Goal: Transaction & Acquisition: Book appointment/travel/reservation

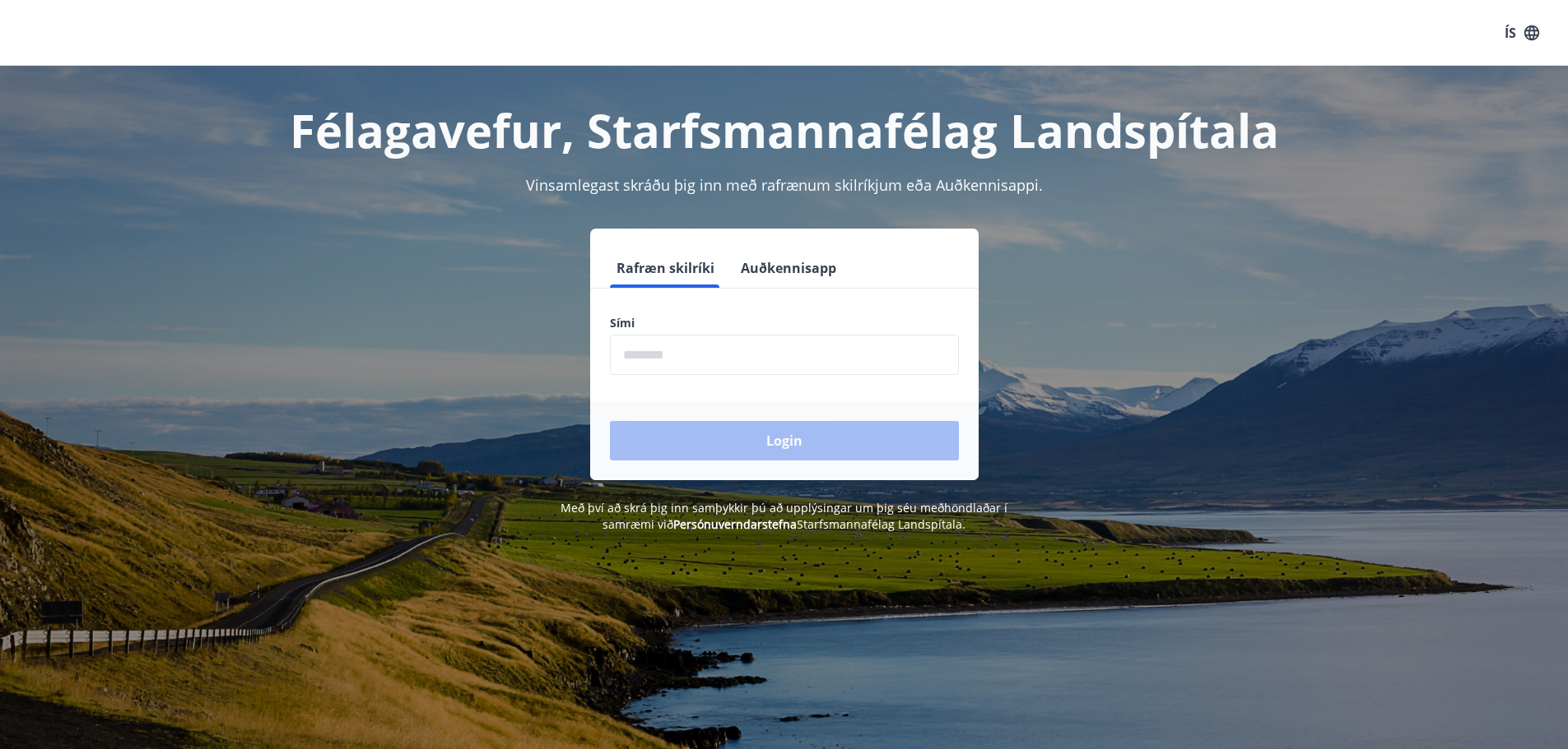
click at [620, 360] on input "phone" at bounding box center [784, 355] width 349 height 40
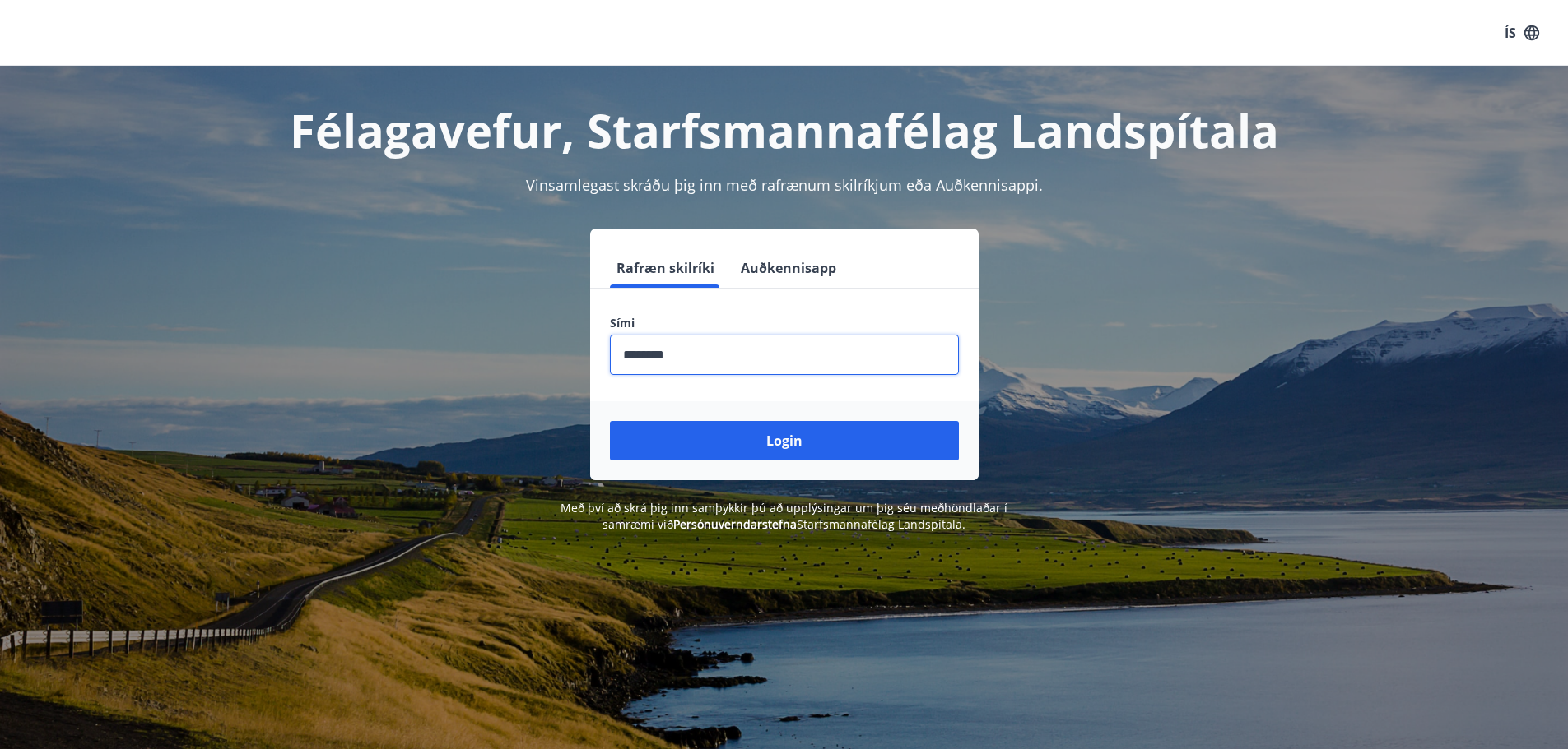
type input "********"
click at [610, 422] on button "Login" at bounding box center [784, 441] width 349 height 40
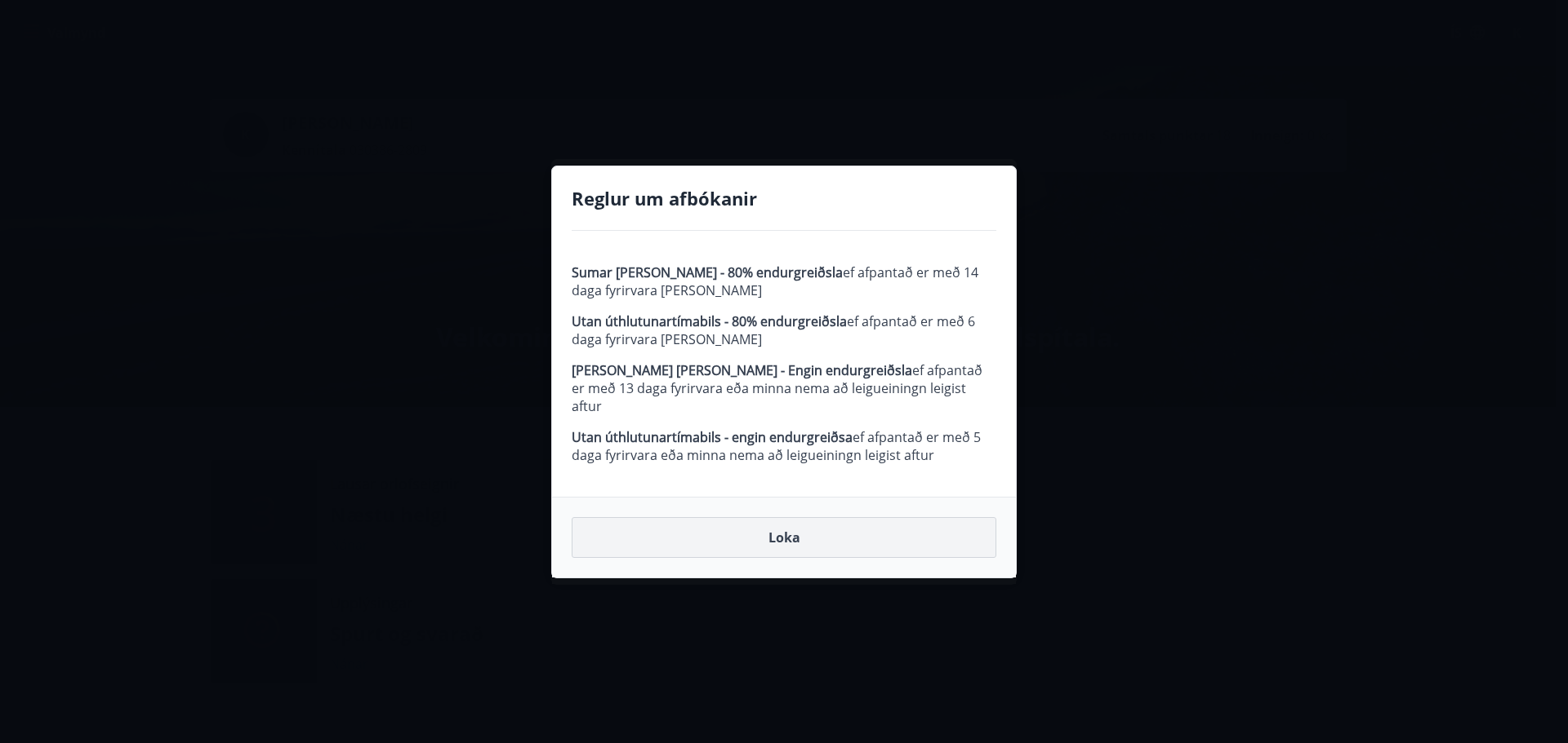
click at [756, 533] on button "Loka" at bounding box center [784, 538] width 425 height 41
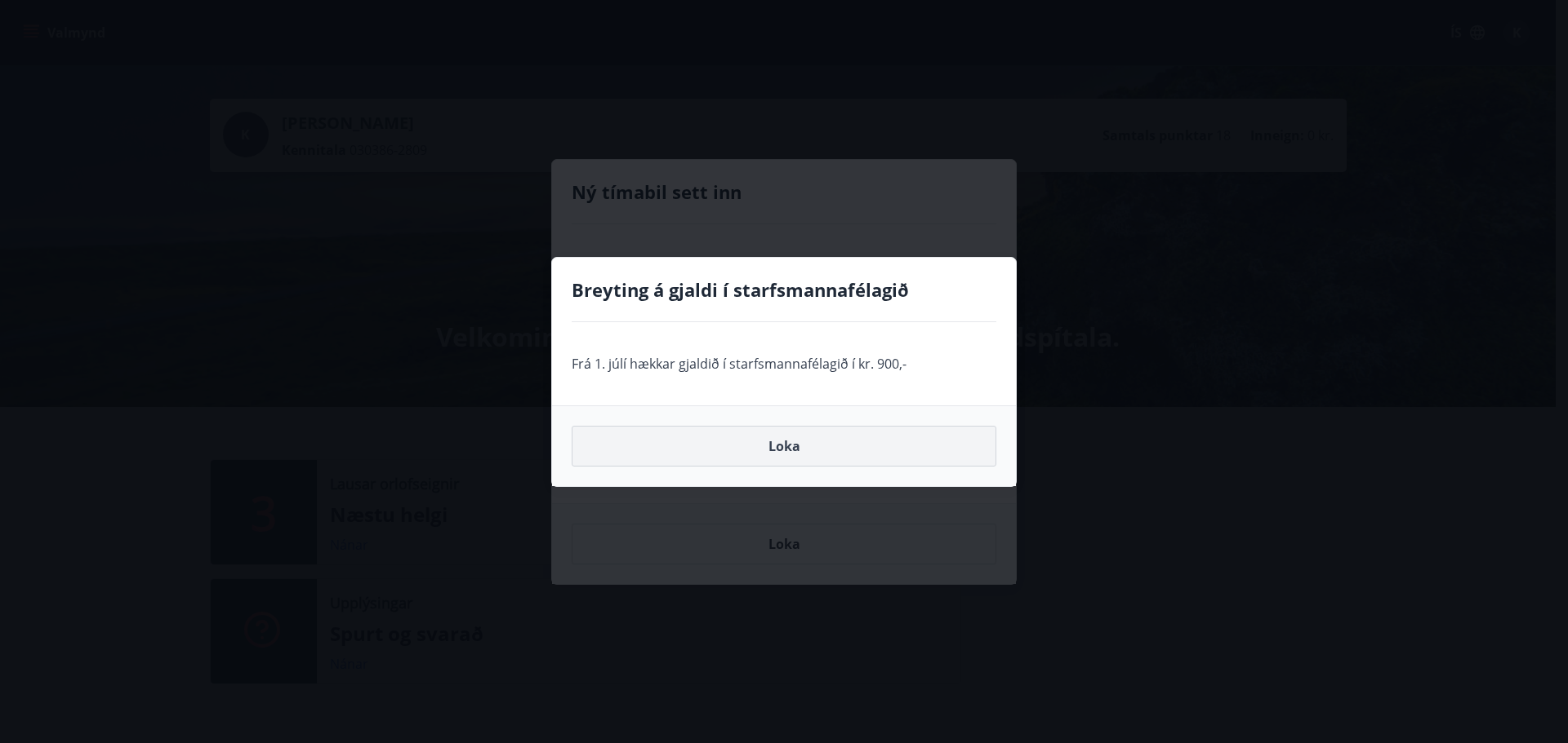
click at [711, 450] on button "Loka" at bounding box center [784, 446] width 425 height 41
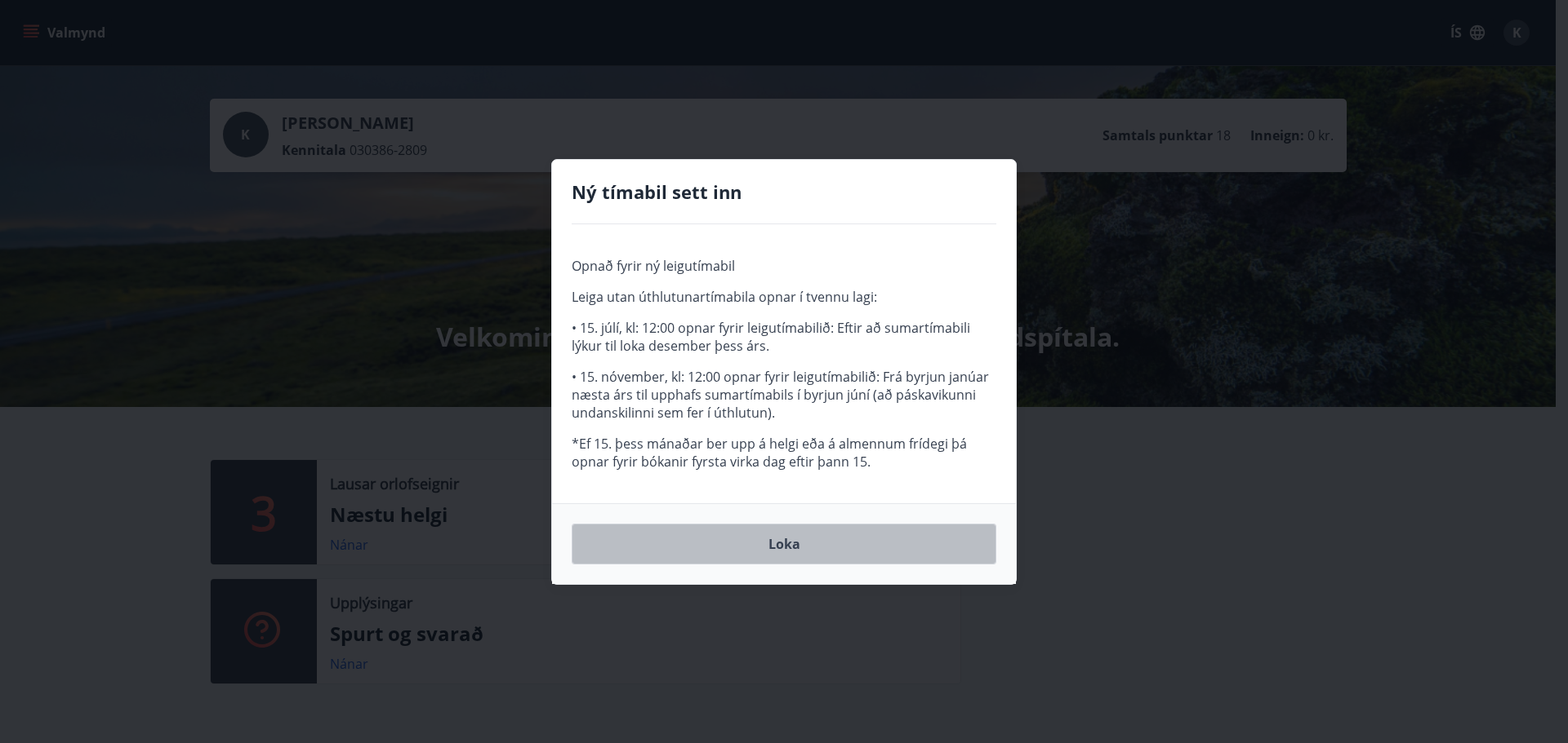
click at [719, 544] on button "Loka" at bounding box center [784, 544] width 425 height 41
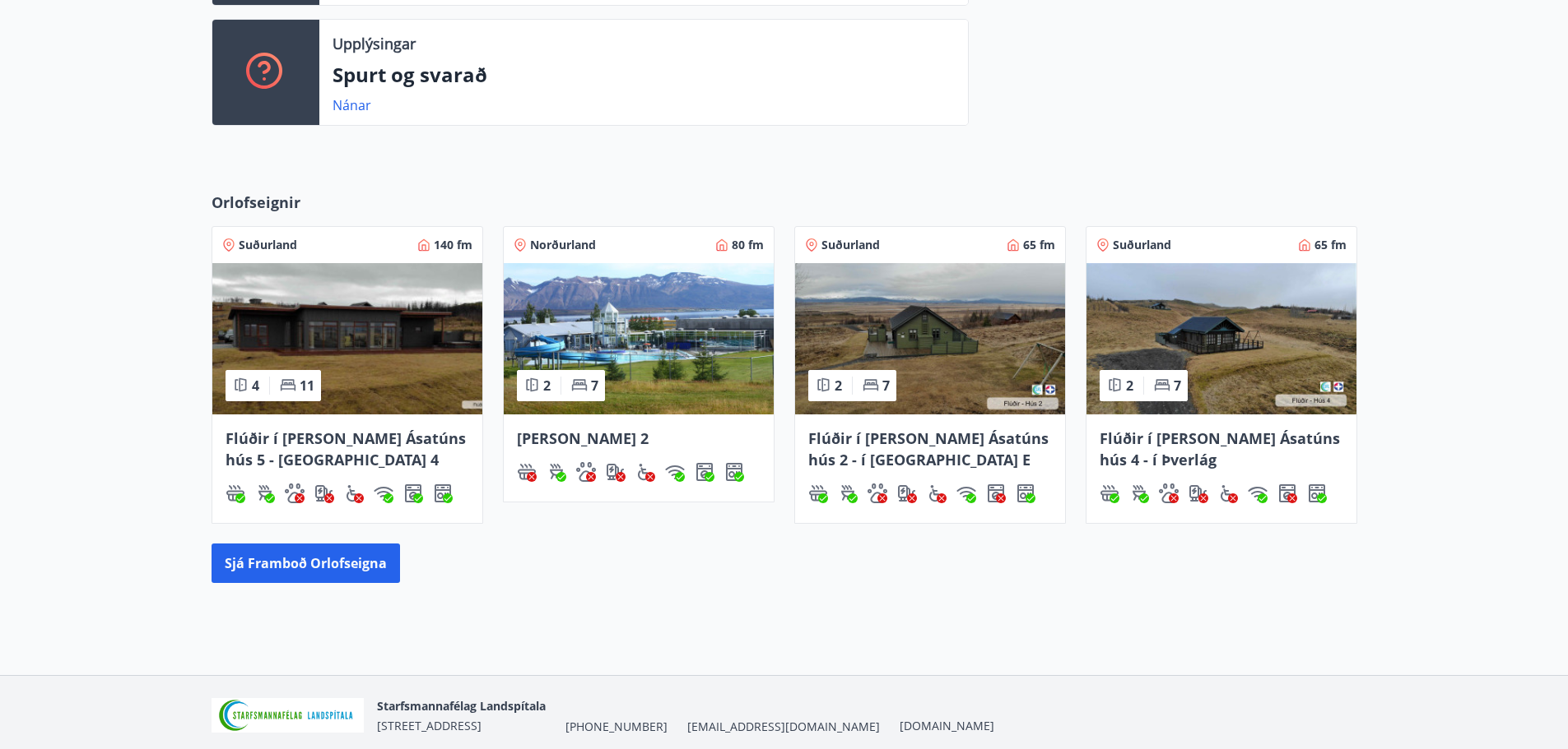
scroll to position [576, 0]
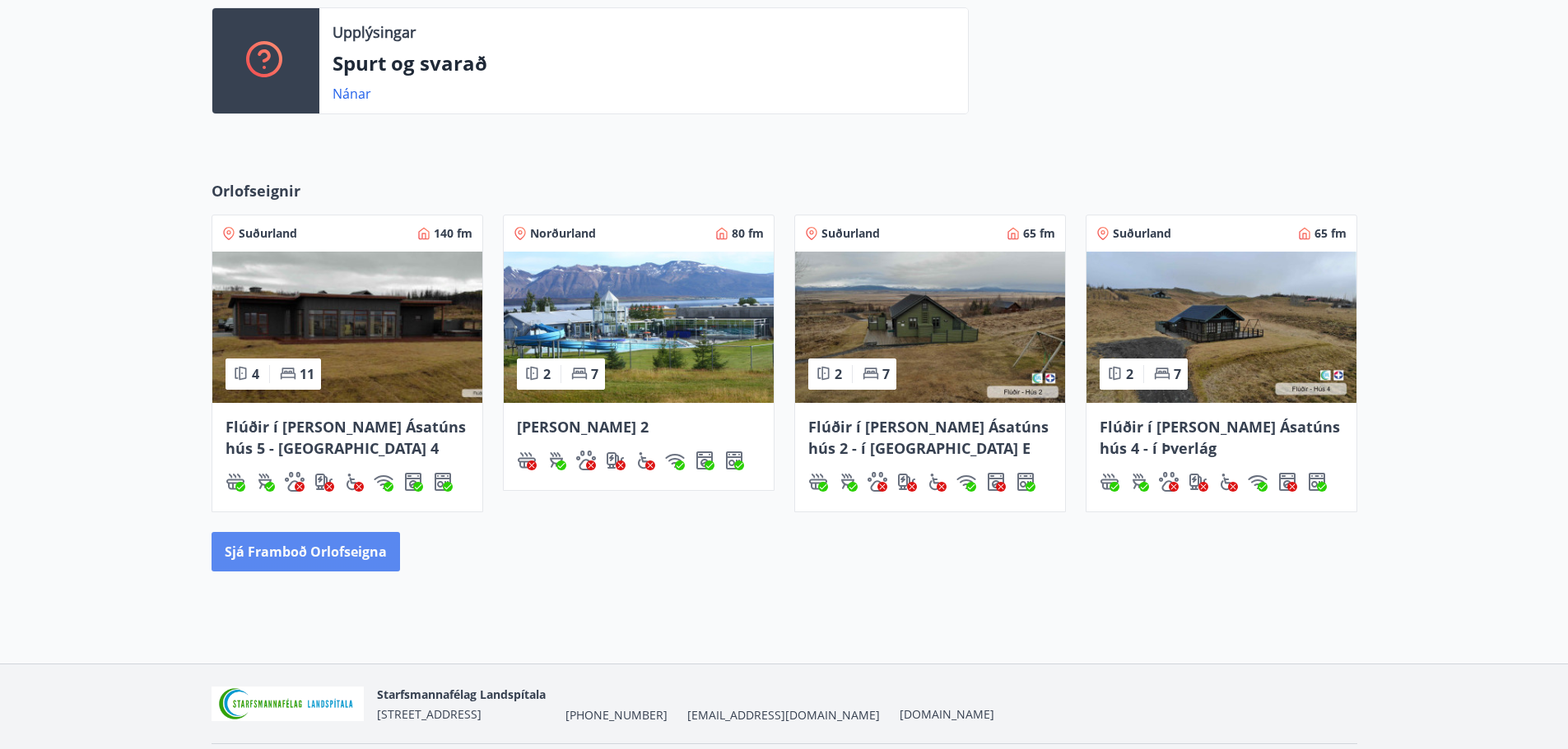
click at [334, 563] on button "Sjá framboð orlofseigna" at bounding box center [306, 552] width 188 height 40
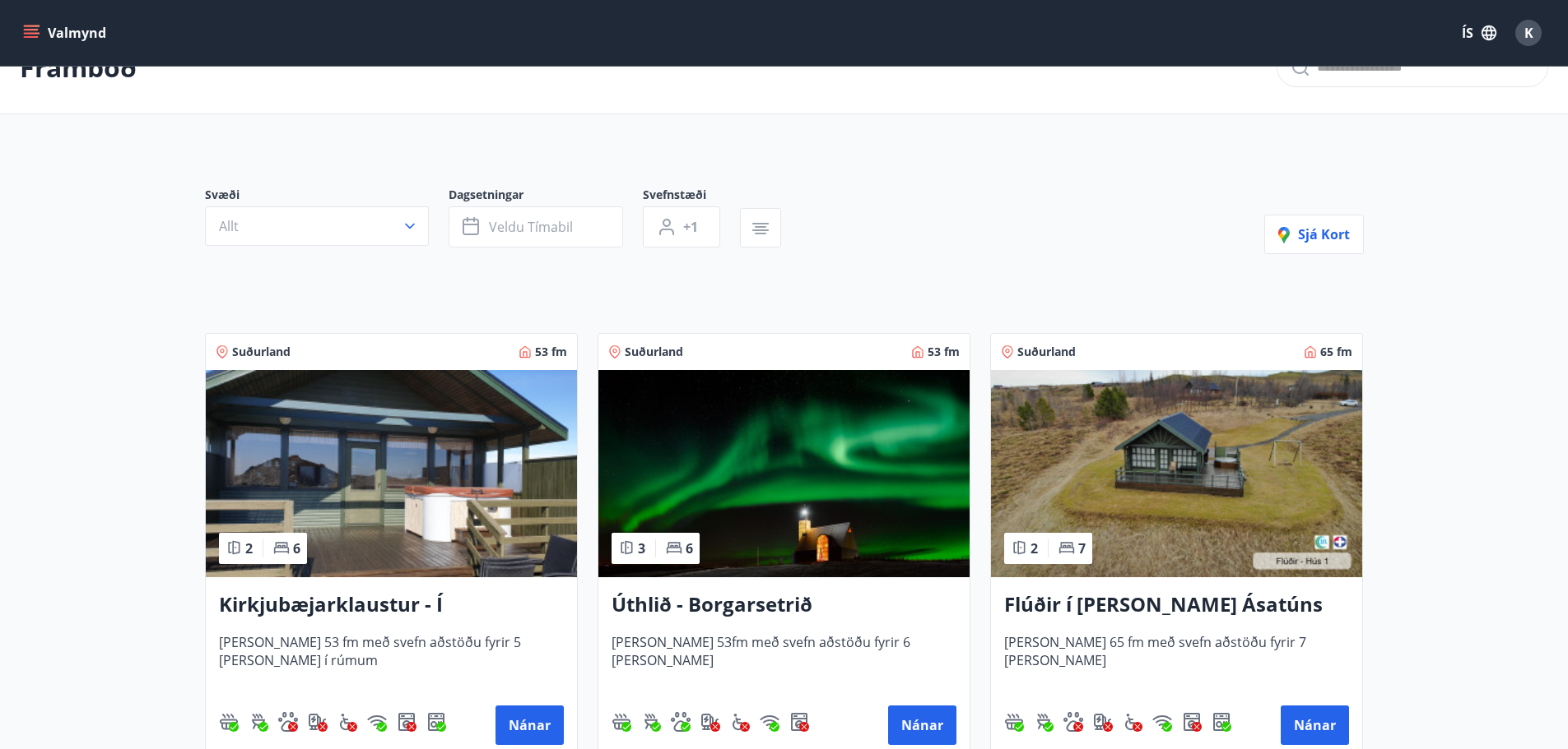
scroll to position [82, 0]
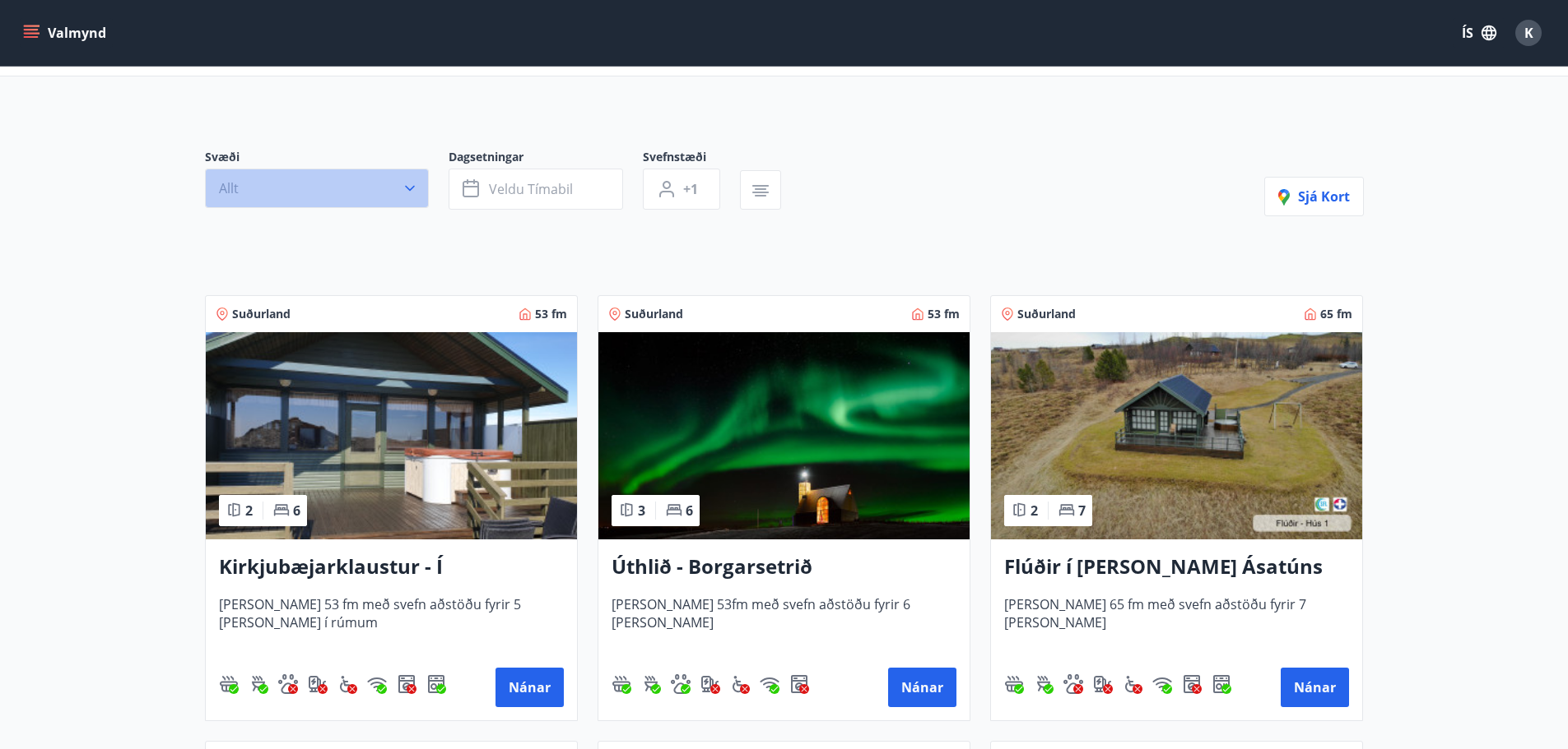
click at [410, 202] on button "Allt" at bounding box center [317, 188] width 224 height 40
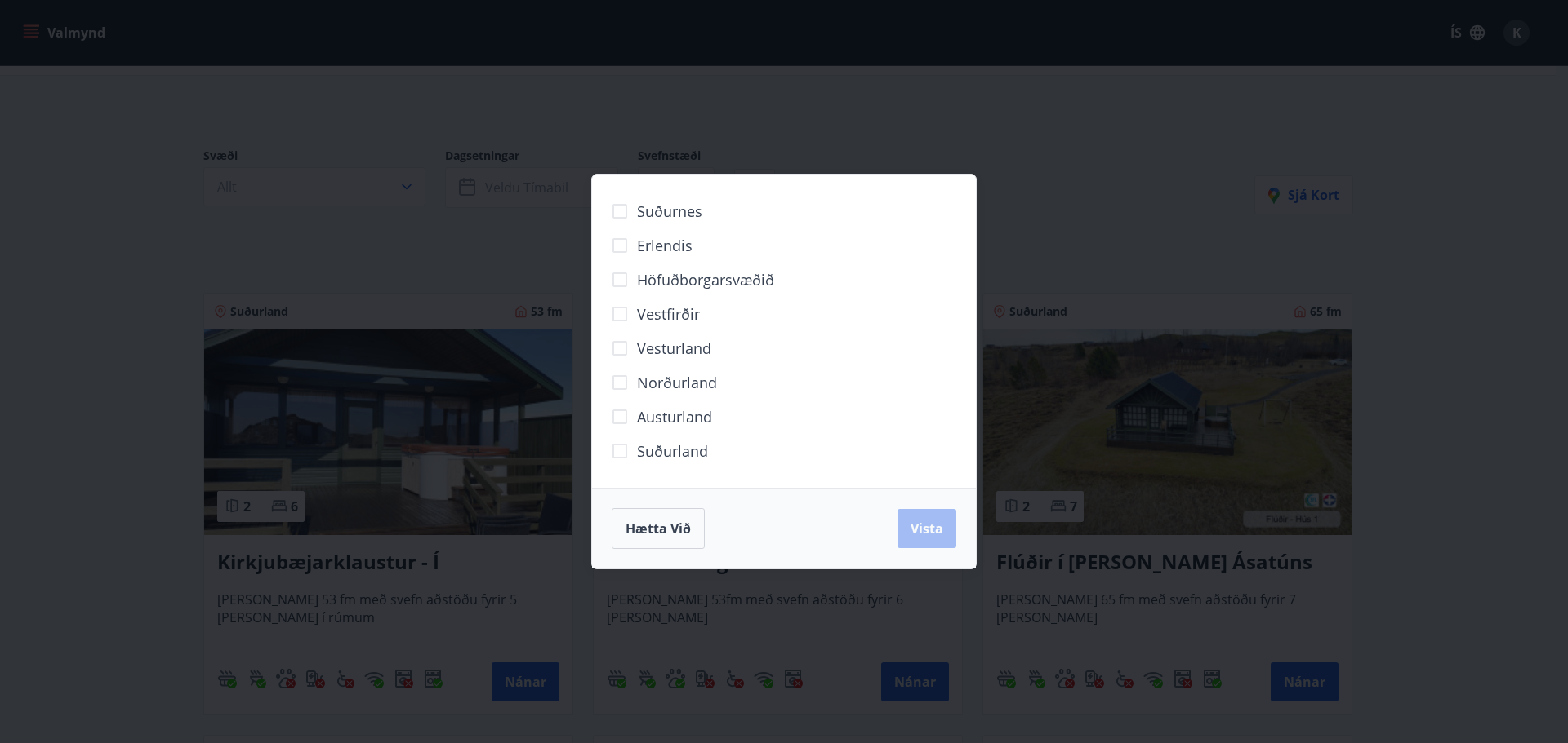
click at [648, 380] on span "Norðurland" at bounding box center [677, 382] width 80 height 21
drag, startPoint x: 915, startPoint y: 540, endPoint x: 838, endPoint y: 521, distance: 79.3
click at [915, 540] on button "Vista" at bounding box center [926, 528] width 59 height 39
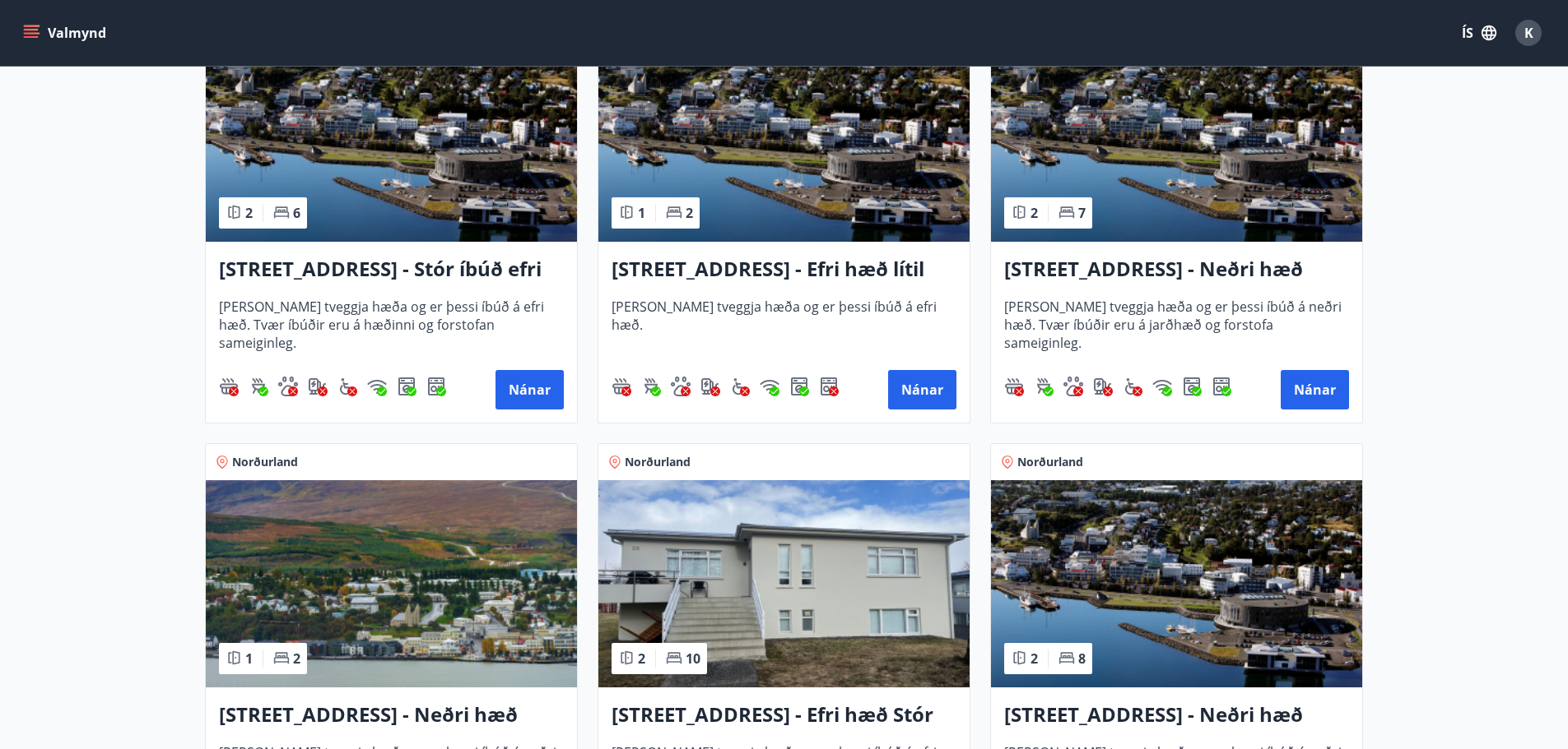
scroll to position [411, 0]
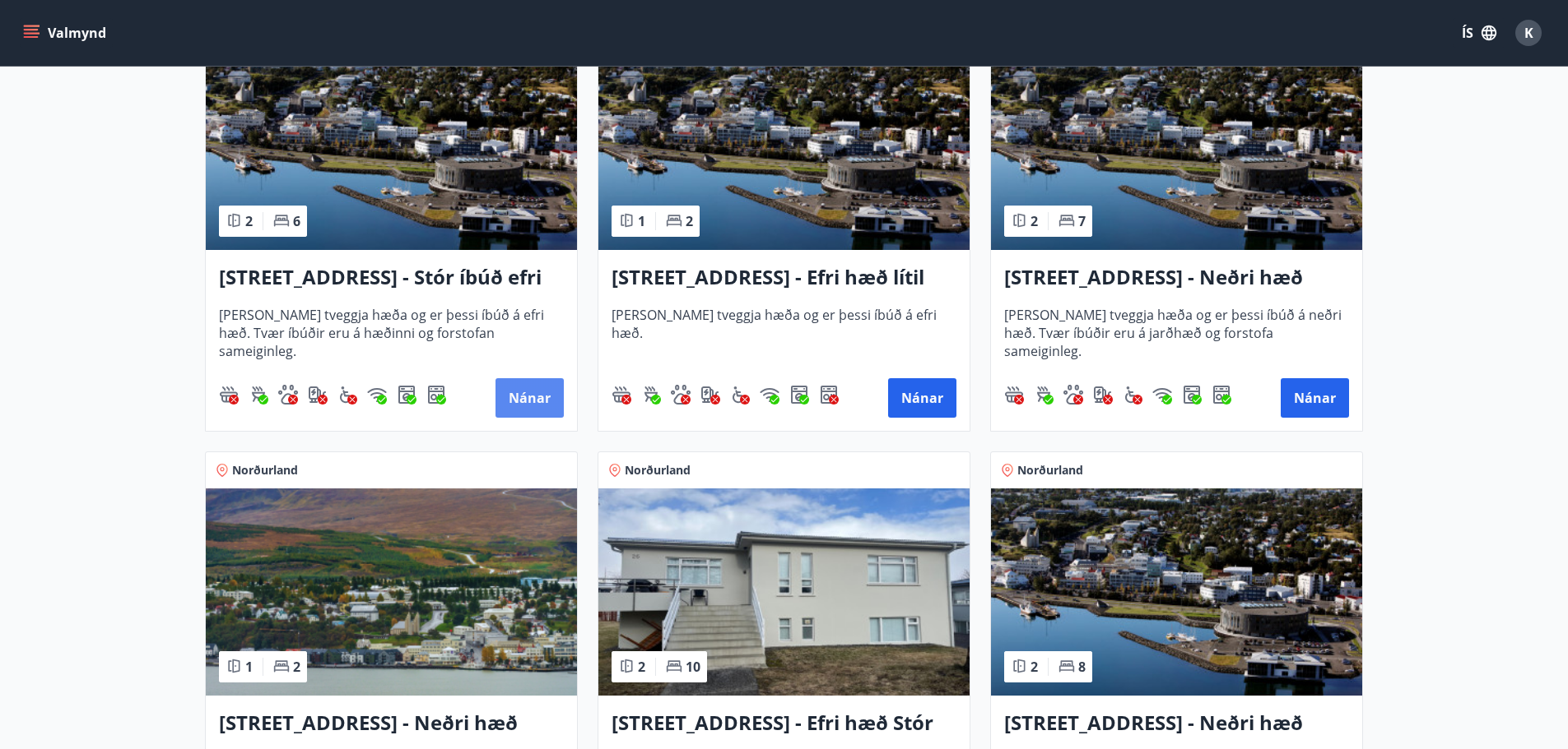
click at [526, 393] on button "Nánar" at bounding box center [530, 398] width 69 height 40
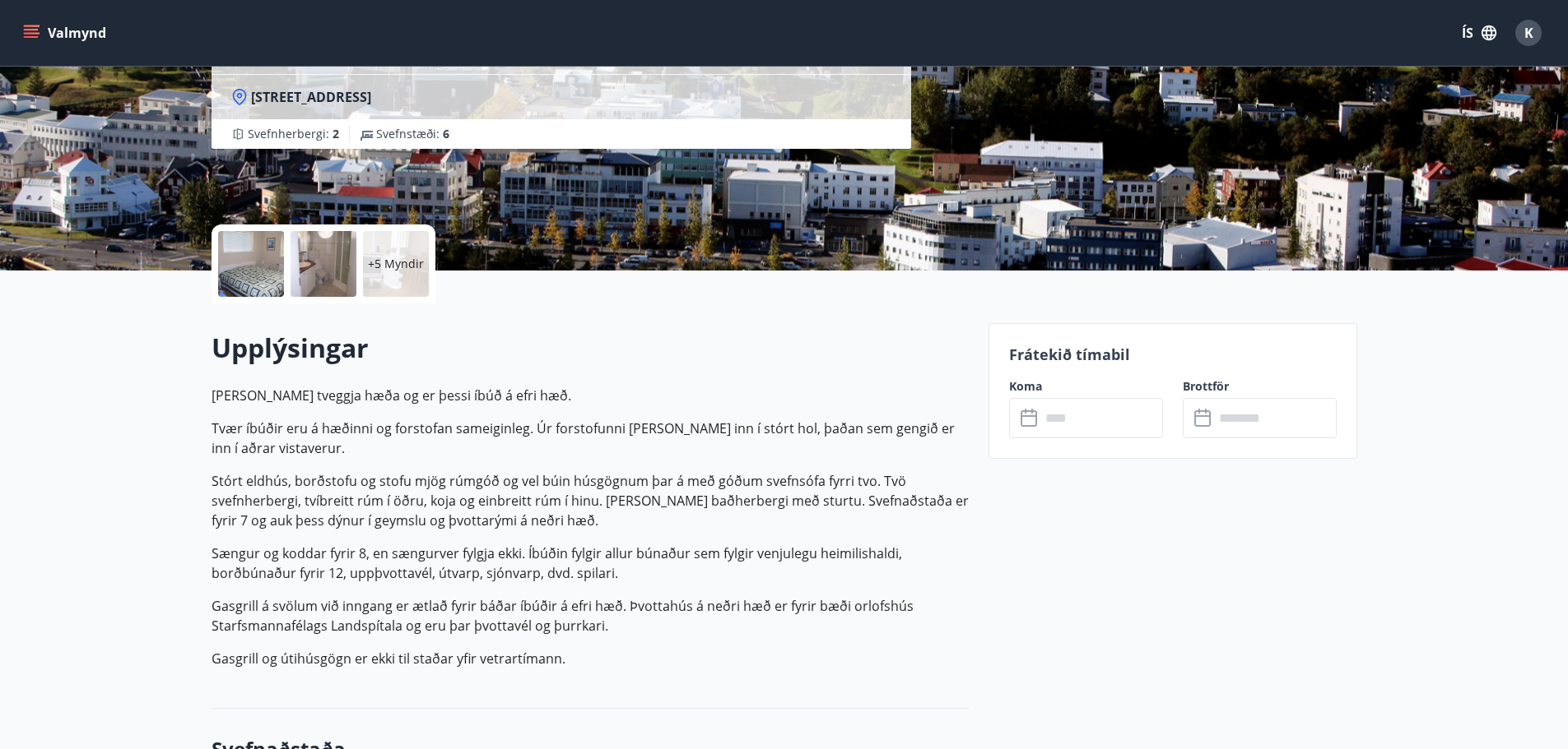
scroll to position [246, 0]
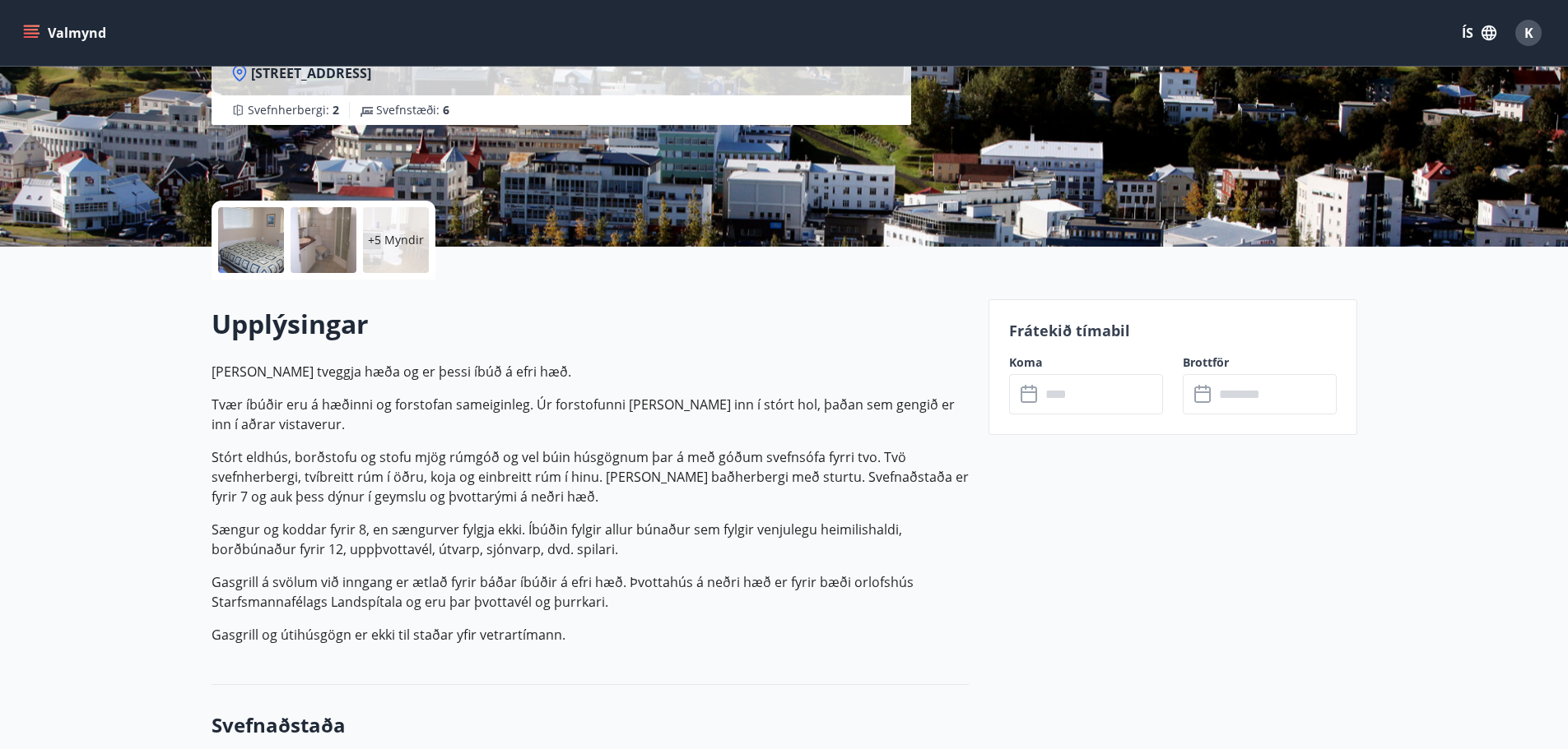
click at [1044, 405] on input "text" at bounding box center [1101, 394] width 122 height 40
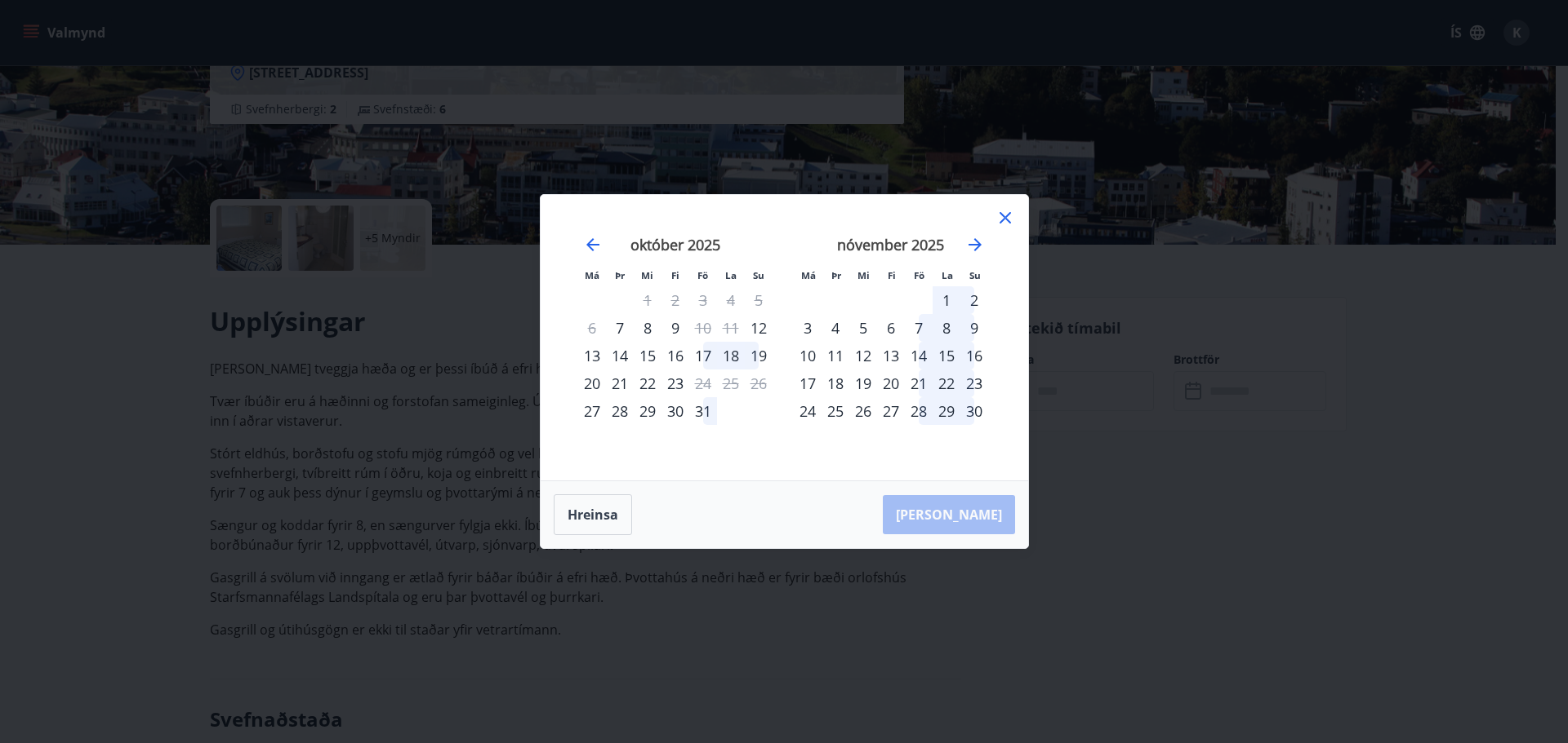
click at [998, 214] on icon at bounding box center [1005, 217] width 19 height 19
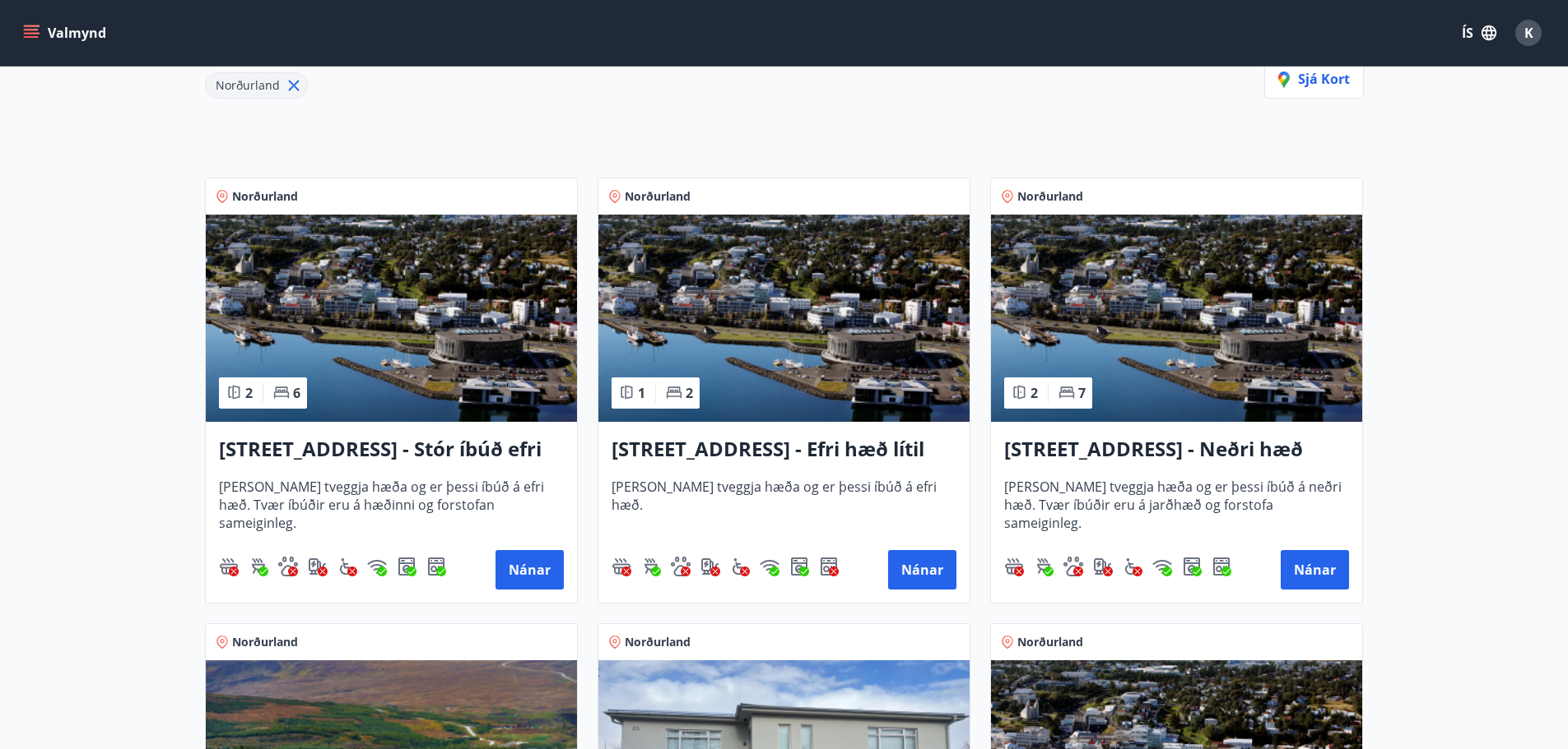
scroll to position [249, 0]
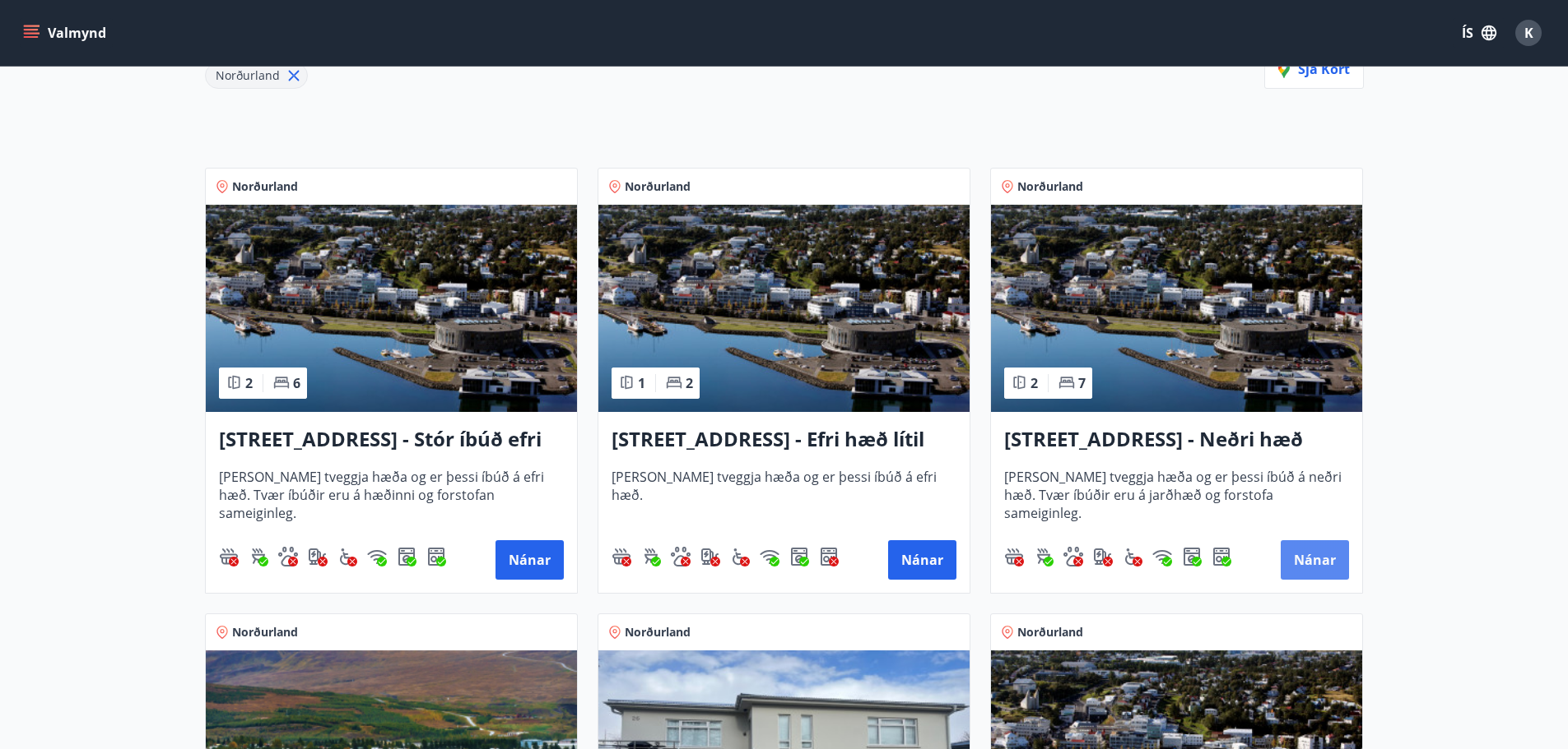
click at [1316, 561] on button "Nánar" at bounding box center [1314, 560] width 69 height 40
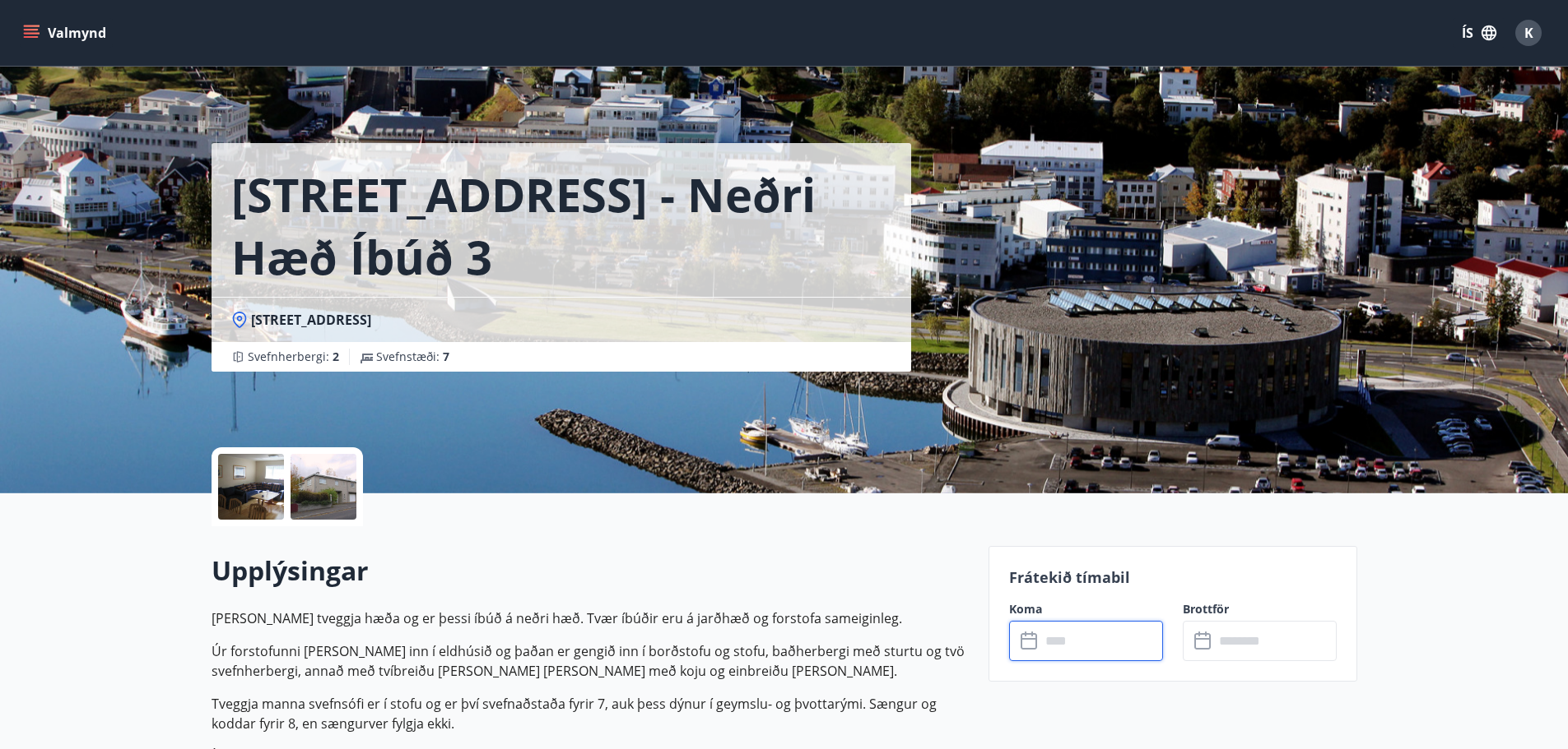
click at [1117, 645] on input "text" at bounding box center [1101, 642] width 122 height 40
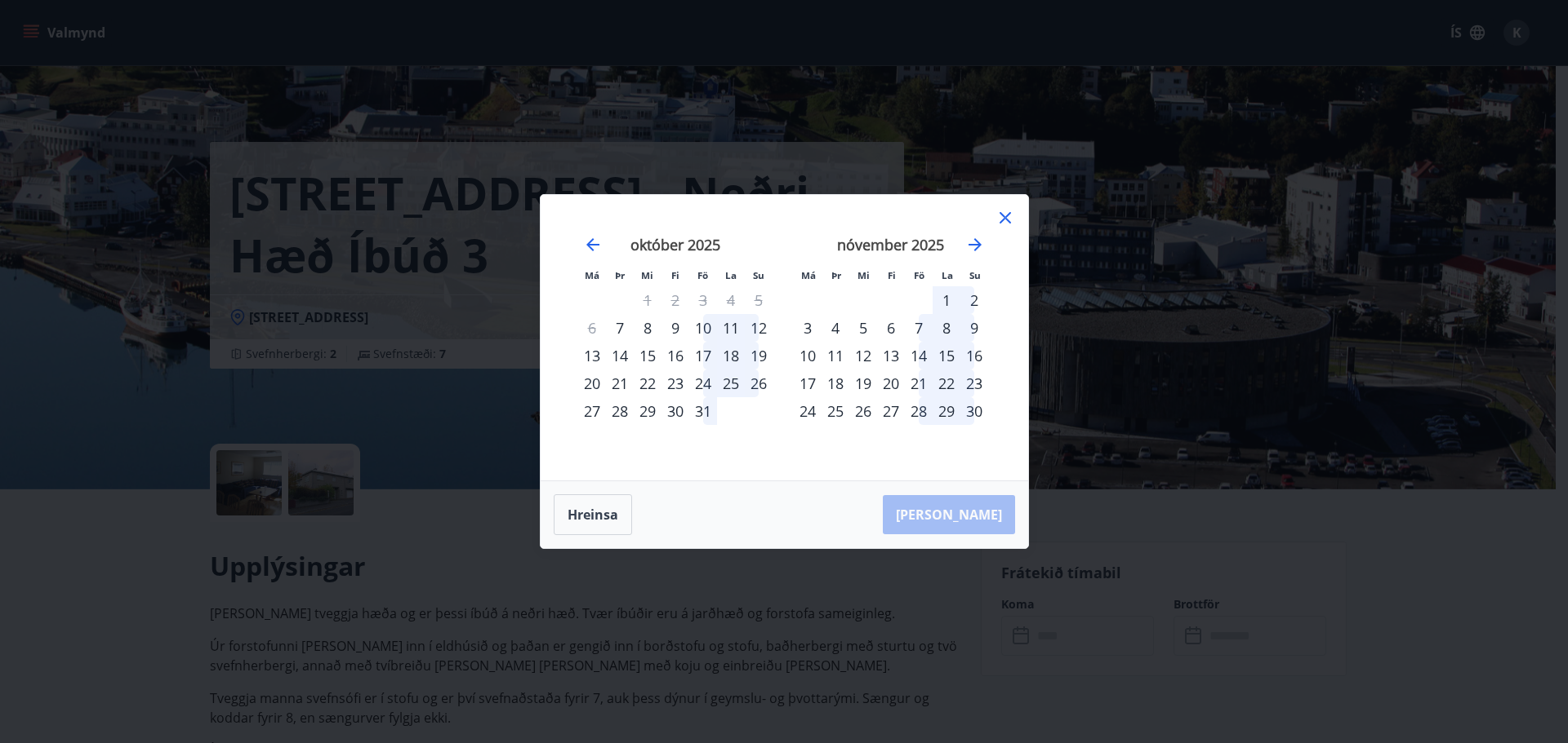
click at [682, 386] on div "23" at bounding box center [675, 383] width 28 height 28
click at [615, 413] on div "28" at bounding box center [620, 411] width 28 height 28
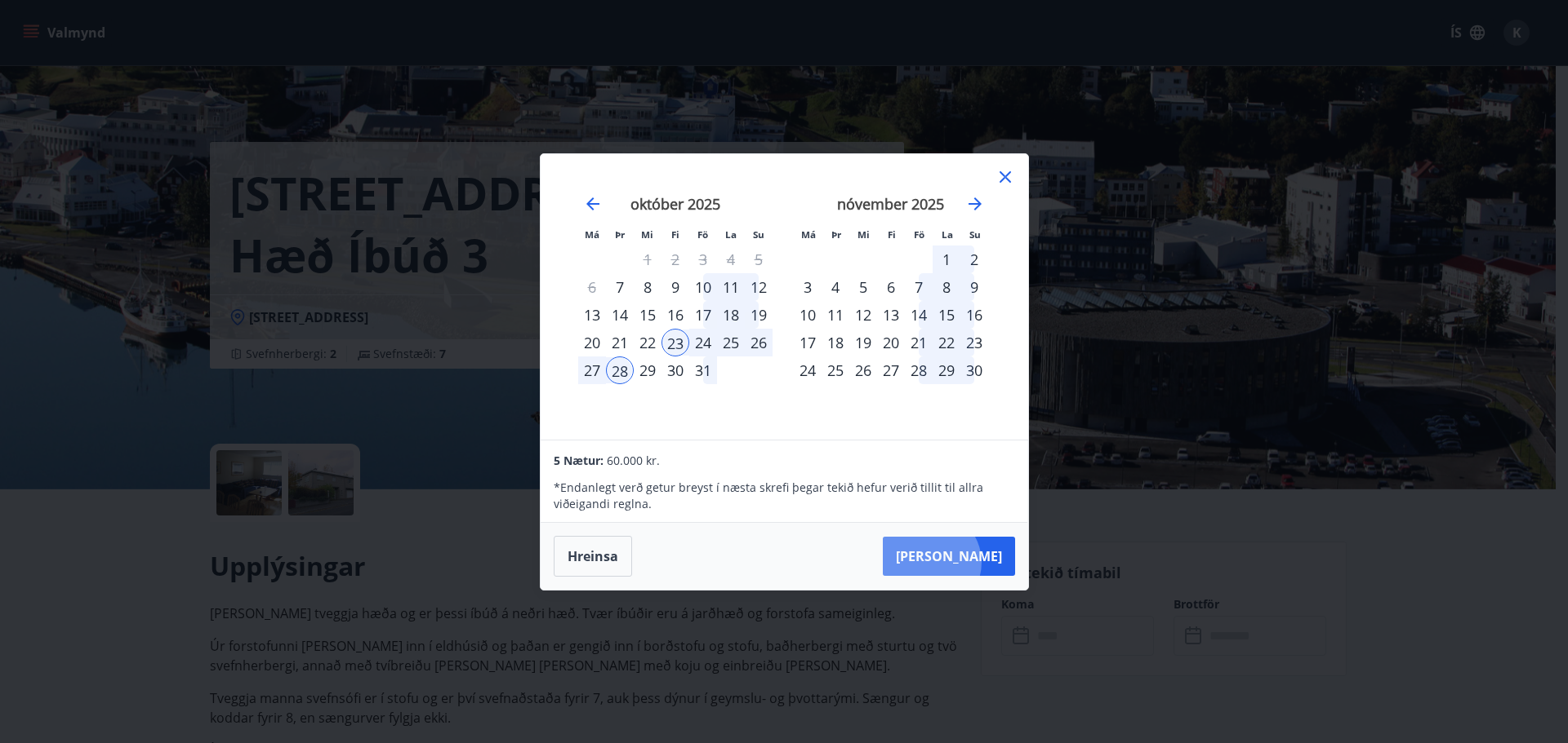
click at [977, 561] on button "Taka Frá" at bounding box center [948, 556] width 132 height 39
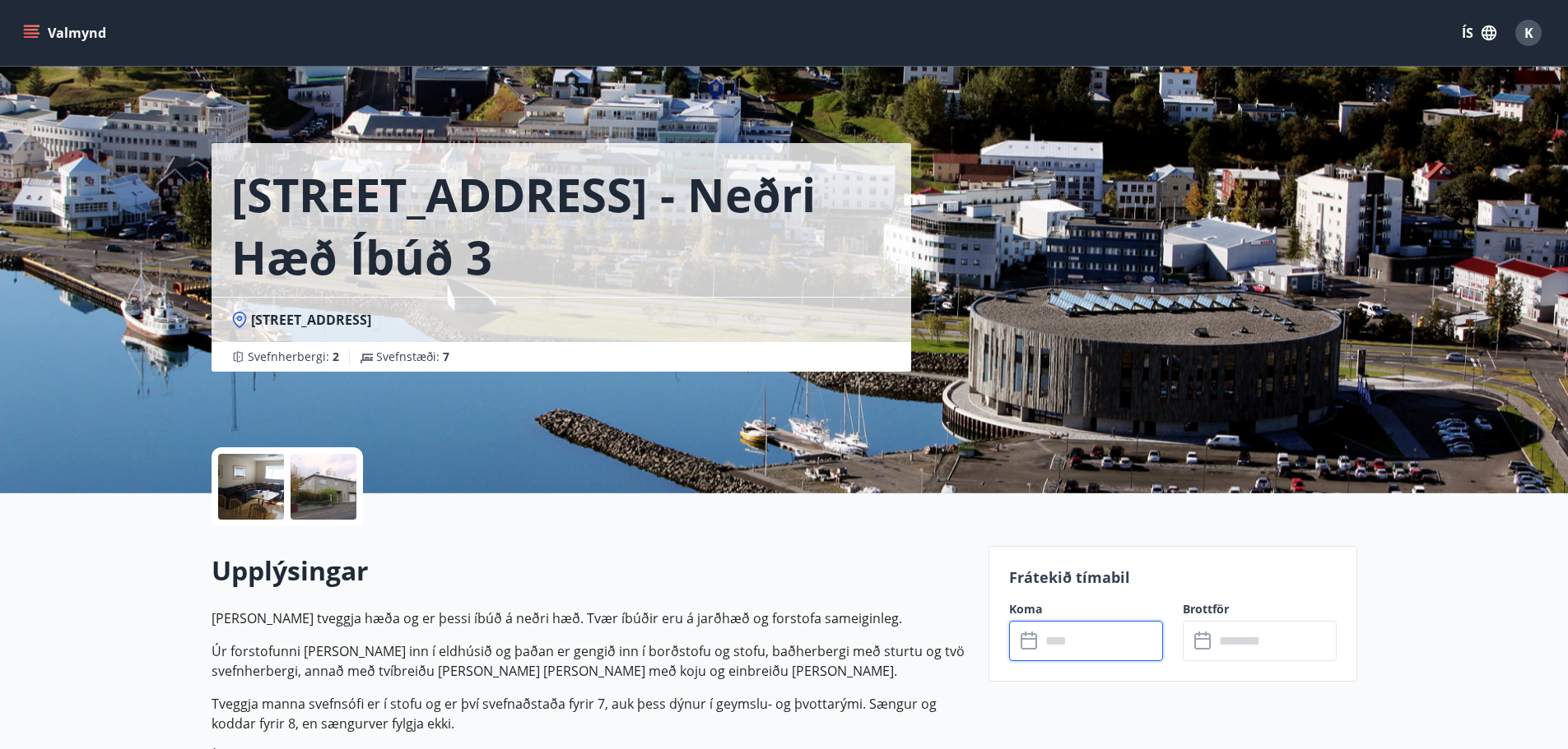
type input "******"
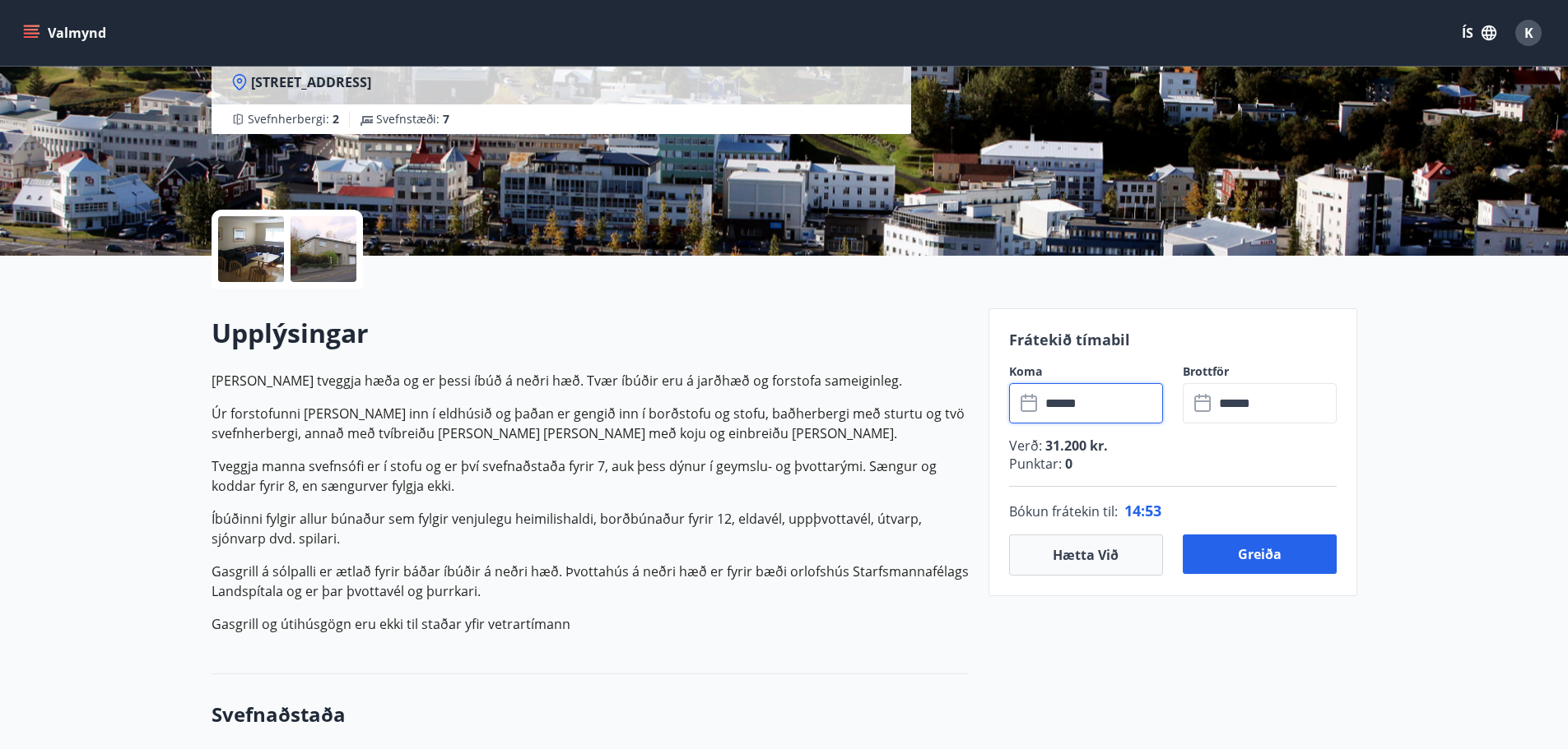
scroll to position [246, 0]
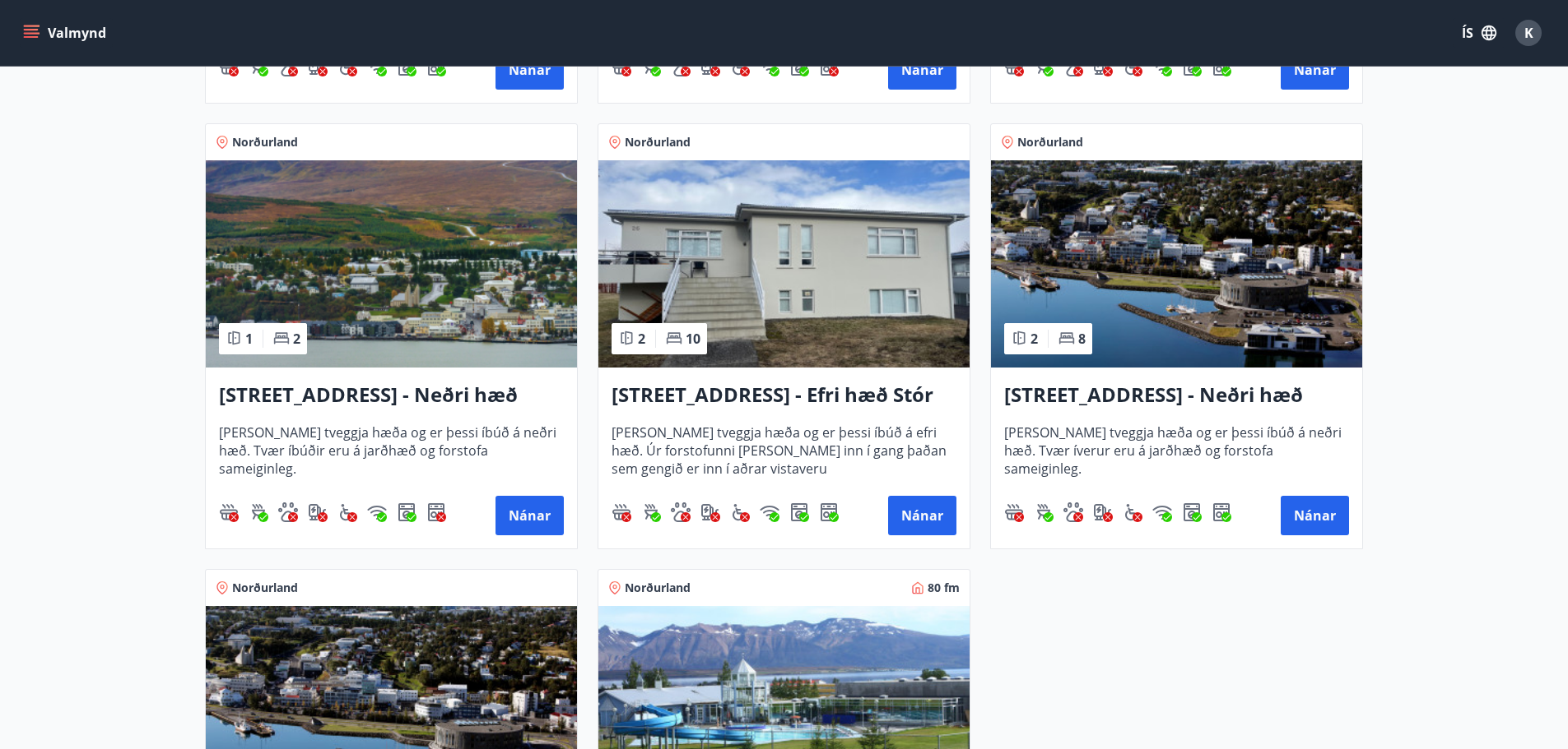
scroll to position [740, 0]
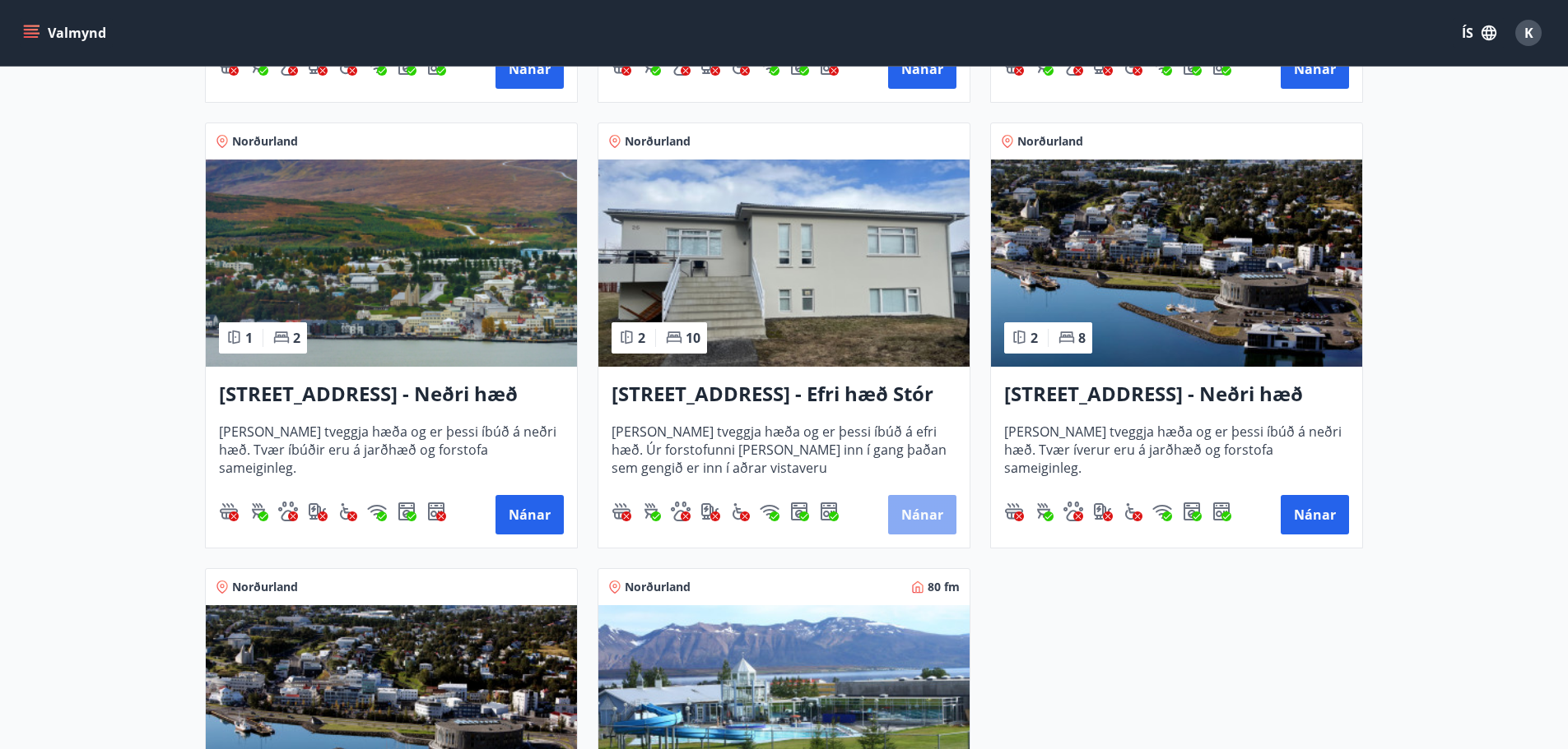
click at [925, 530] on button "Nánar" at bounding box center [923, 515] width 69 height 40
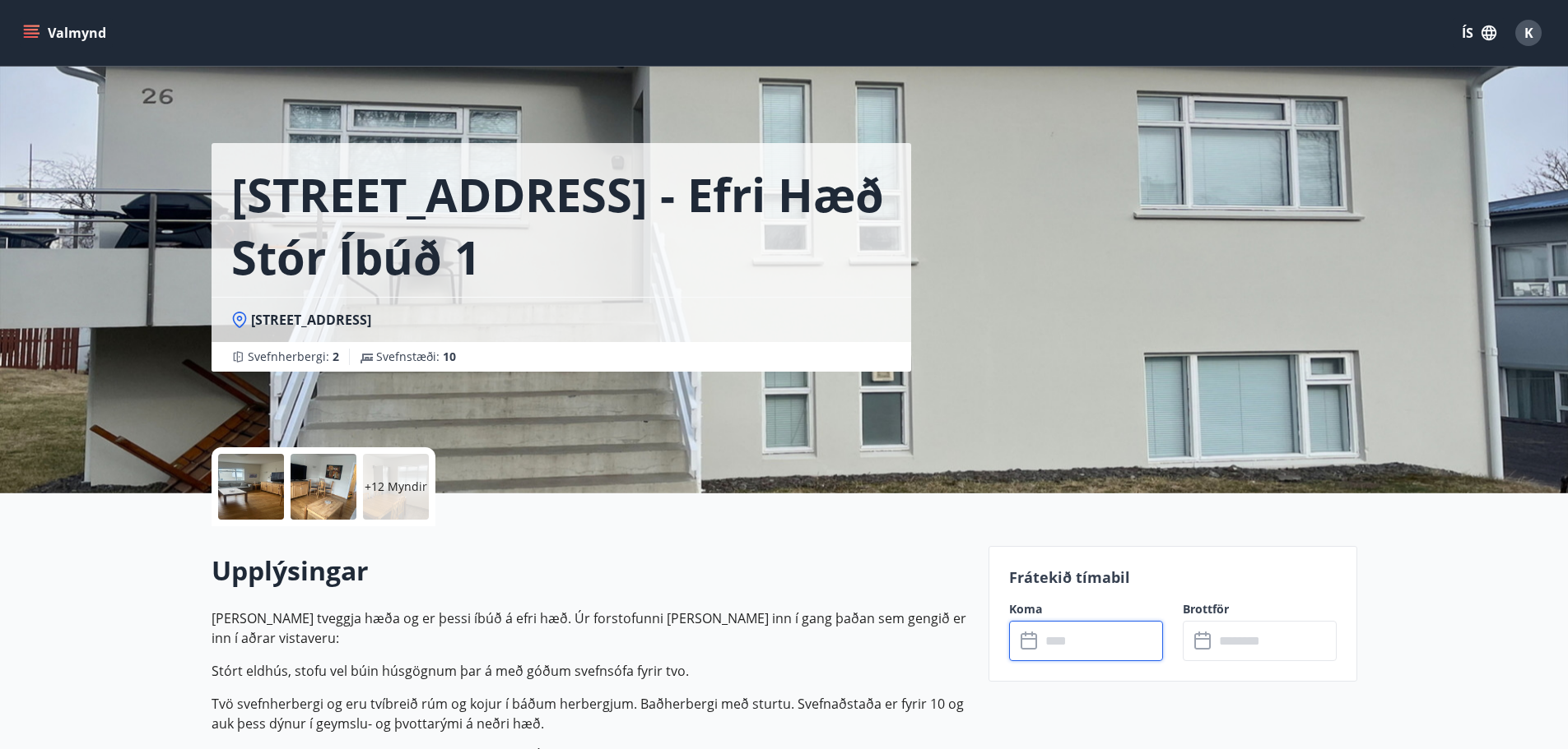
click at [1107, 643] on input "text" at bounding box center [1101, 642] width 122 height 40
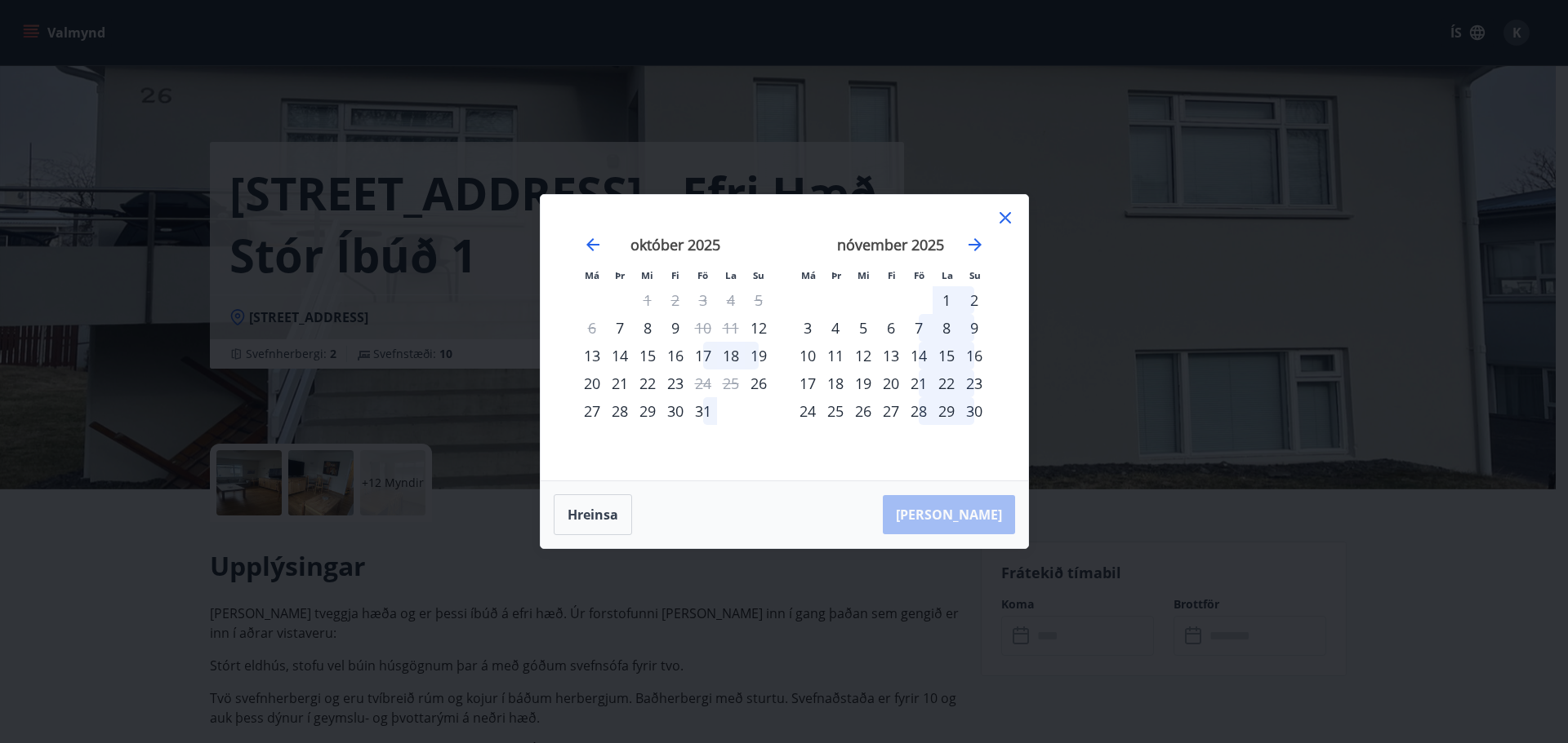
click at [995, 221] on icon at bounding box center [1005, 217] width 19 height 19
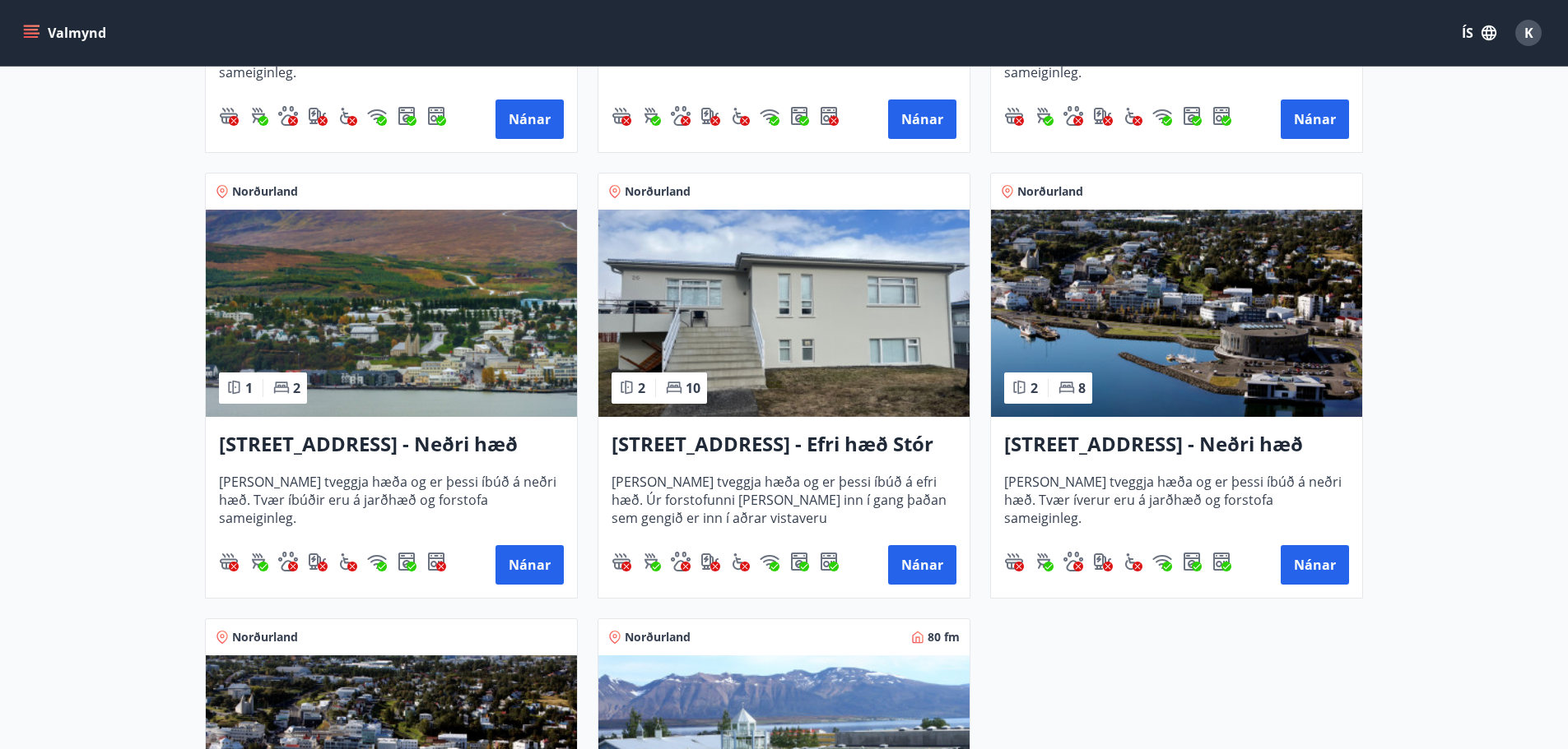
scroll to position [740, 0]
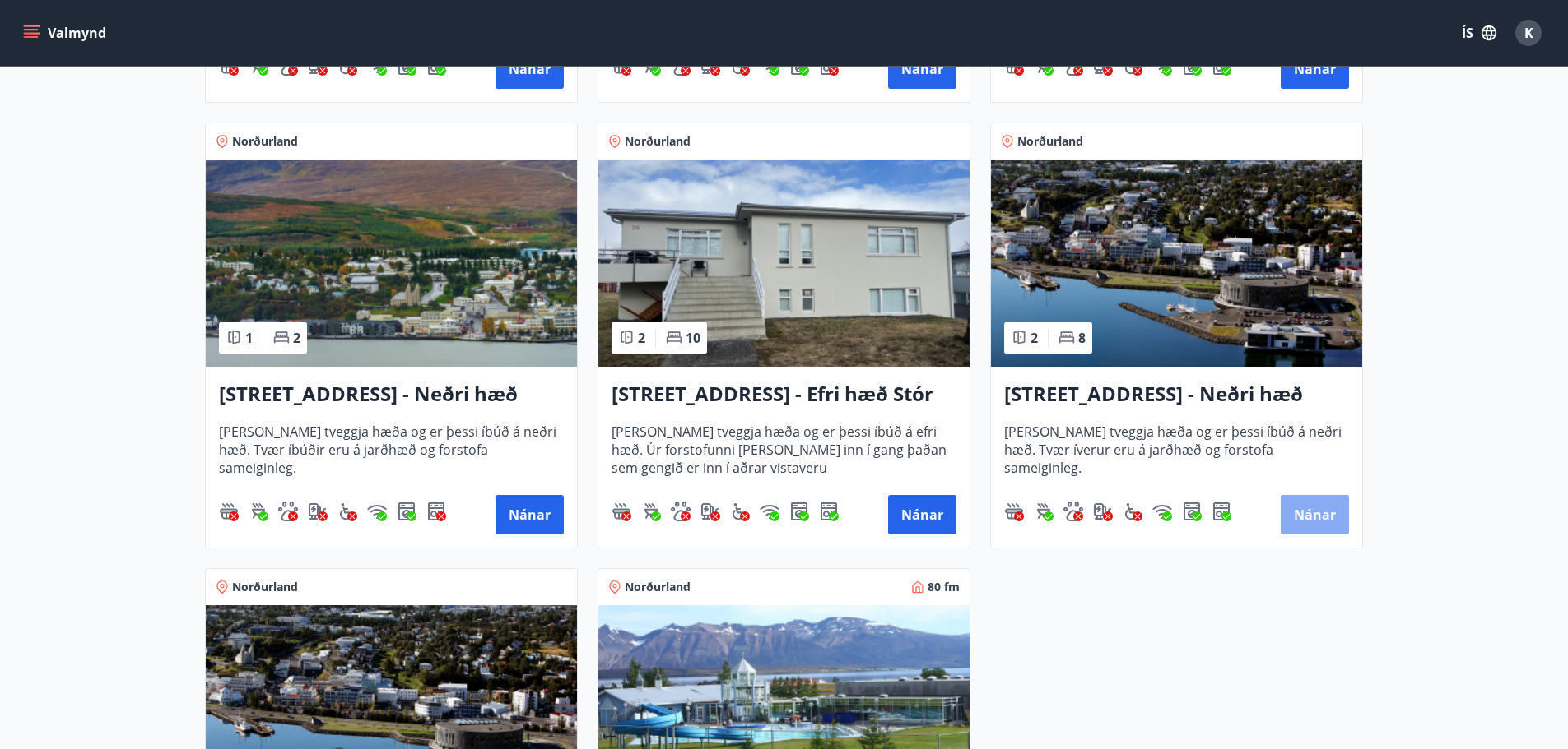
click at [1319, 517] on button "Nánar" at bounding box center [1314, 515] width 69 height 40
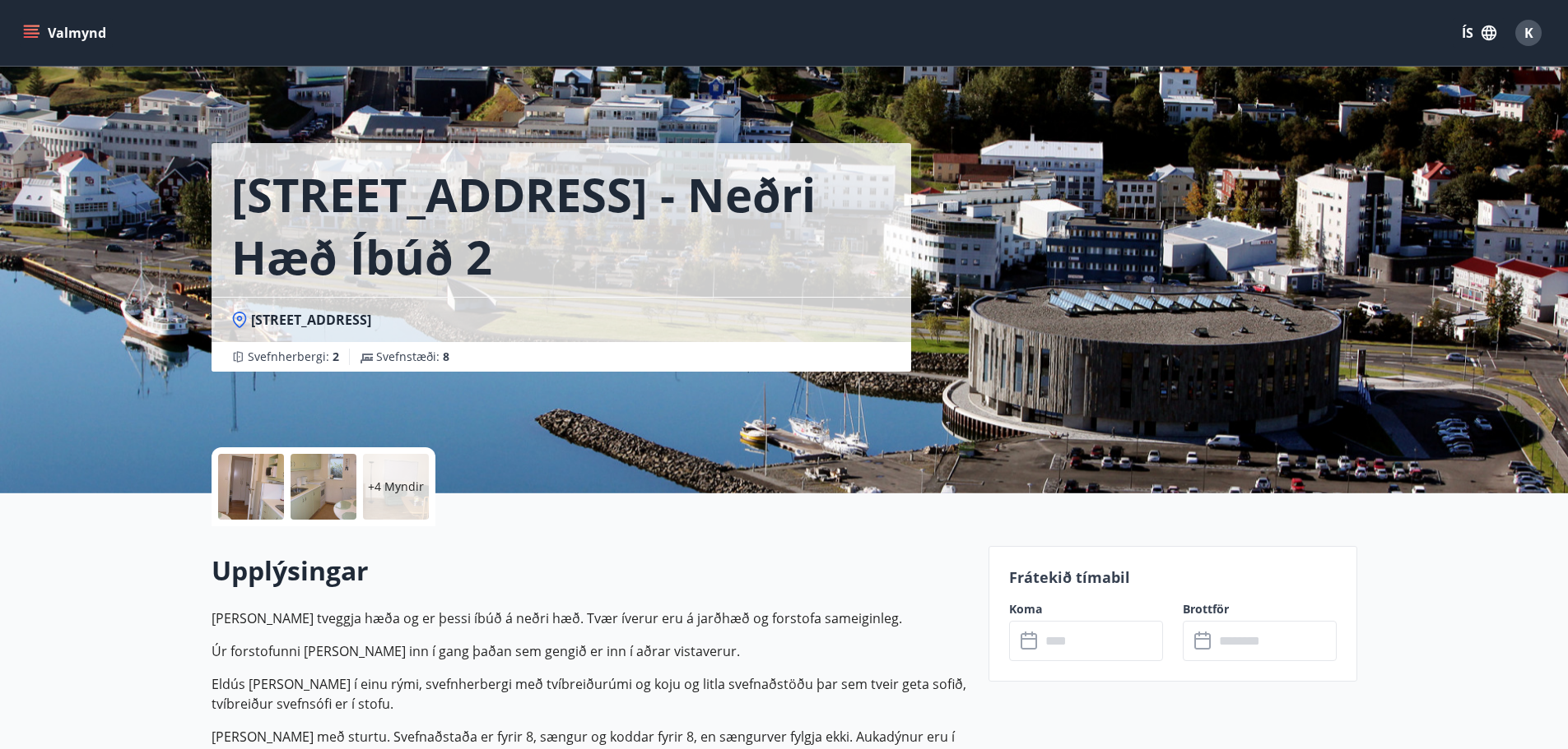
click at [1081, 641] on input "text" at bounding box center [1101, 642] width 122 height 40
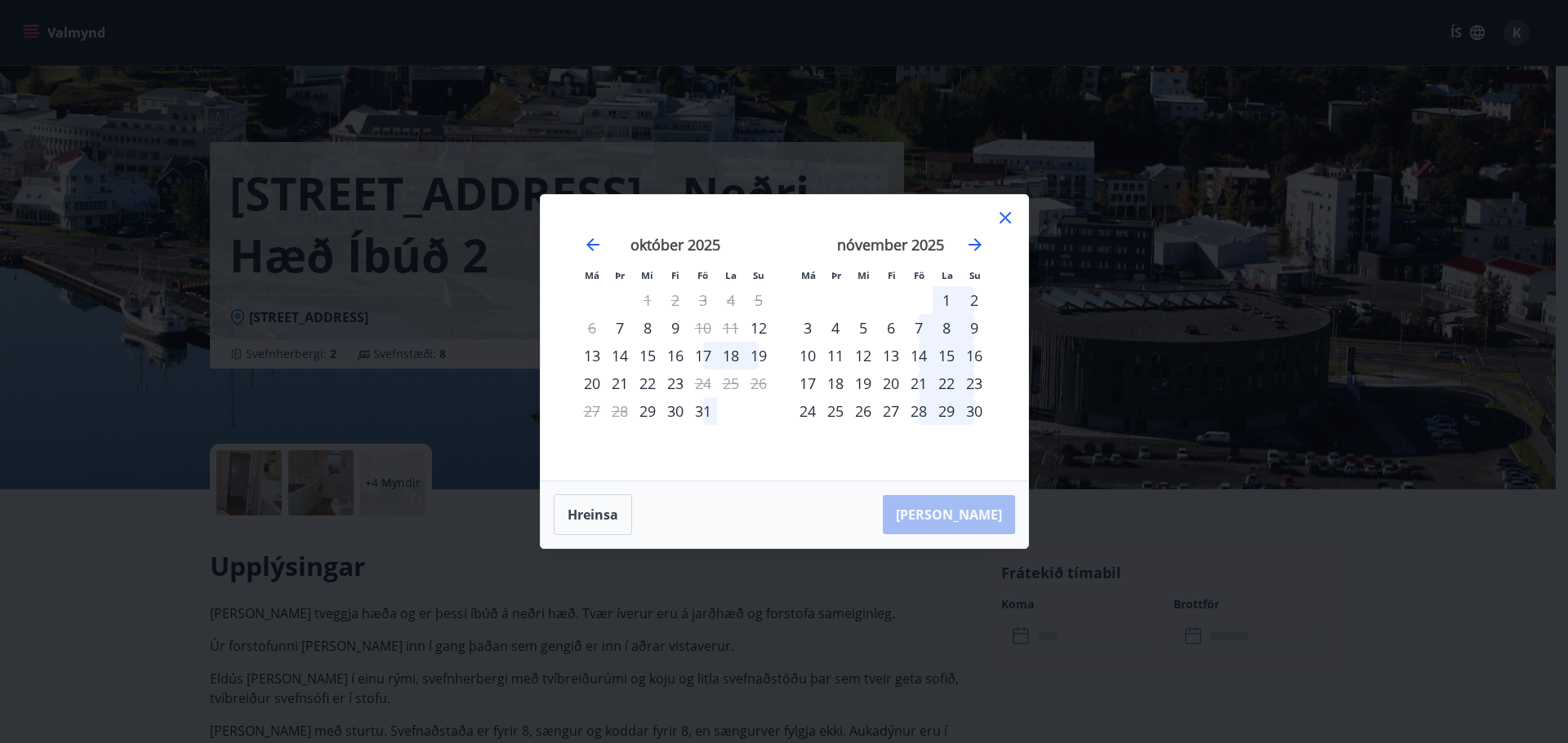
click at [1002, 228] on div at bounding box center [1005, 220] width 19 height 24
drag, startPoint x: 1012, startPoint y: 218, endPoint x: 799, endPoint y: 133, distance: 229.3
click at [1011, 218] on icon at bounding box center [1005, 217] width 19 height 19
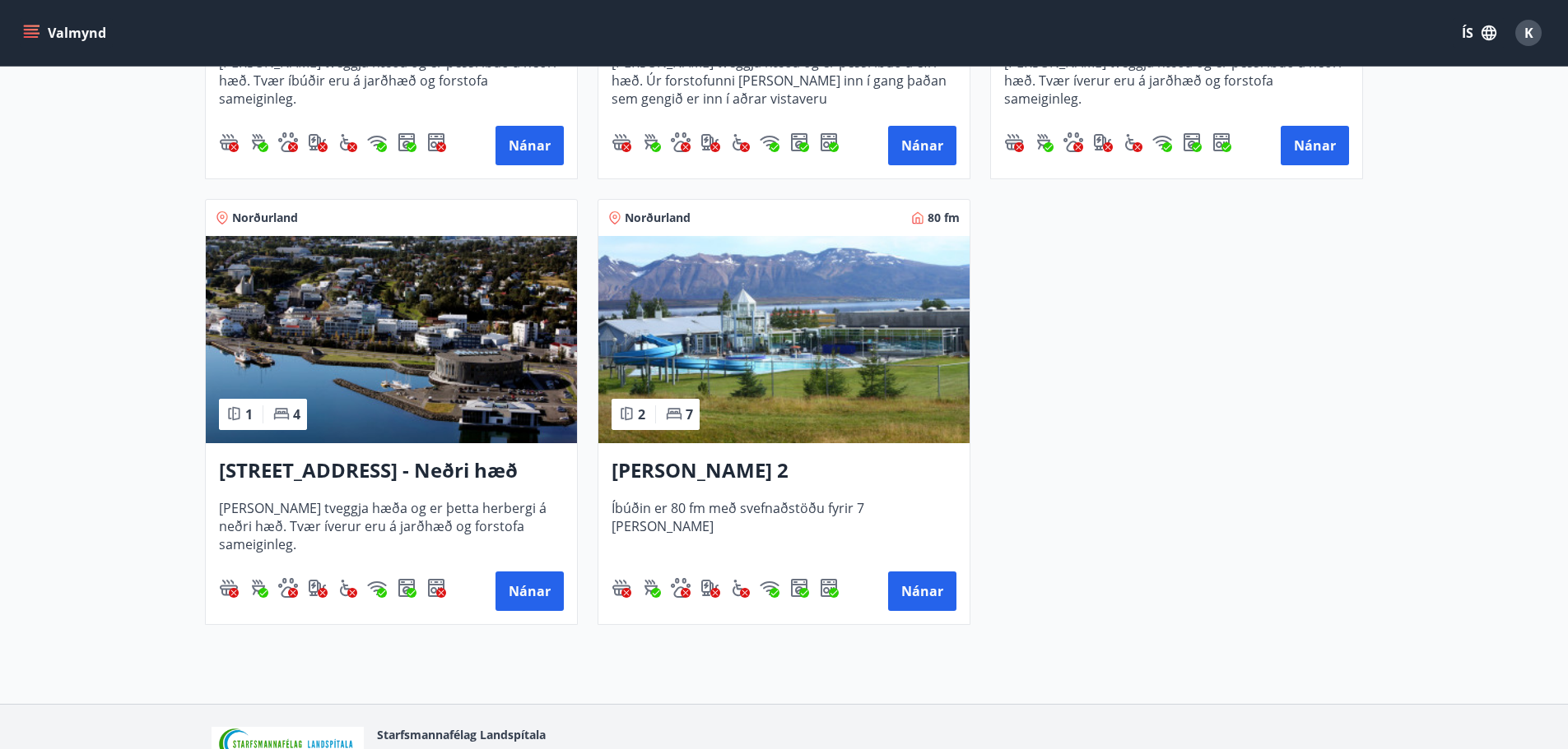
scroll to position [1154, 0]
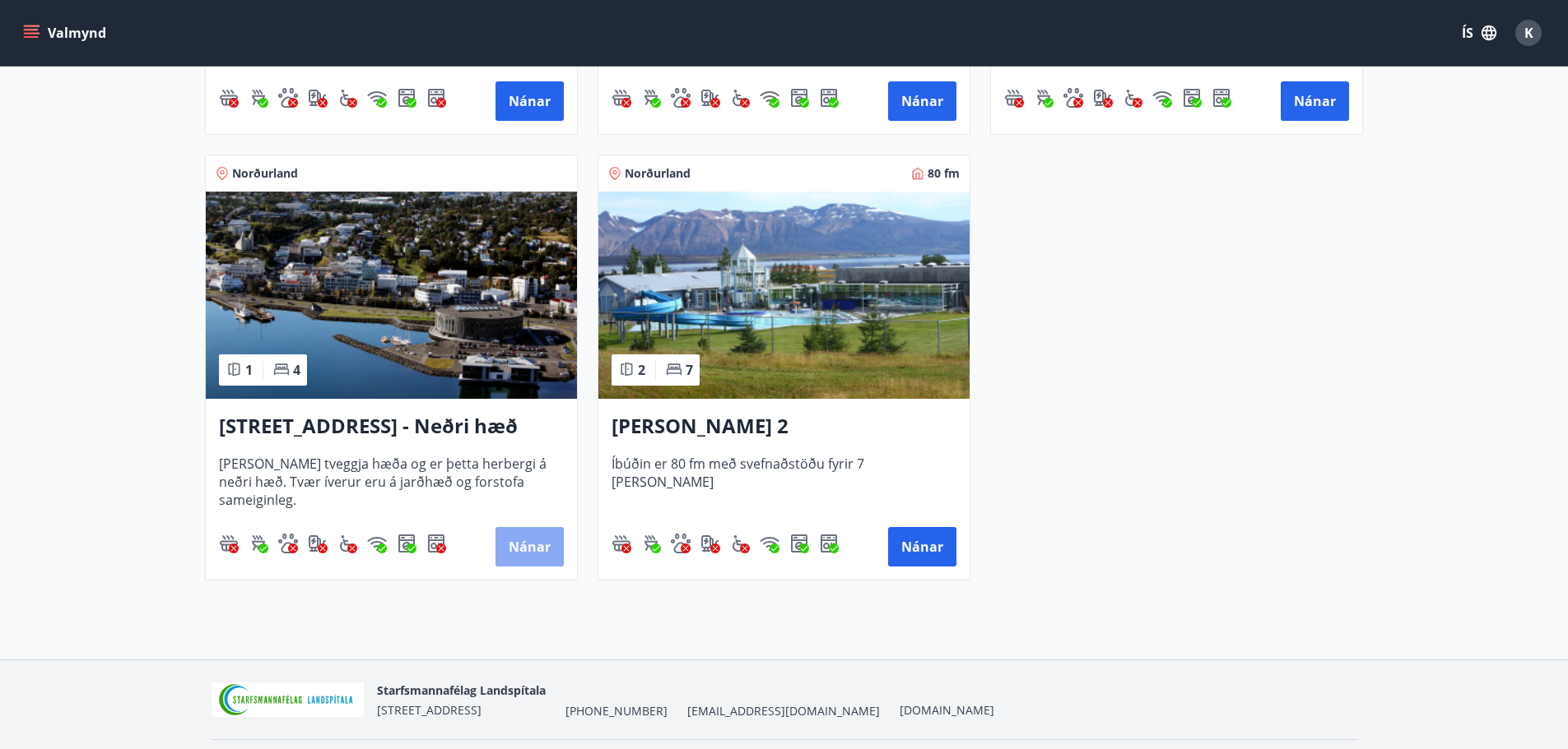
click at [510, 547] on button "Nánar" at bounding box center [530, 547] width 69 height 40
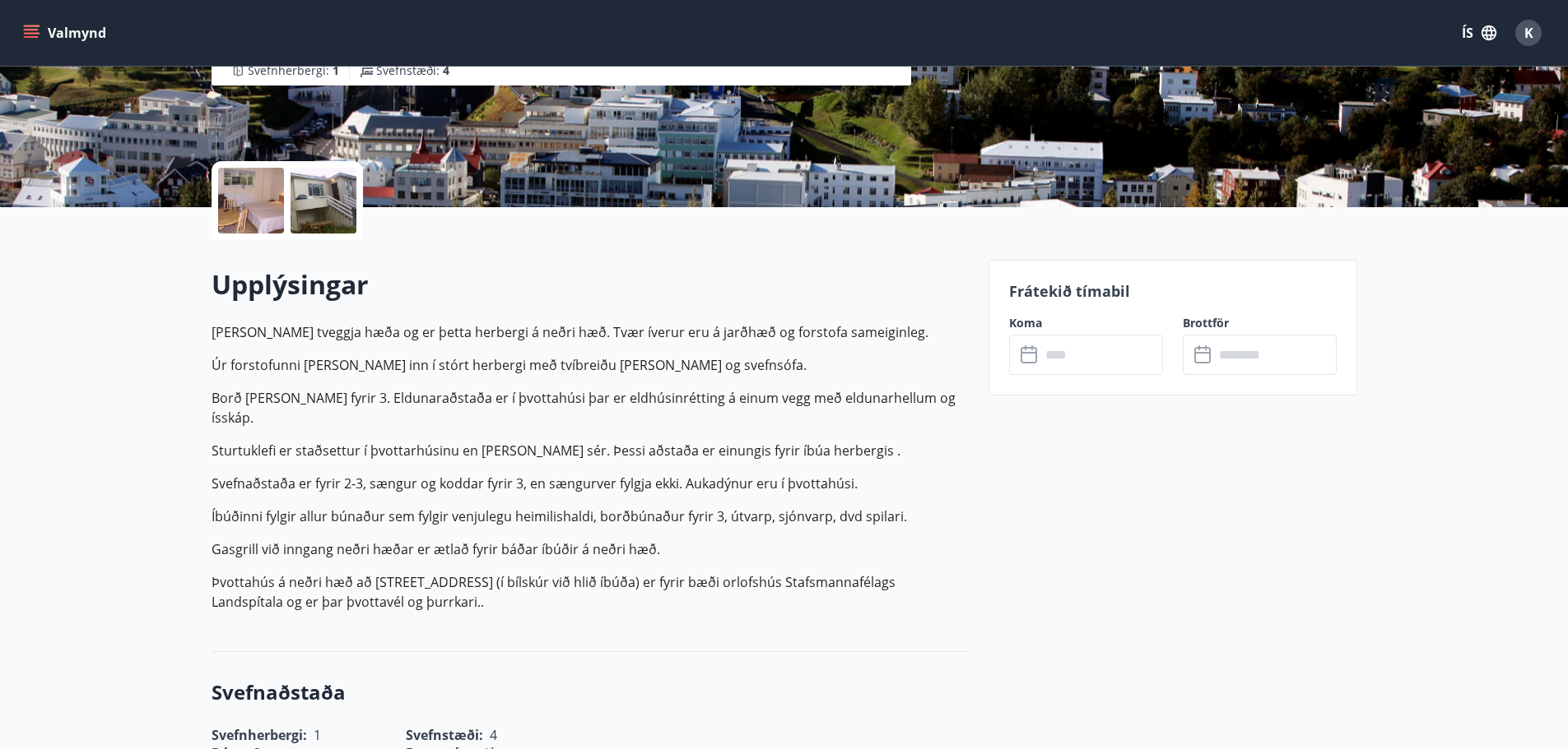
scroll to position [329, 0]
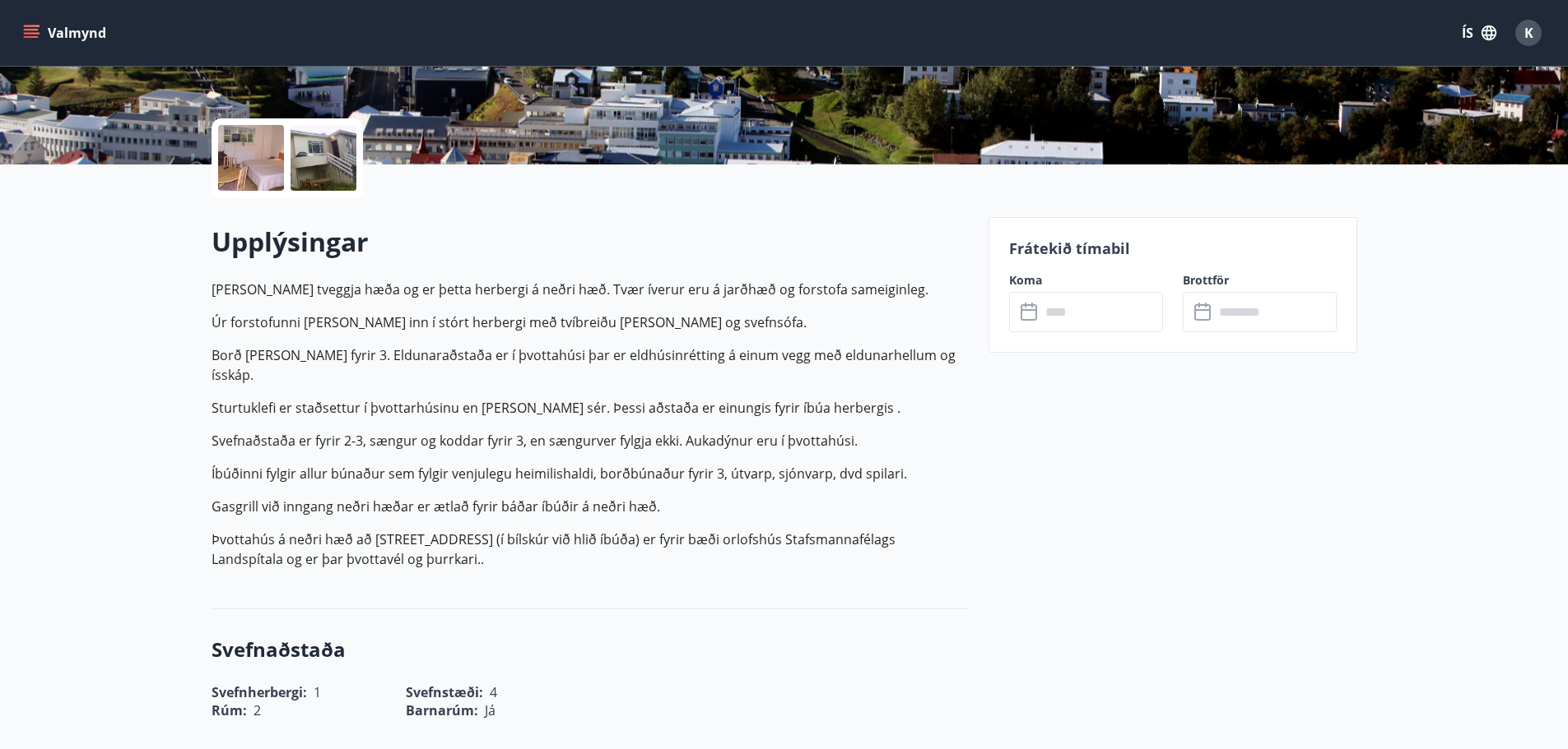
click at [1068, 310] on input "text" at bounding box center [1101, 312] width 122 height 40
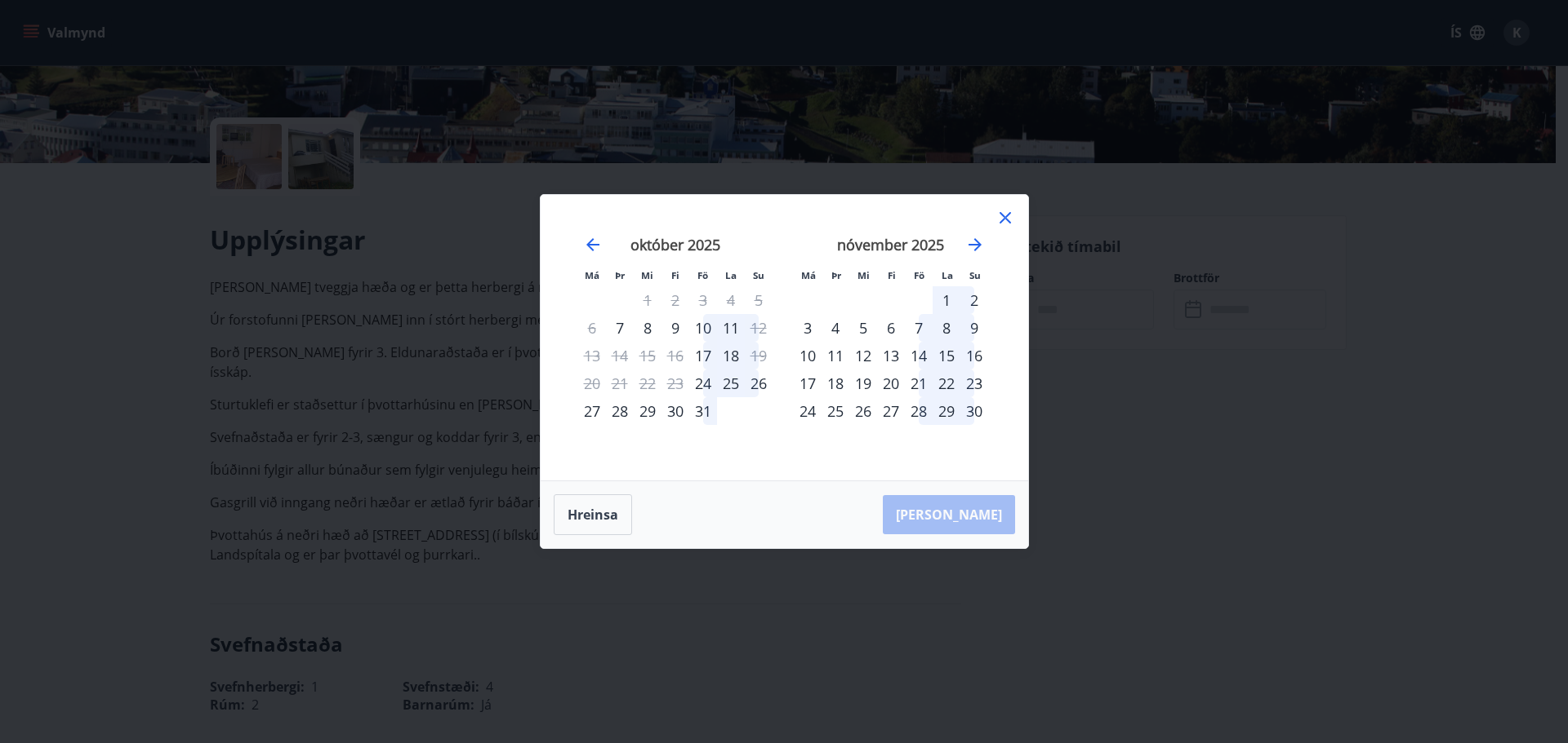
click at [1000, 213] on icon at bounding box center [1005, 217] width 11 height 11
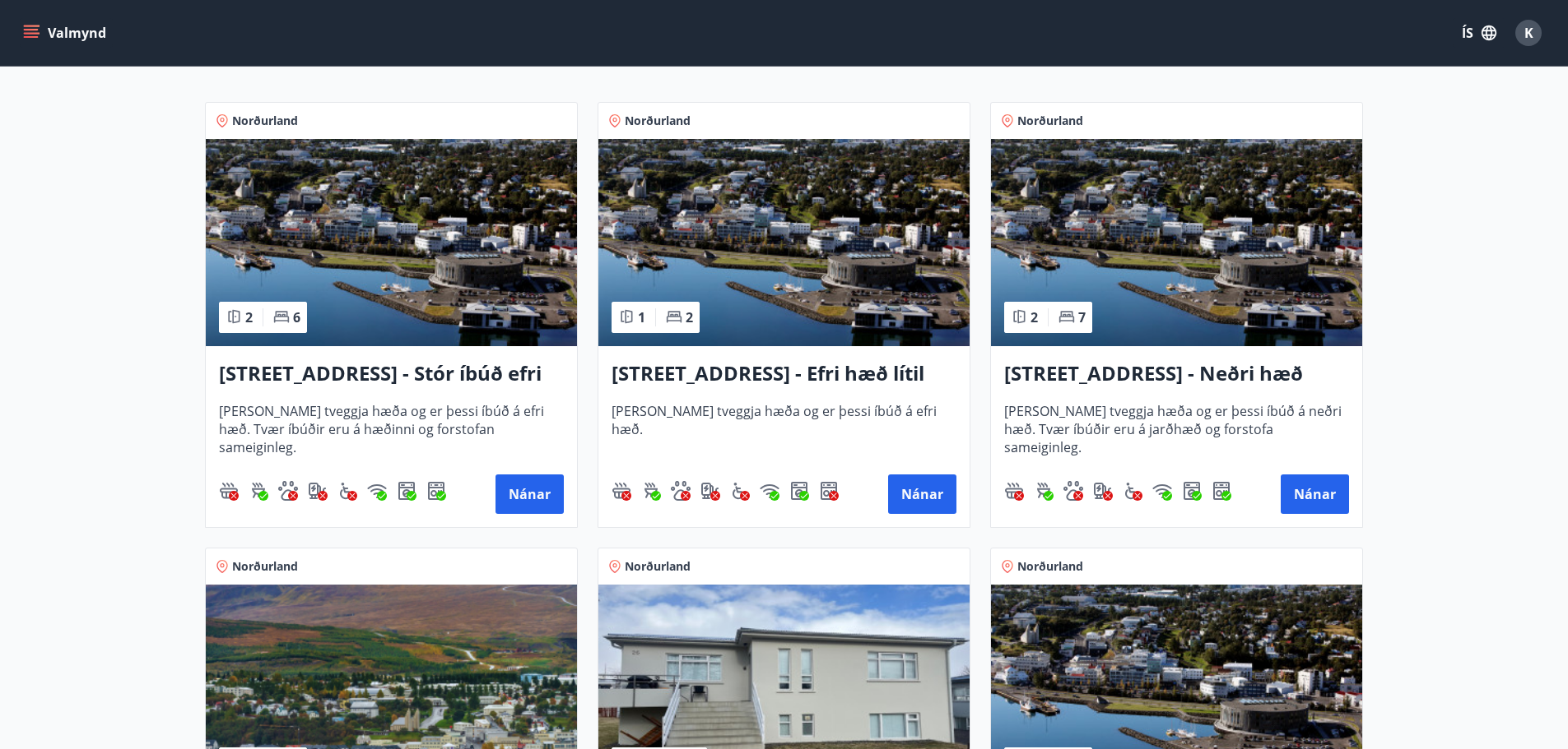
scroll to position [329, 0]
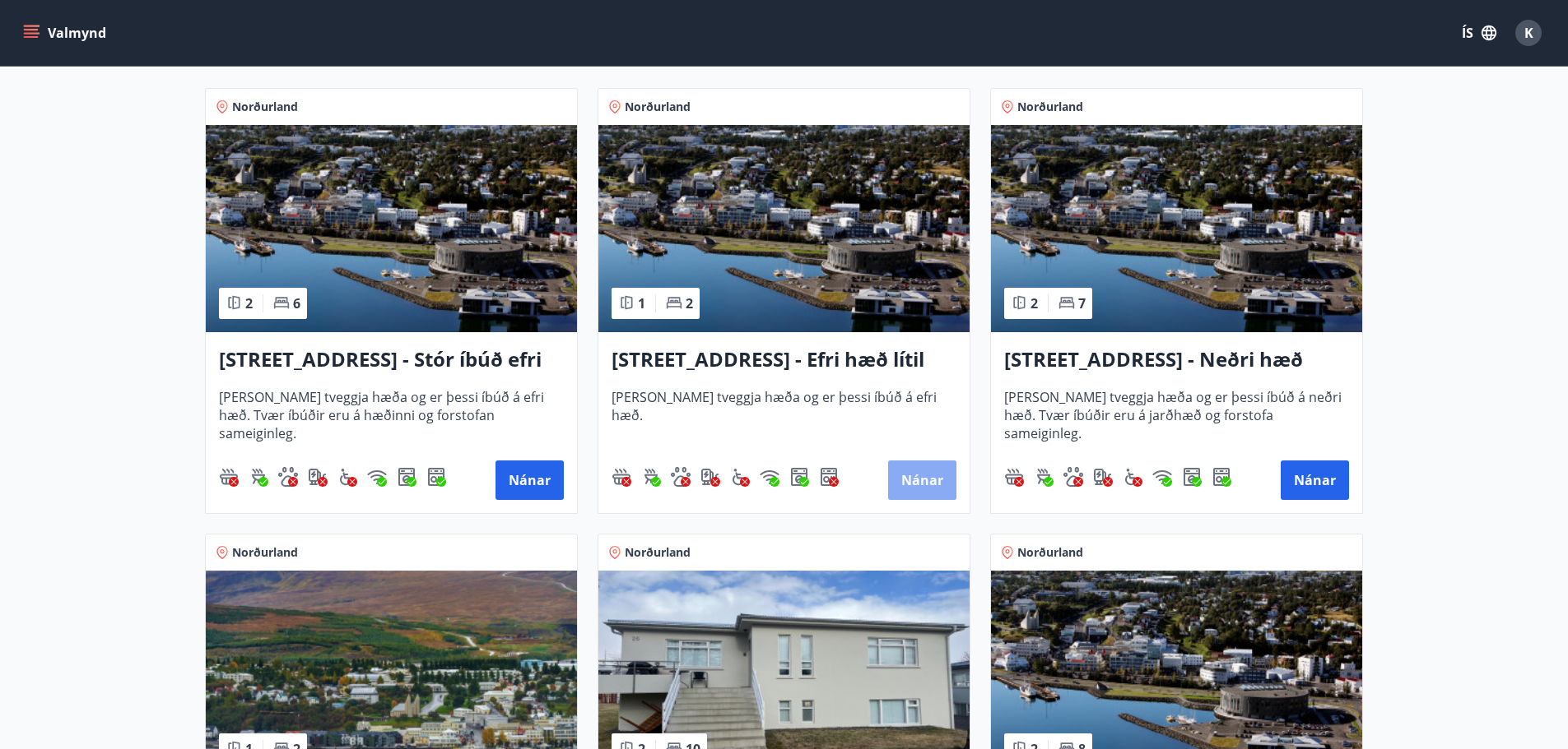
click at [922, 481] on button "Nánar" at bounding box center [923, 480] width 69 height 40
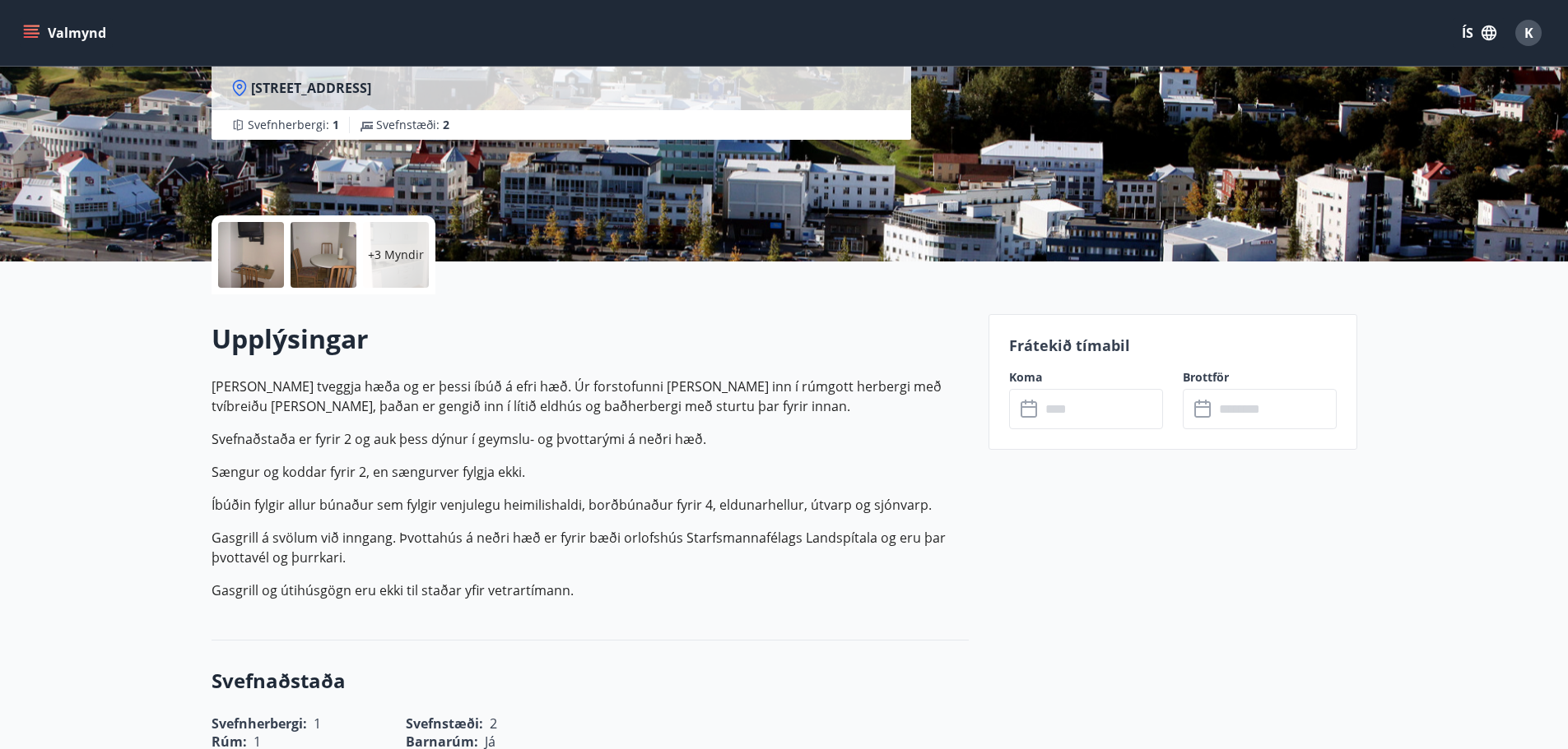
scroll to position [329, 0]
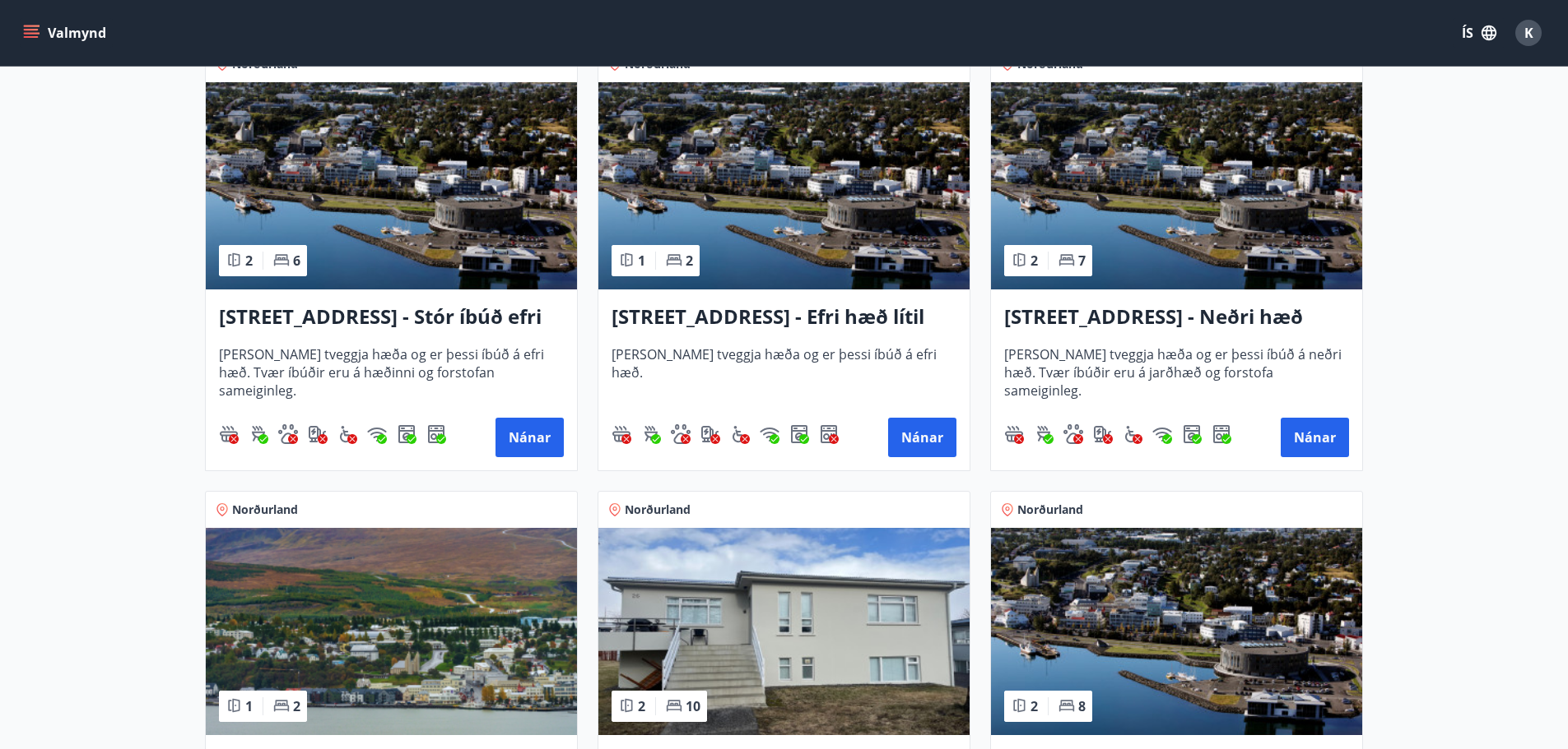
scroll to position [329, 0]
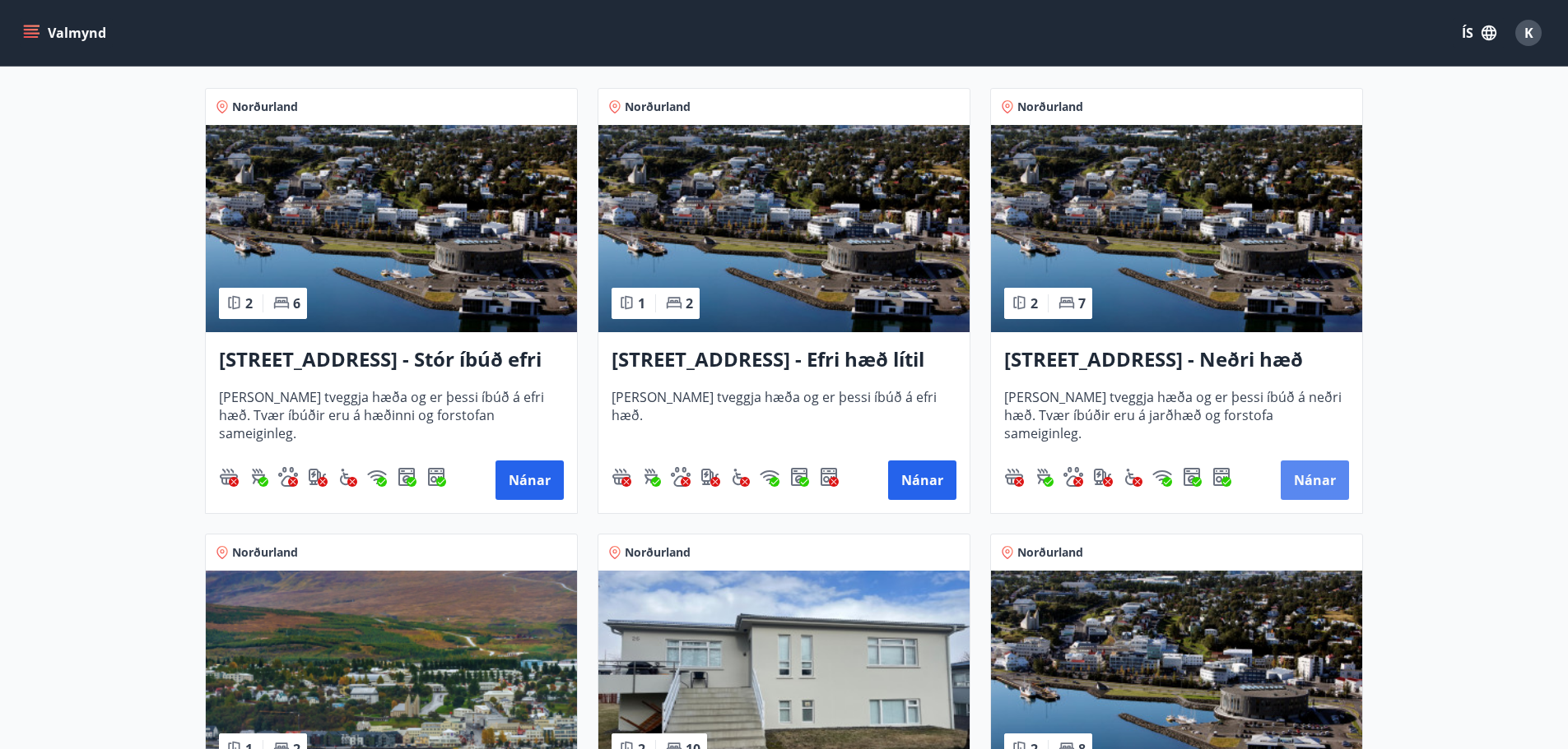
click at [1314, 476] on button "Nánar" at bounding box center [1314, 480] width 69 height 40
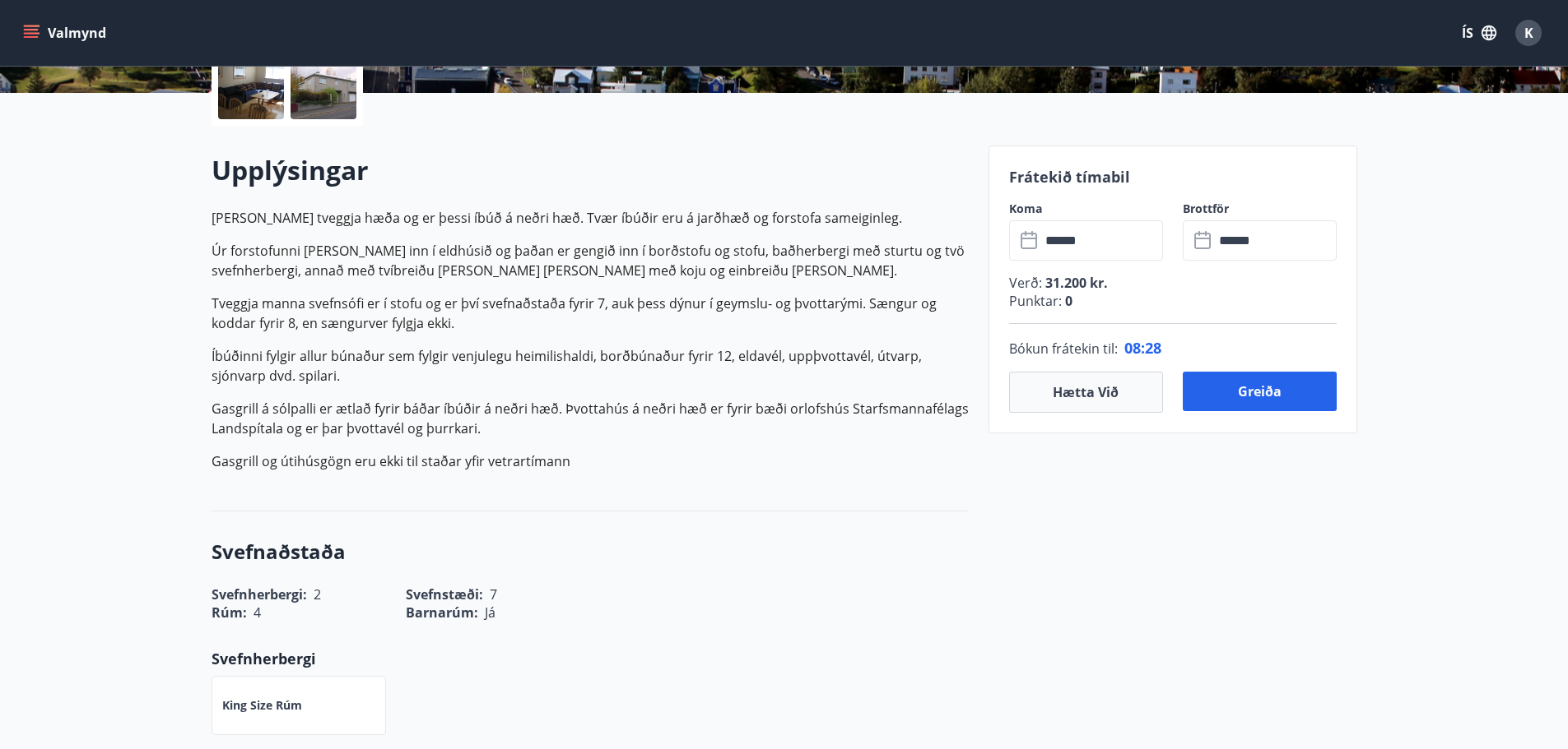
scroll to position [411, 0]
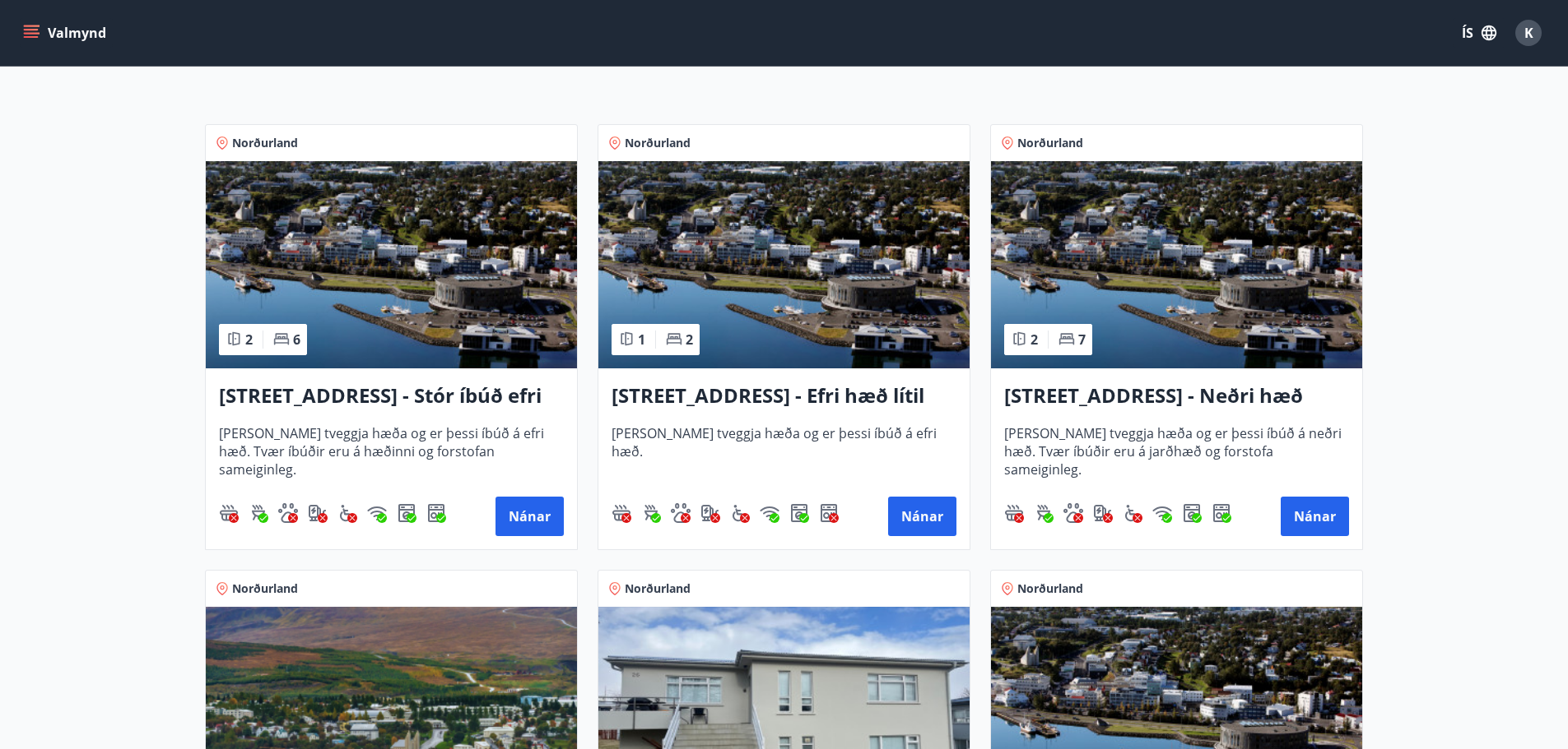
scroll to position [329, 0]
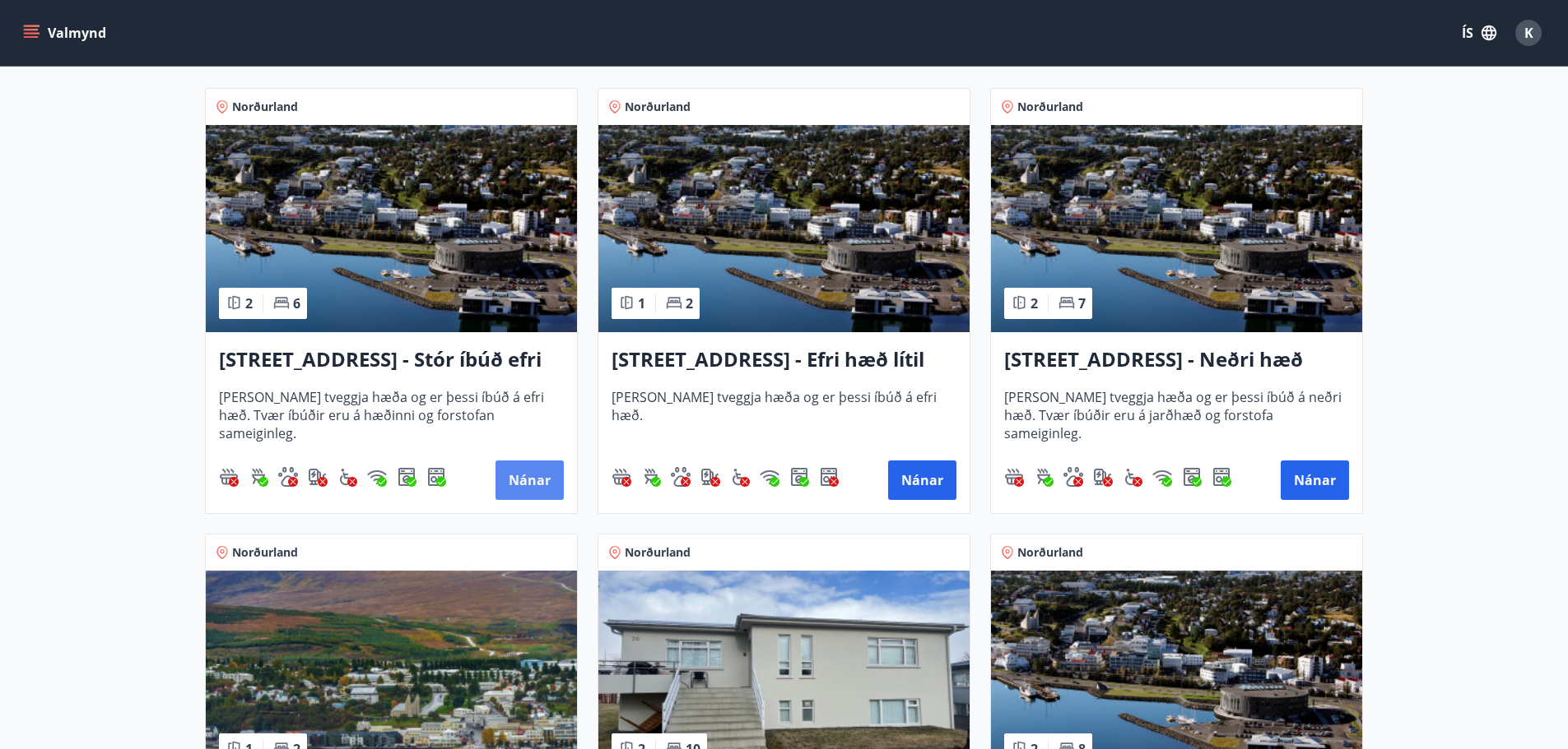
click at [515, 481] on button "Nánar" at bounding box center [530, 480] width 69 height 40
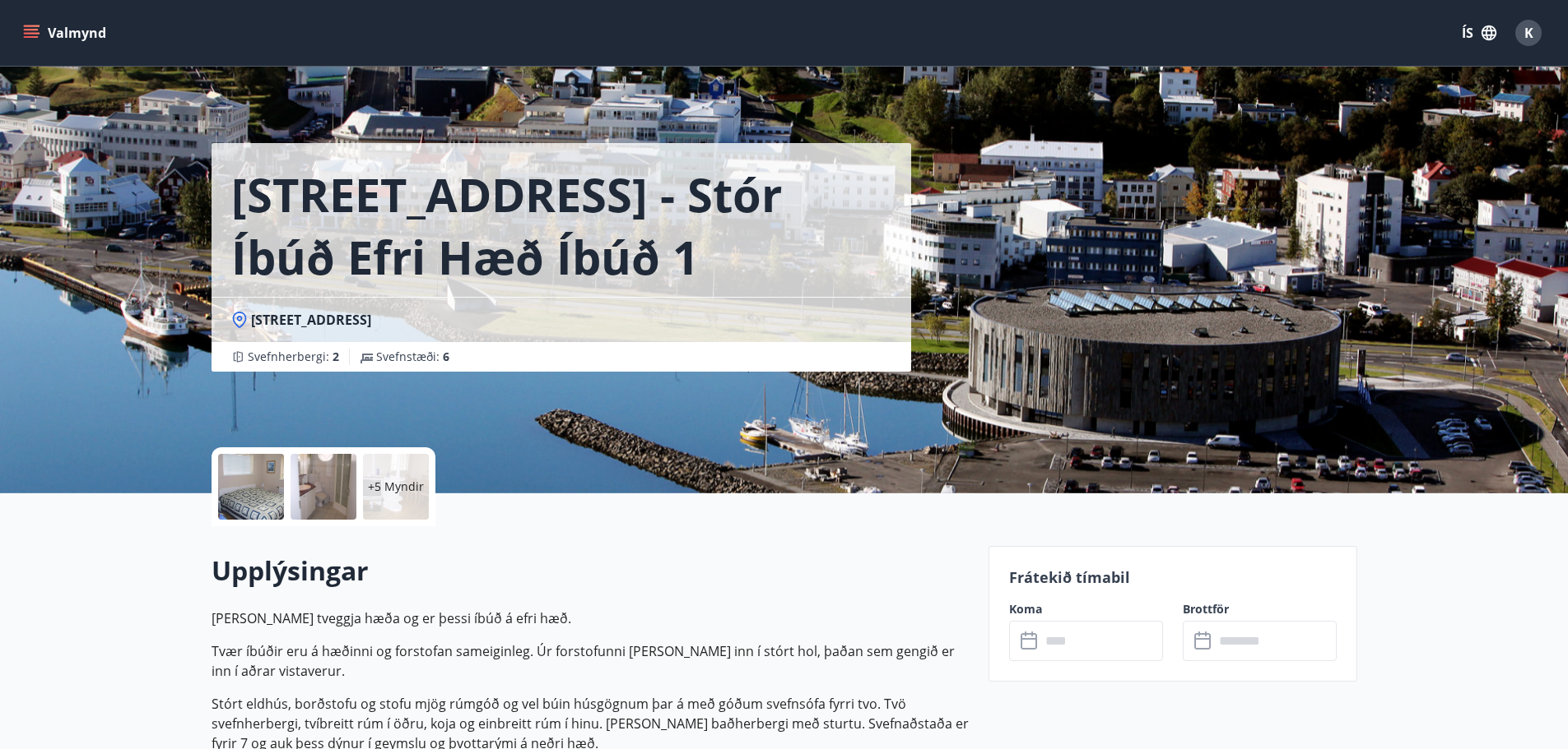
click at [1088, 646] on input "text" at bounding box center [1101, 642] width 122 height 40
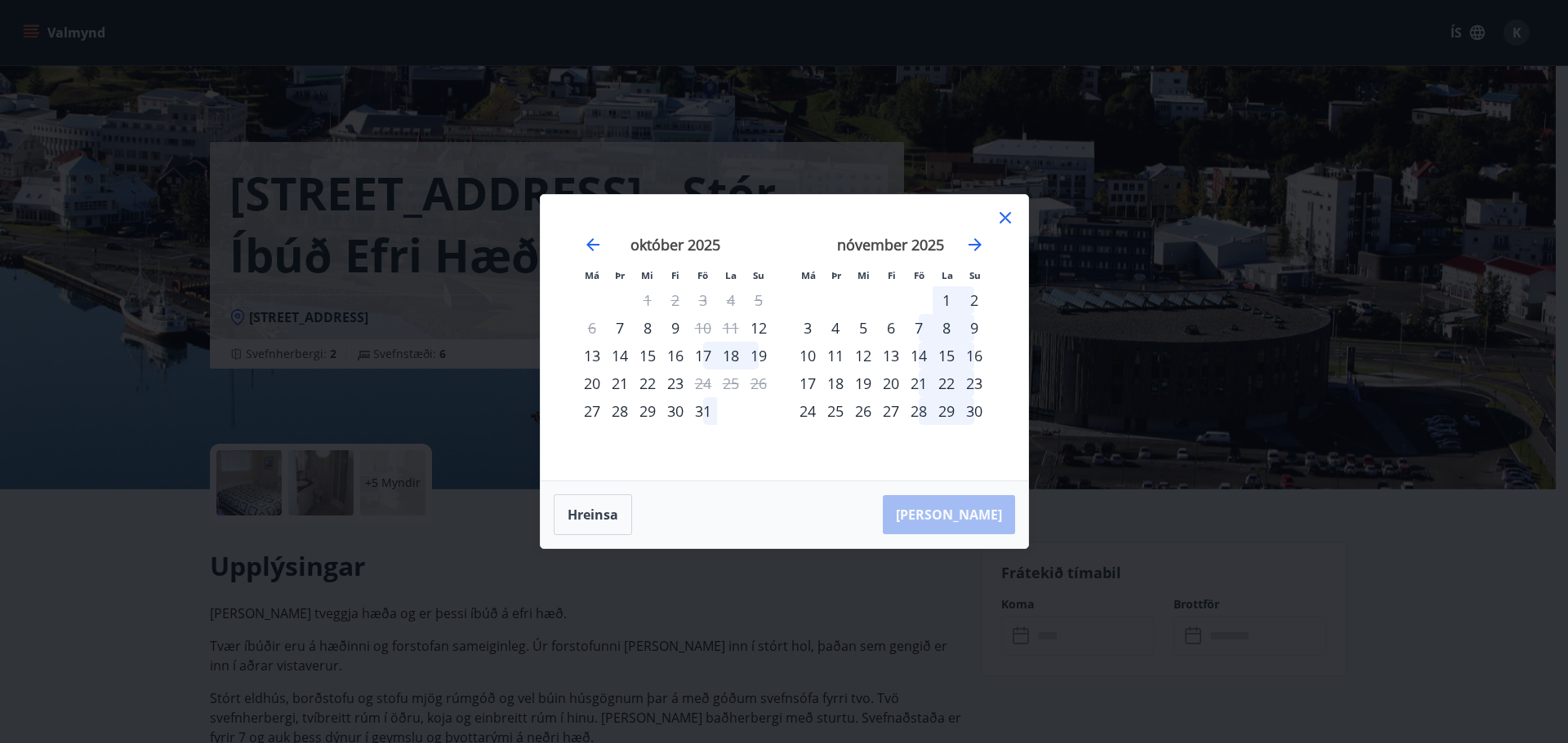
click at [999, 217] on icon at bounding box center [1005, 217] width 19 height 19
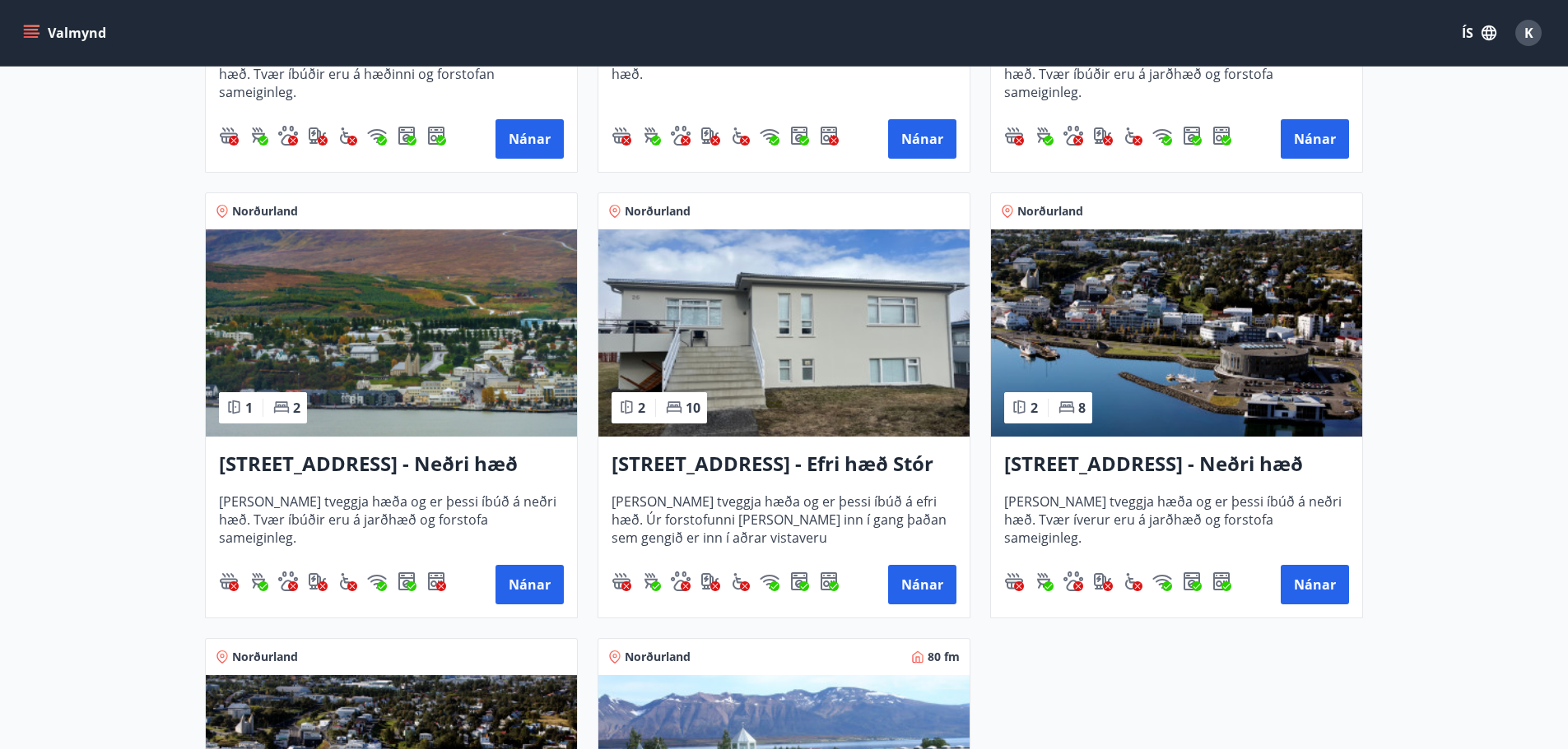
scroll to position [740, 0]
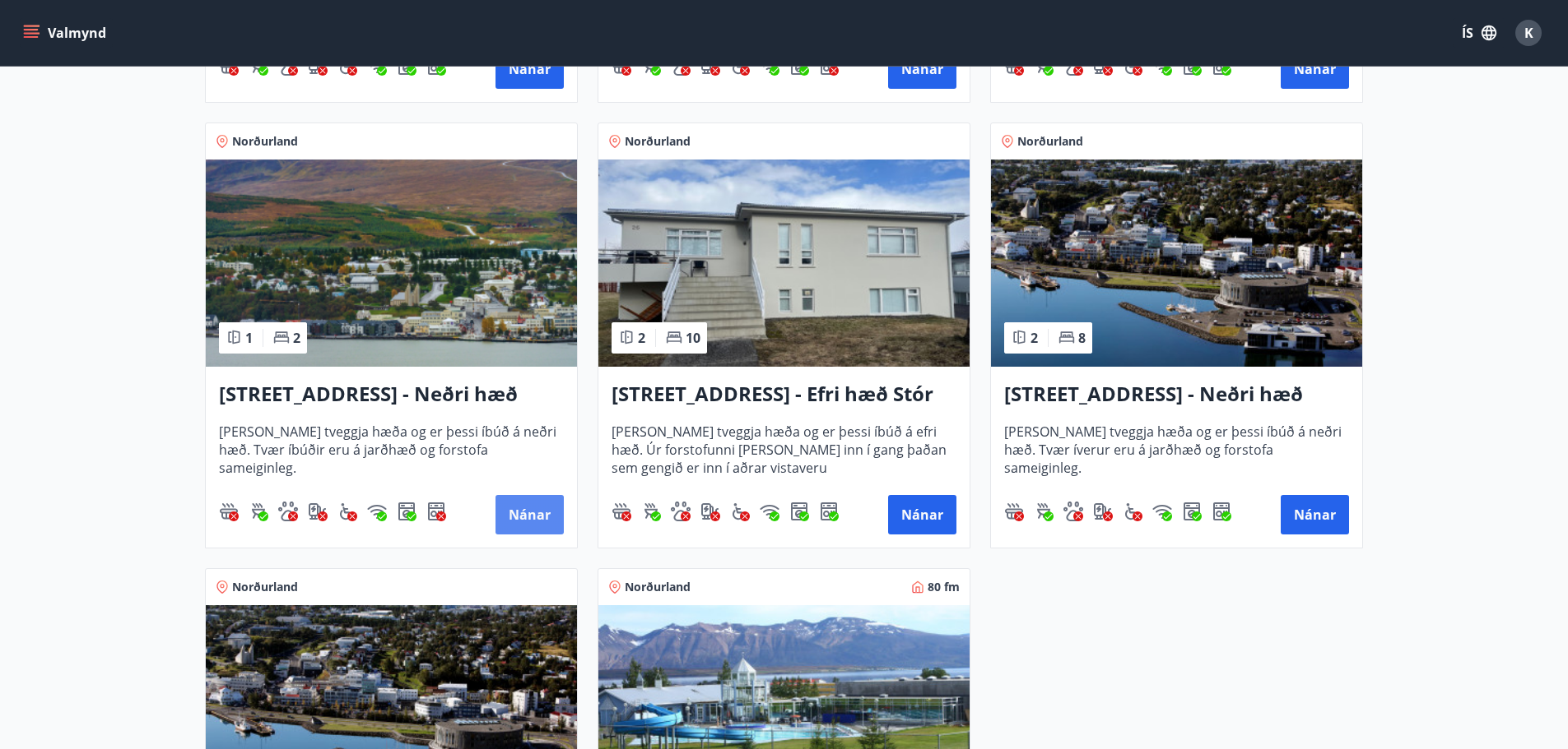
click at [529, 510] on button "Nánar" at bounding box center [530, 515] width 69 height 40
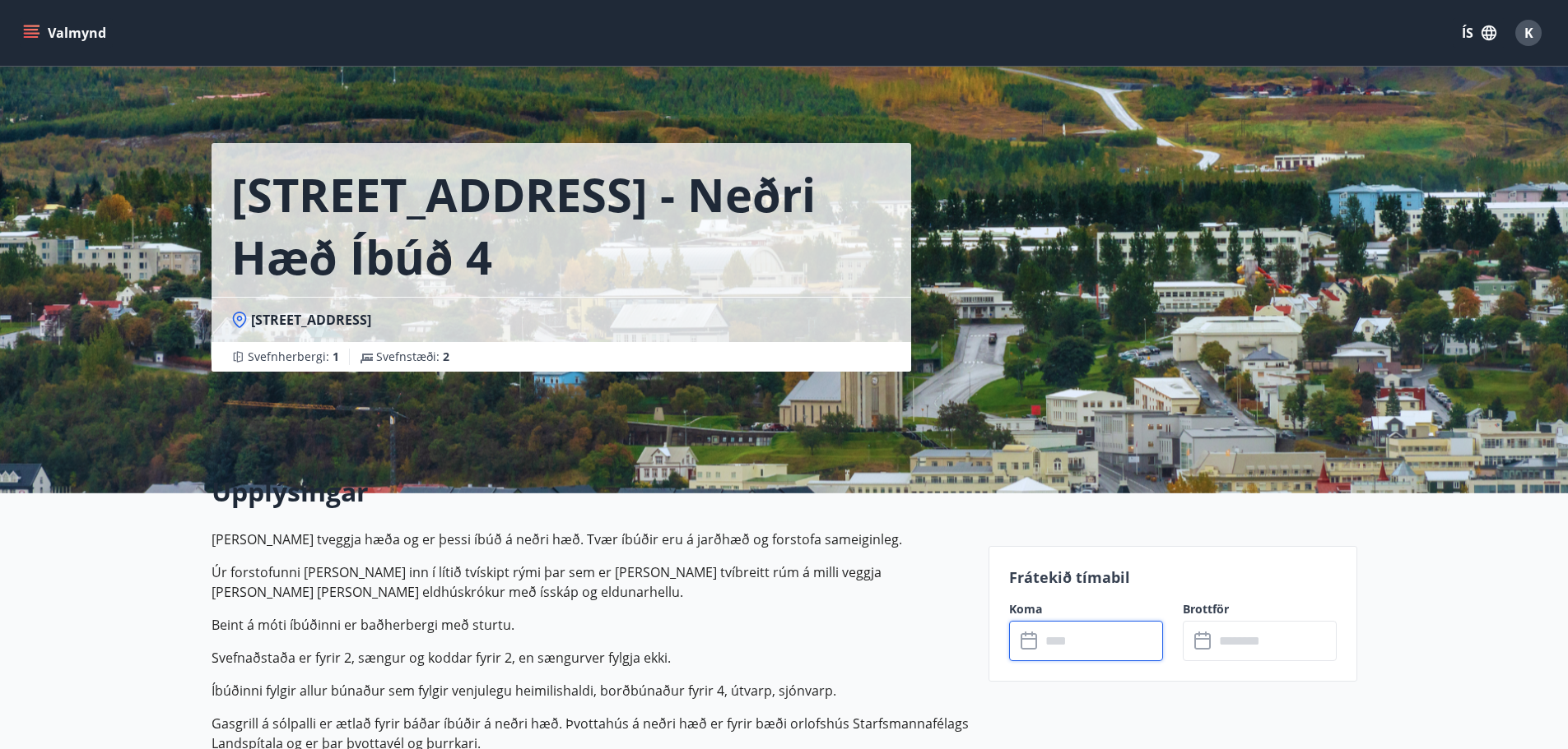
click at [1056, 645] on input "text" at bounding box center [1101, 642] width 122 height 40
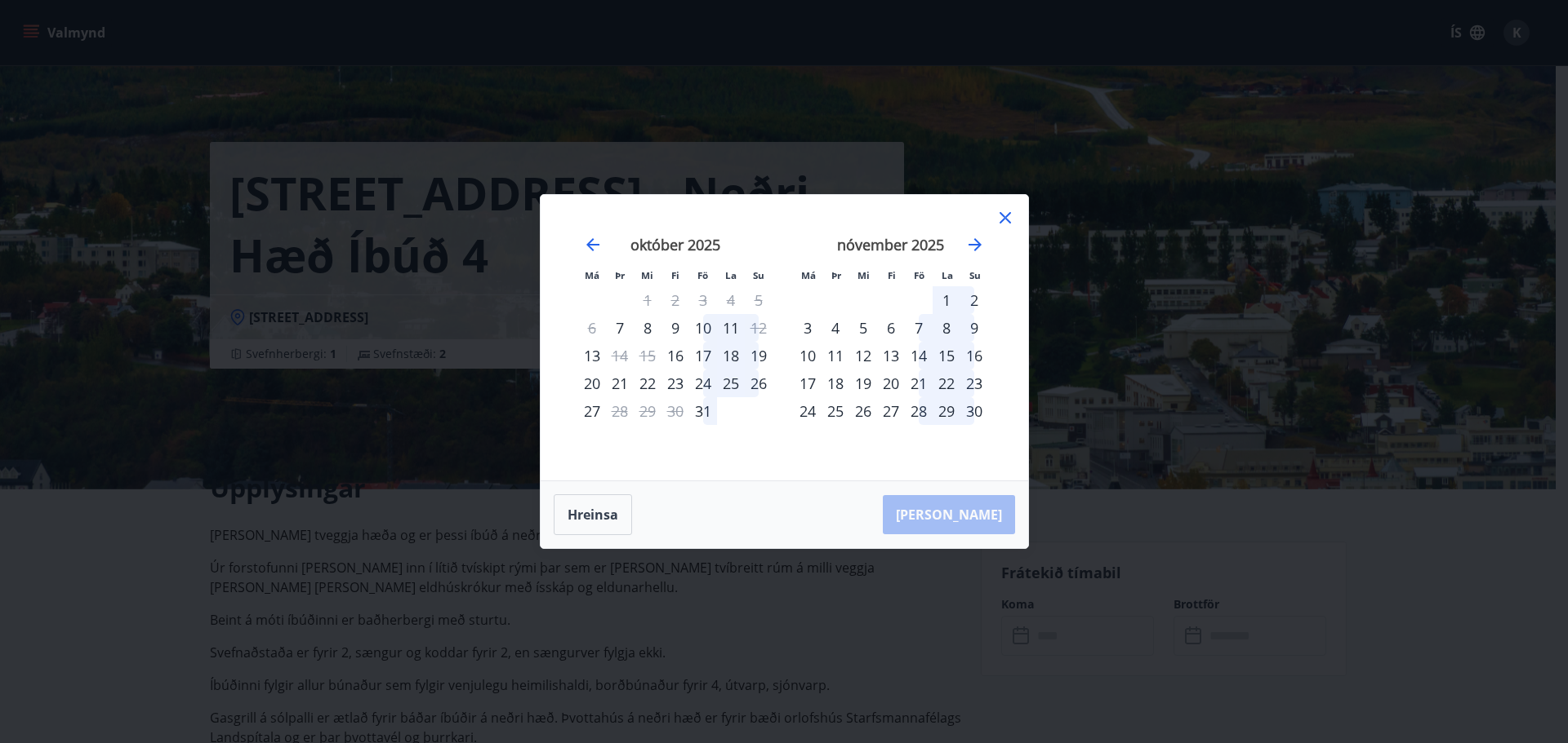
click at [681, 384] on div "23" at bounding box center [675, 383] width 28 height 28
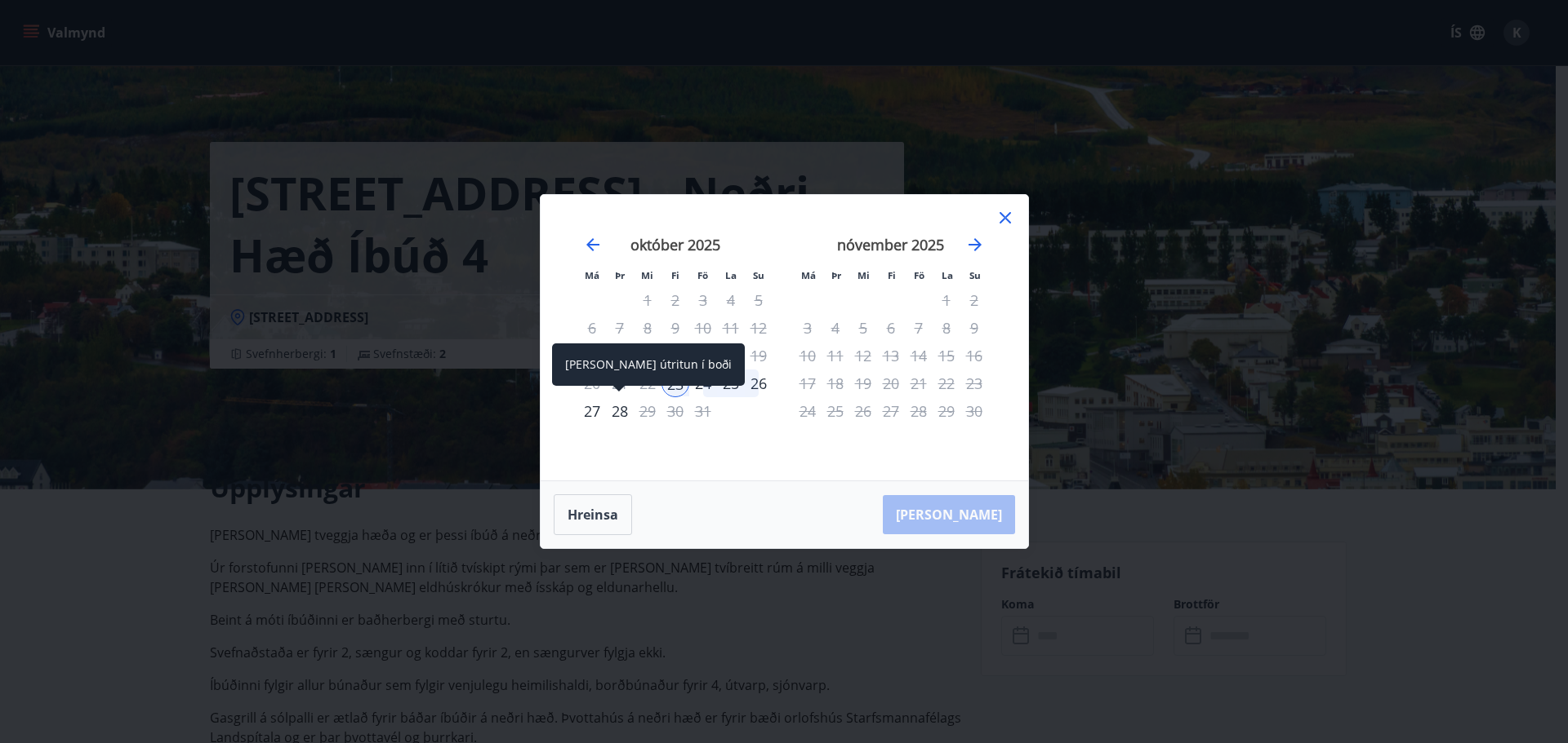
click at [618, 416] on div "28" at bounding box center [620, 411] width 28 height 28
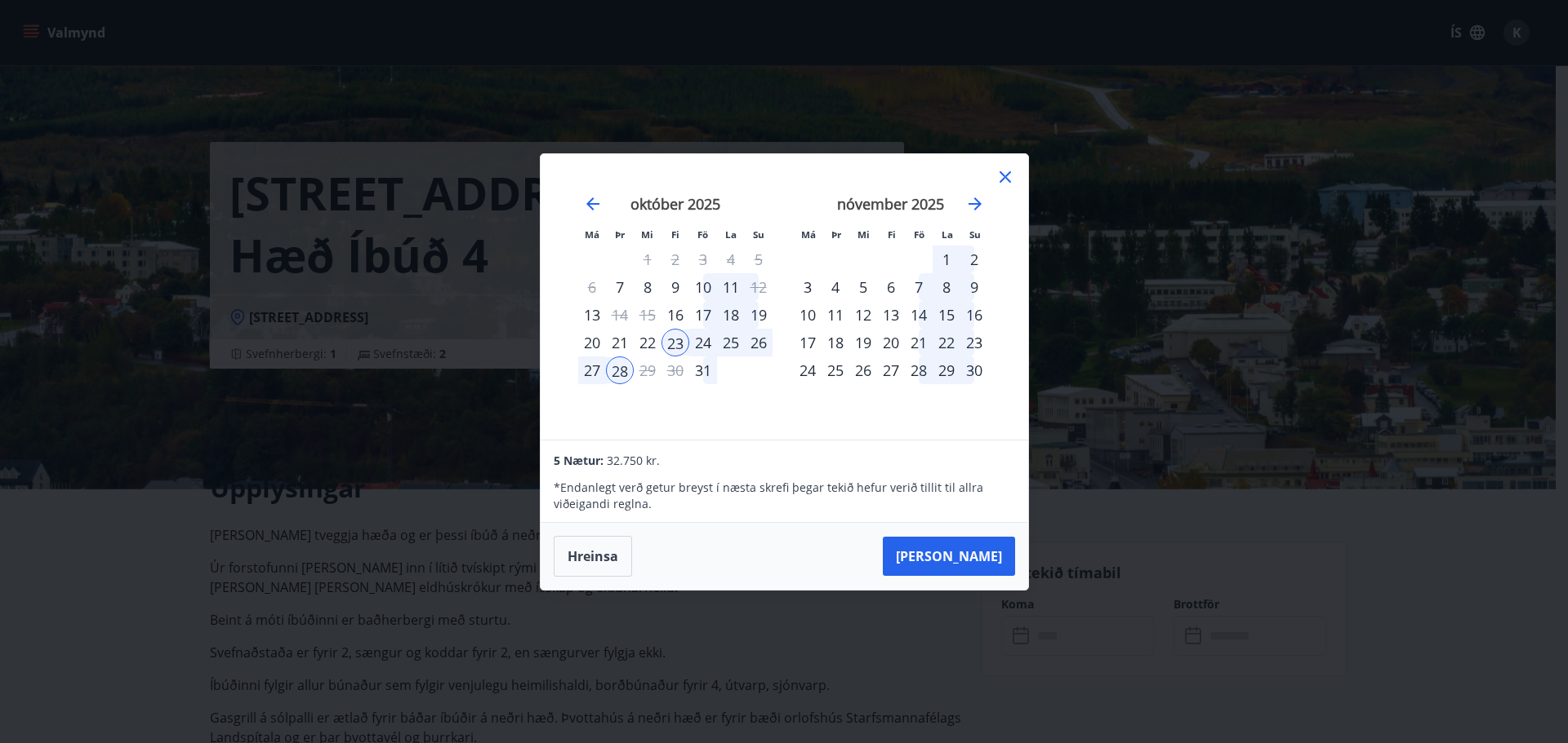
drag, startPoint x: 1005, startPoint y: 179, endPoint x: 815, endPoint y: 175, distance: 190.0
click at [1003, 180] on icon at bounding box center [1005, 177] width 19 height 19
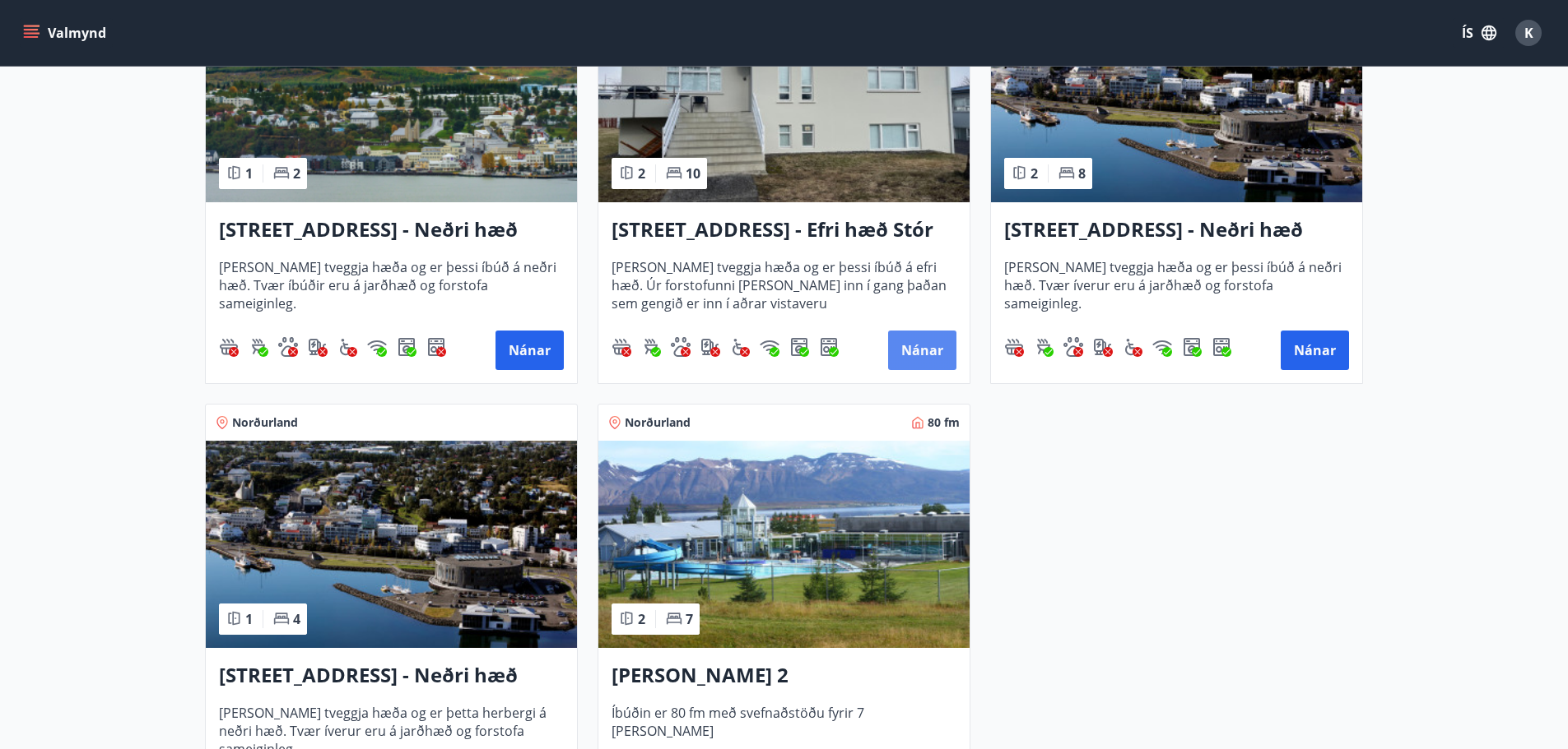
click at [901, 343] on button "Nánar" at bounding box center [923, 350] width 69 height 40
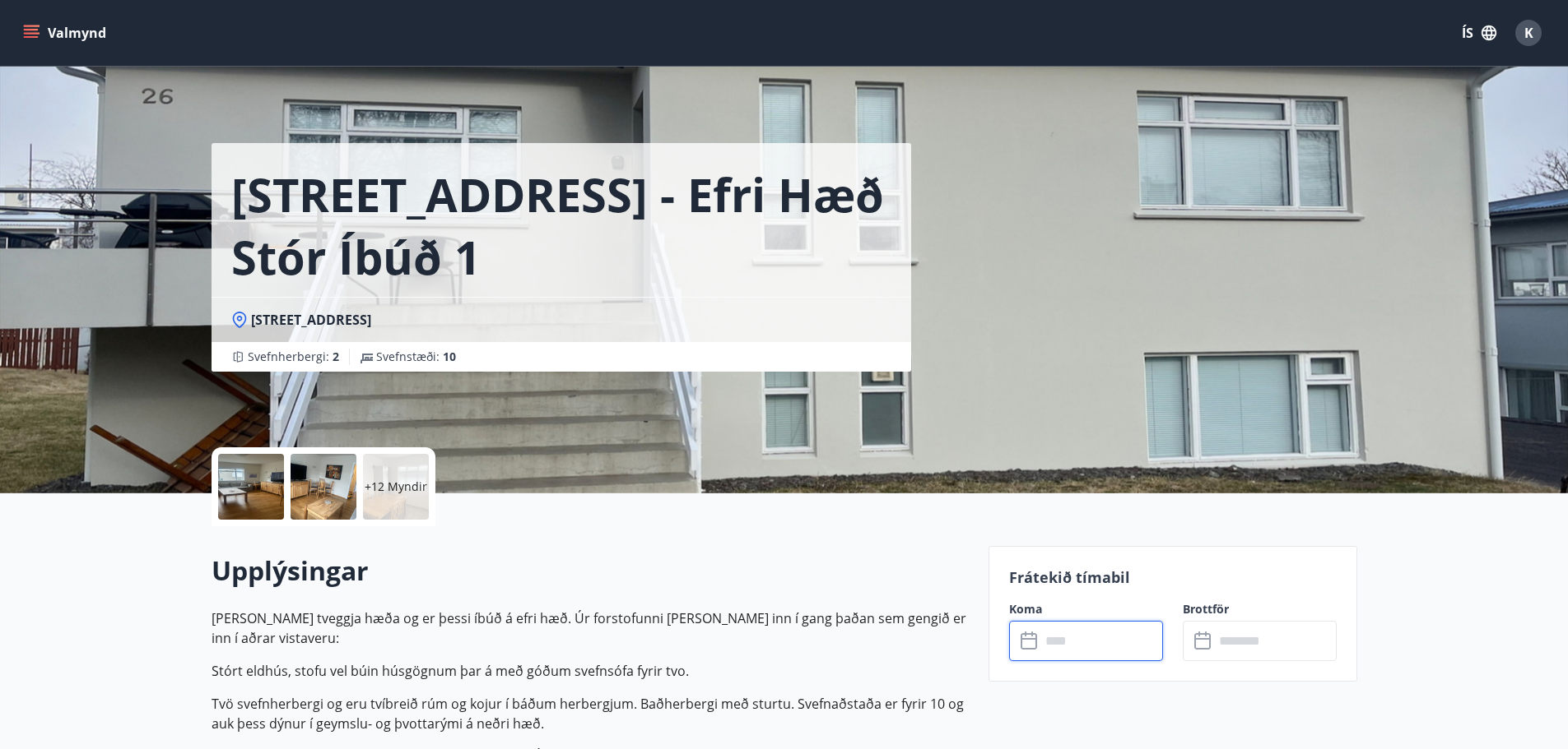
click at [1092, 644] on input "text" at bounding box center [1101, 642] width 122 height 40
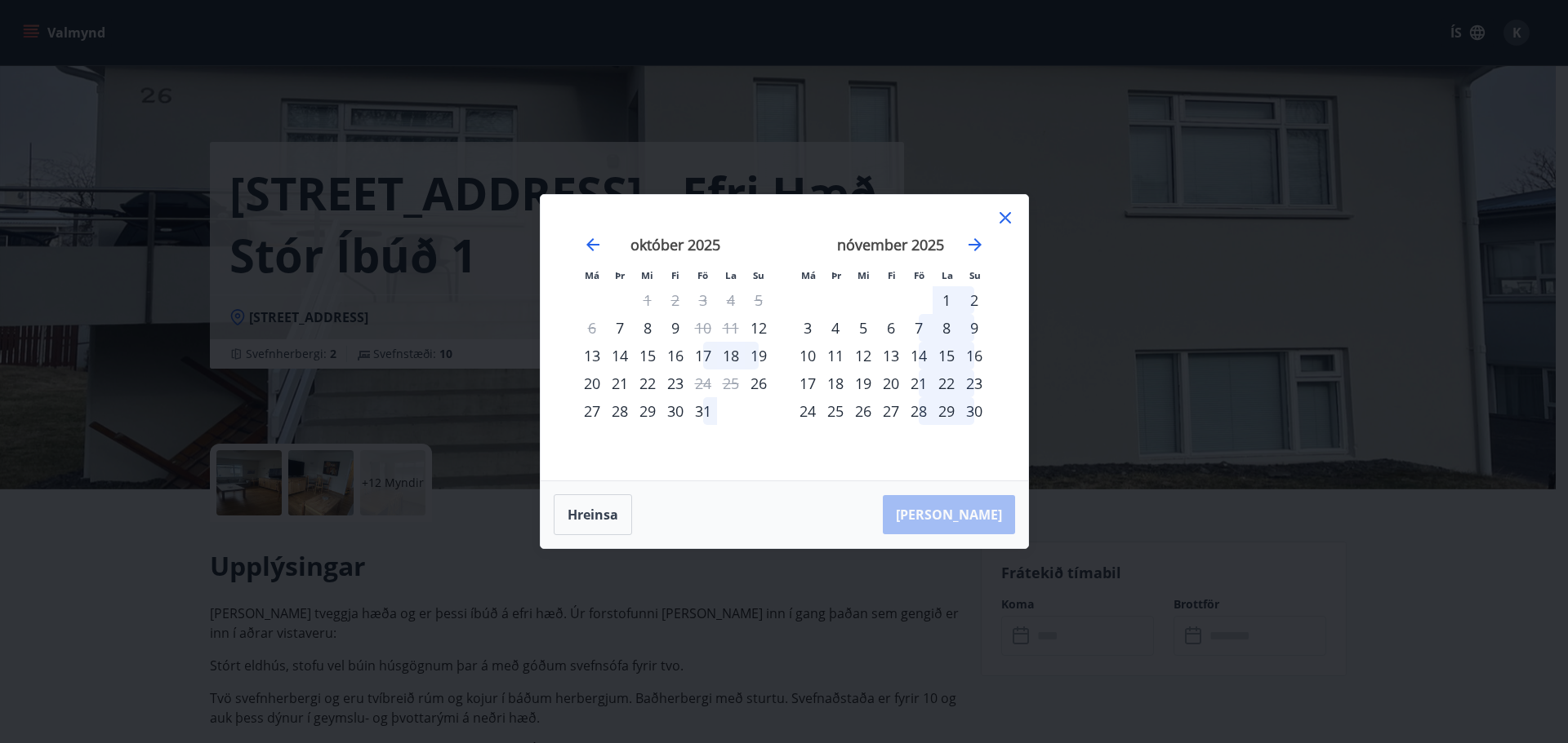
drag, startPoint x: 1004, startPoint y: 218, endPoint x: 242, endPoint y: 45, distance: 781.4
click at [1002, 218] on icon at bounding box center [1005, 217] width 19 height 19
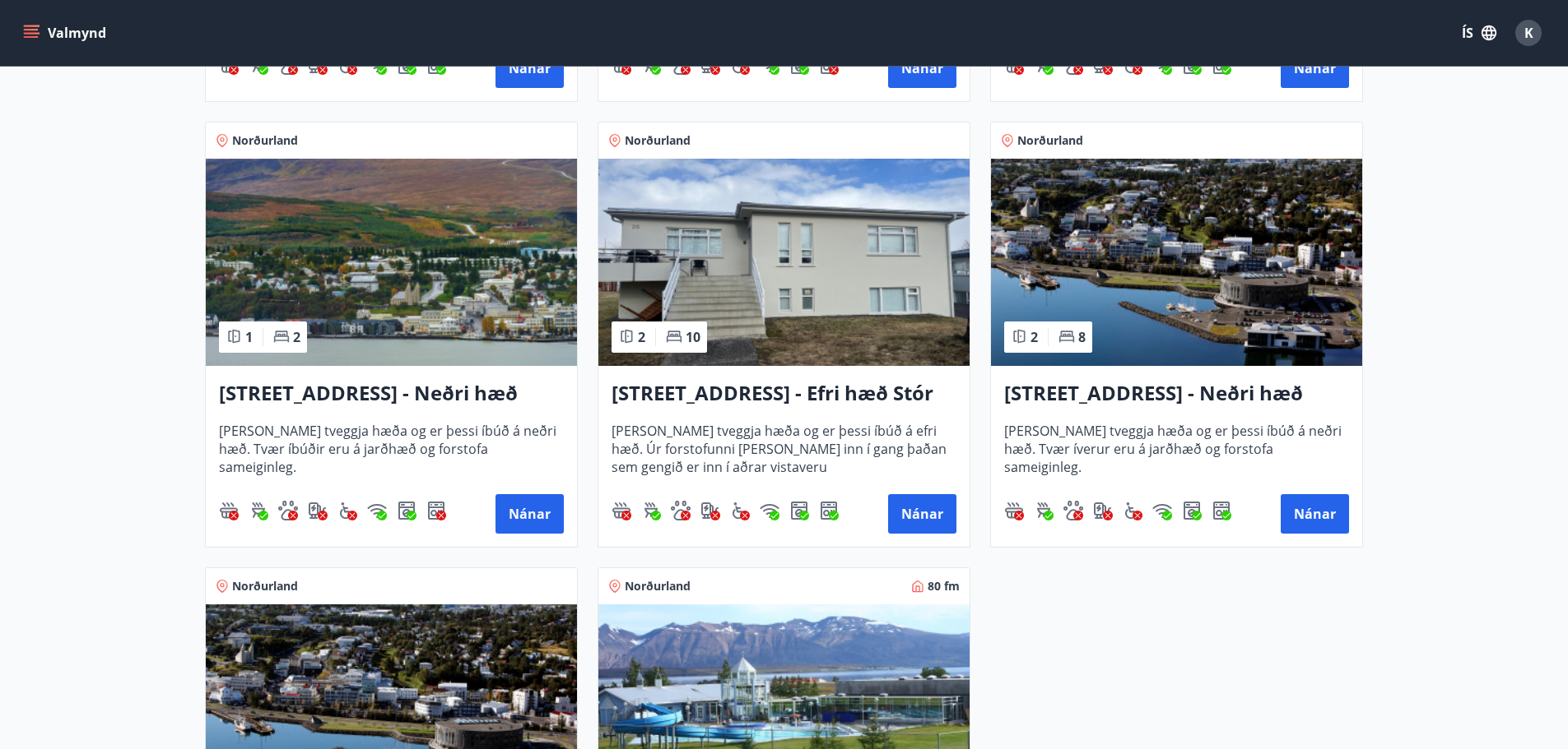
scroll to position [743, 0]
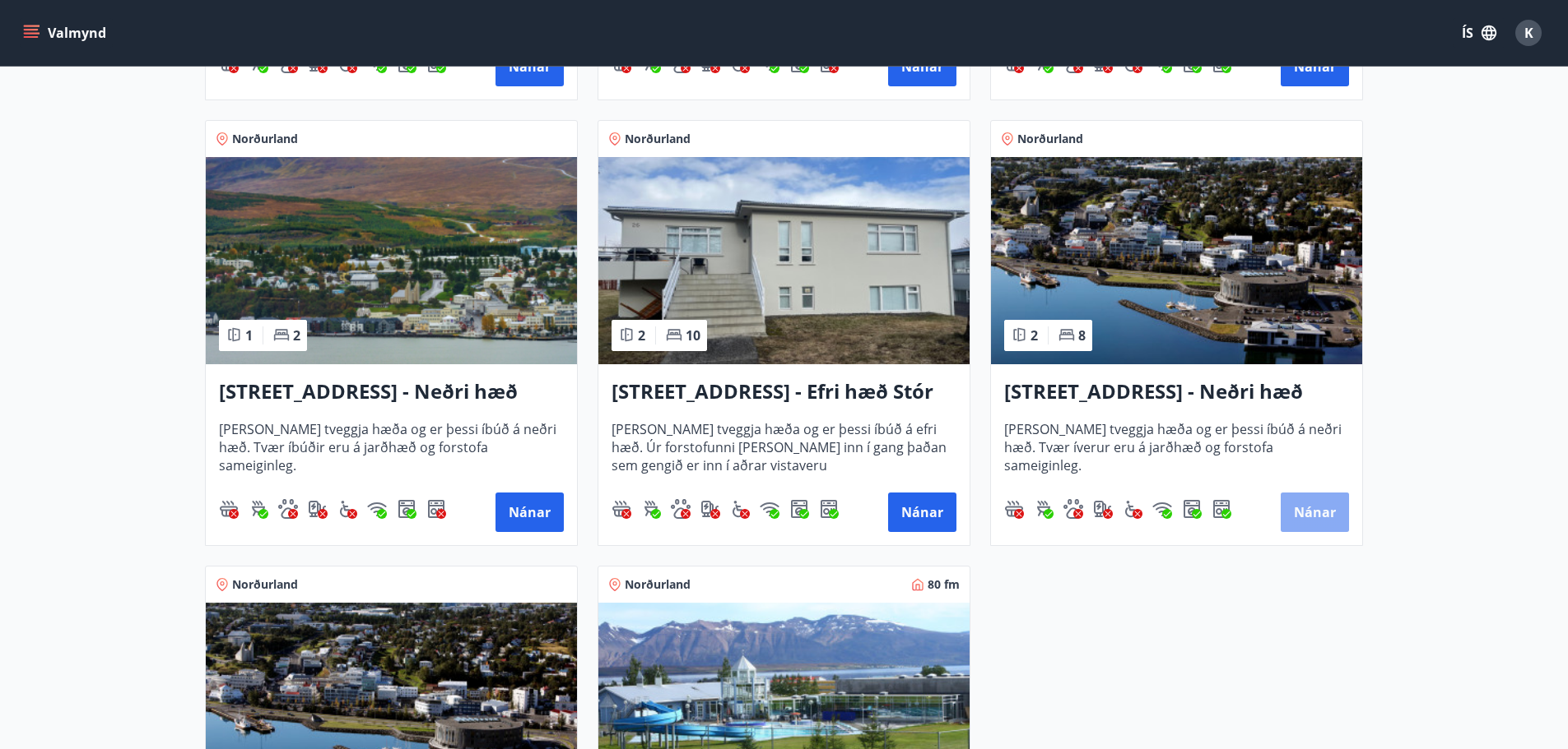
click at [1314, 507] on button "Nánar" at bounding box center [1314, 512] width 69 height 40
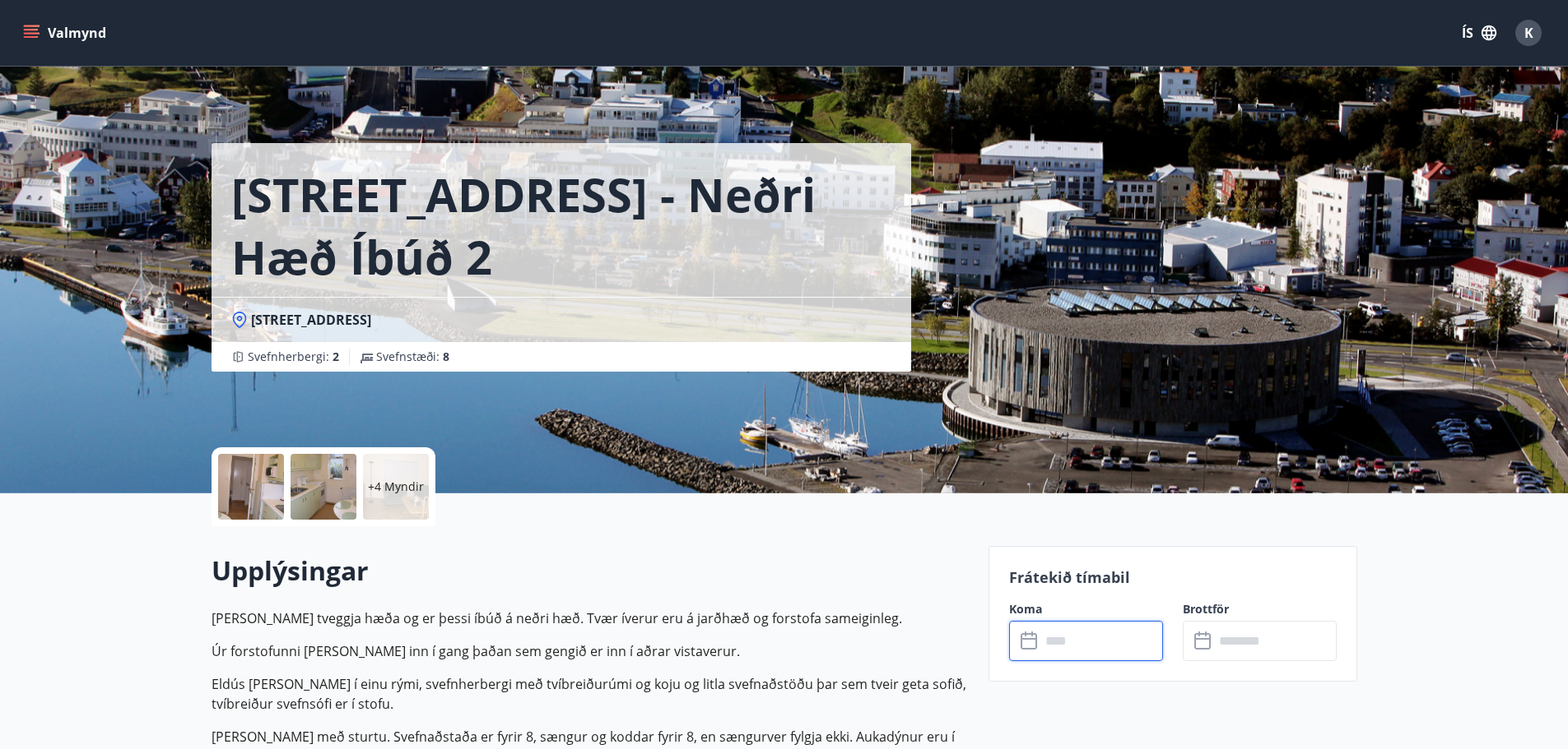
click at [1067, 643] on input "text" at bounding box center [1101, 642] width 122 height 40
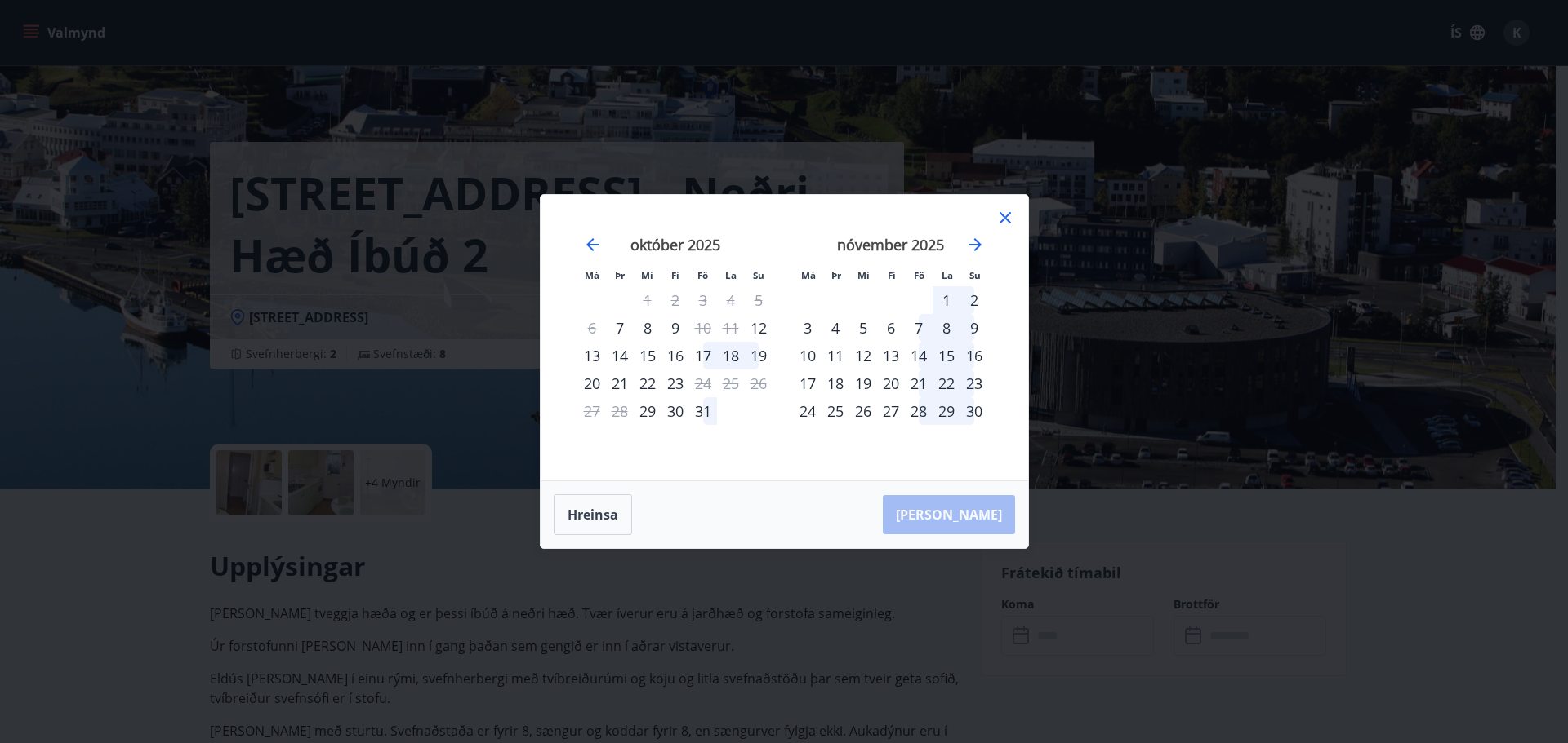
drag, startPoint x: 1008, startPoint y: 218, endPoint x: 1, endPoint y: 6, distance: 1029.1
click at [999, 218] on icon at bounding box center [1005, 217] width 19 height 19
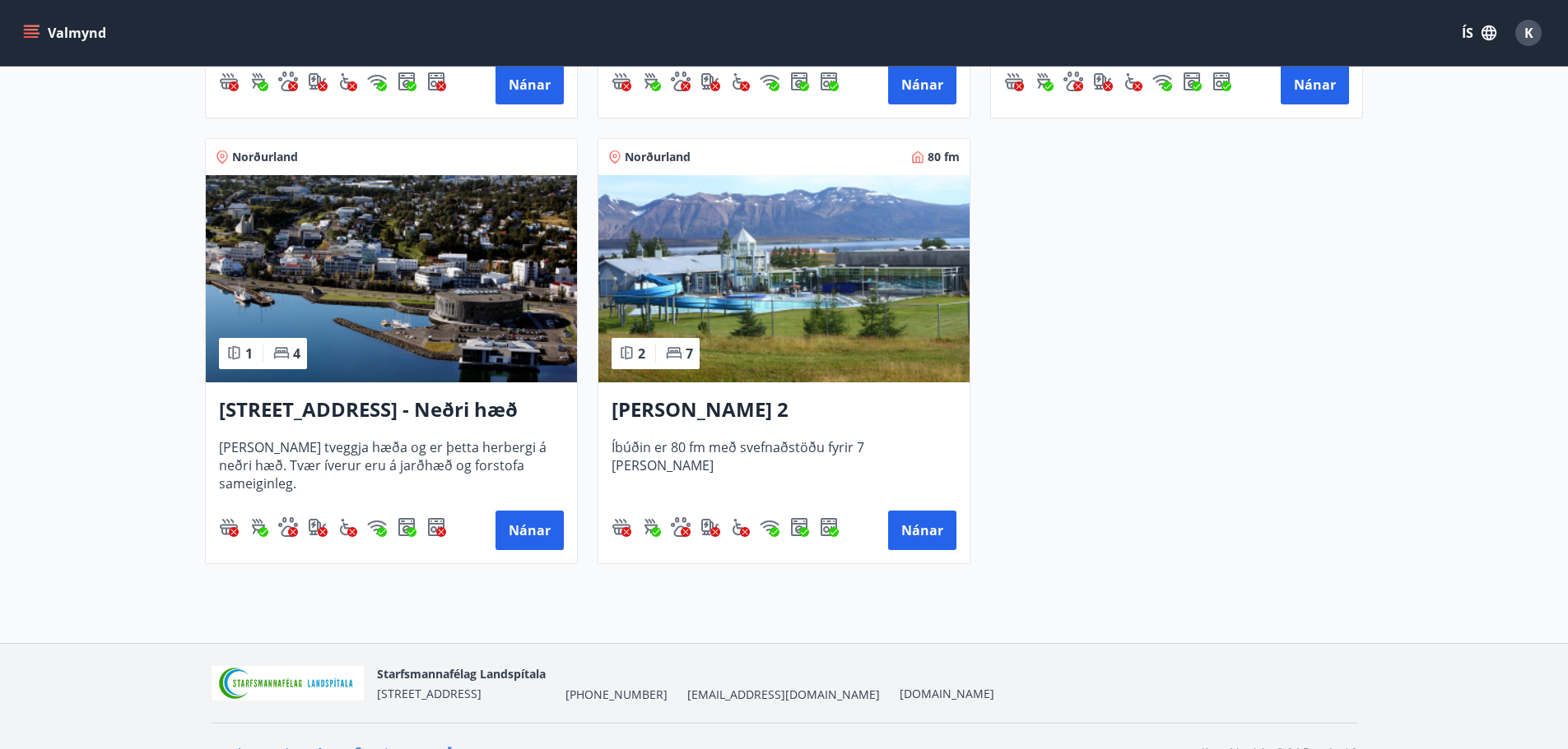
scroll to position [1202, 0]
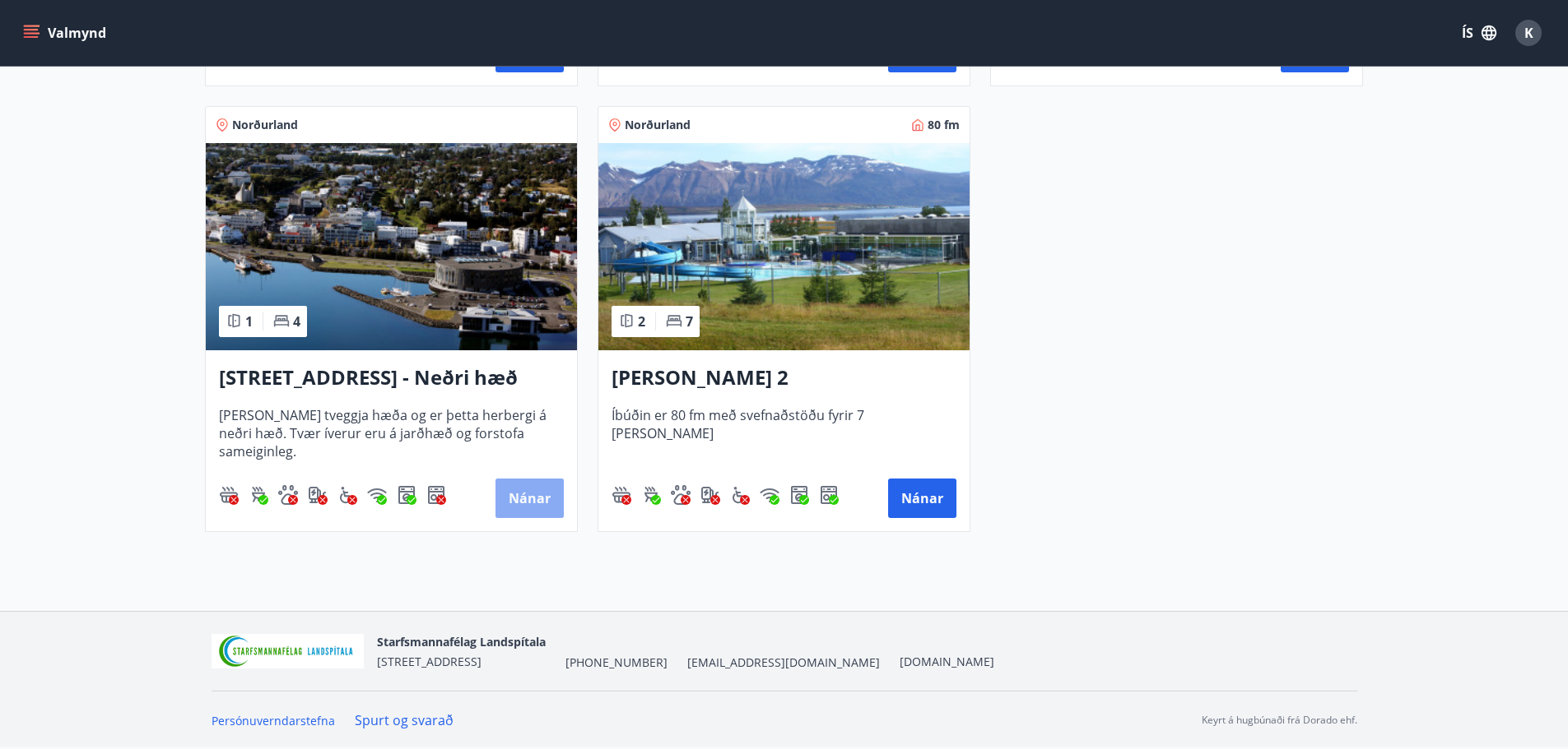
click at [535, 499] on button "Nánar" at bounding box center [530, 498] width 69 height 40
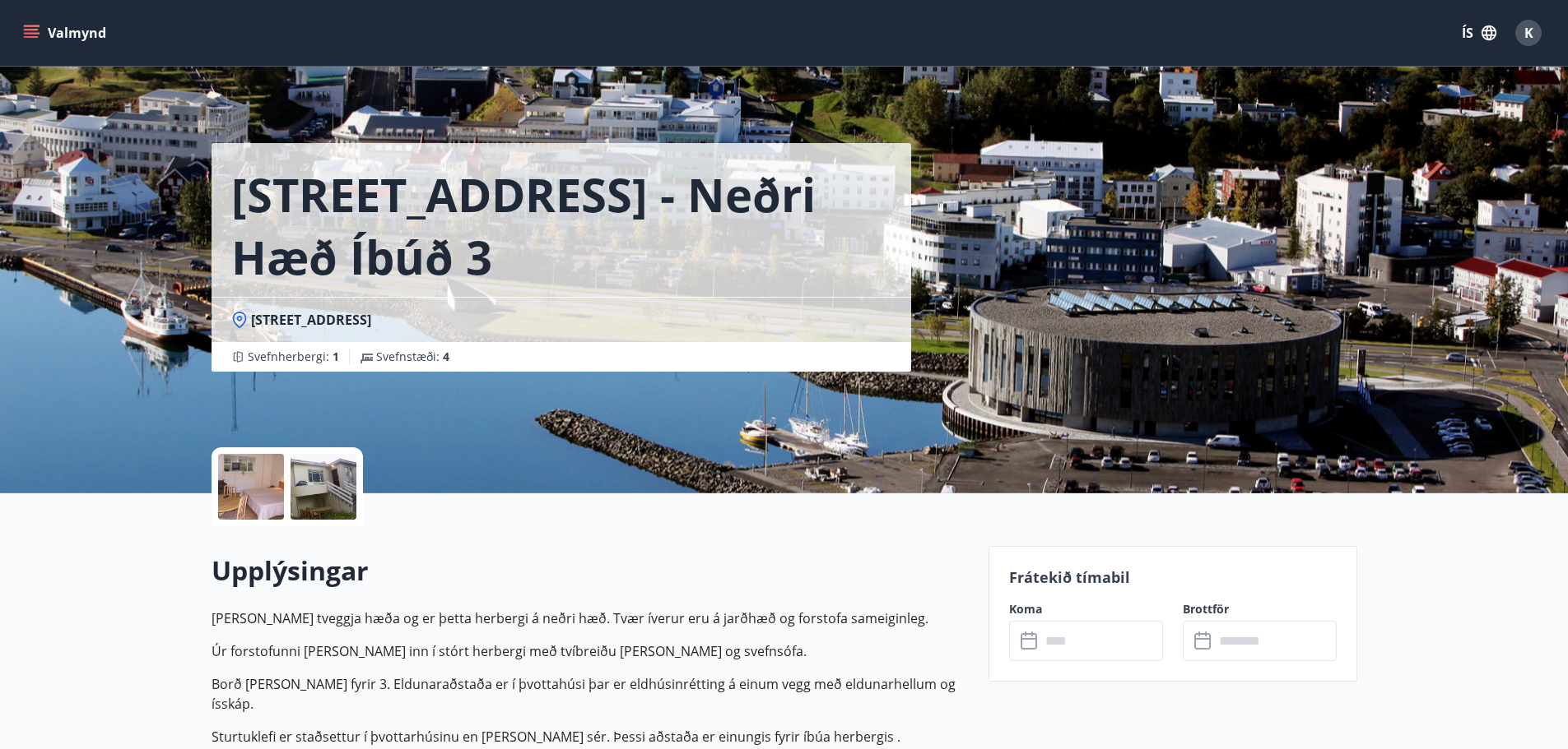
click at [1113, 638] on input "text" at bounding box center [1101, 642] width 122 height 40
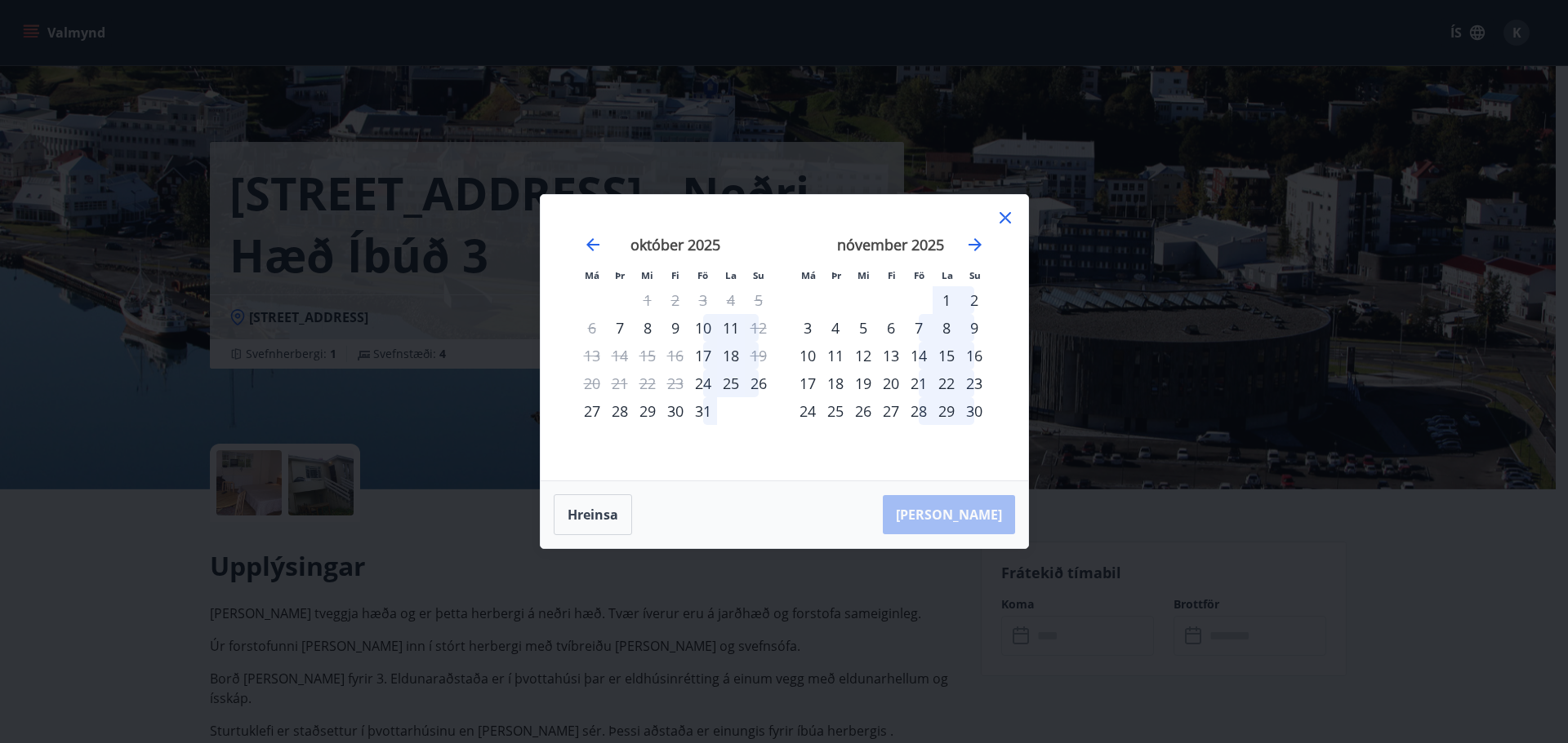
click at [676, 382] on div "23" at bounding box center [675, 383] width 28 height 28
click at [705, 392] on div "24" at bounding box center [703, 383] width 28 height 28
drag, startPoint x: 622, startPoint y: 412, endPoint x: 702, endPoint y: 436, distance: 83.5
click at [624, 411] on div "28" at bounding box center [620, 411] width 28 height 28
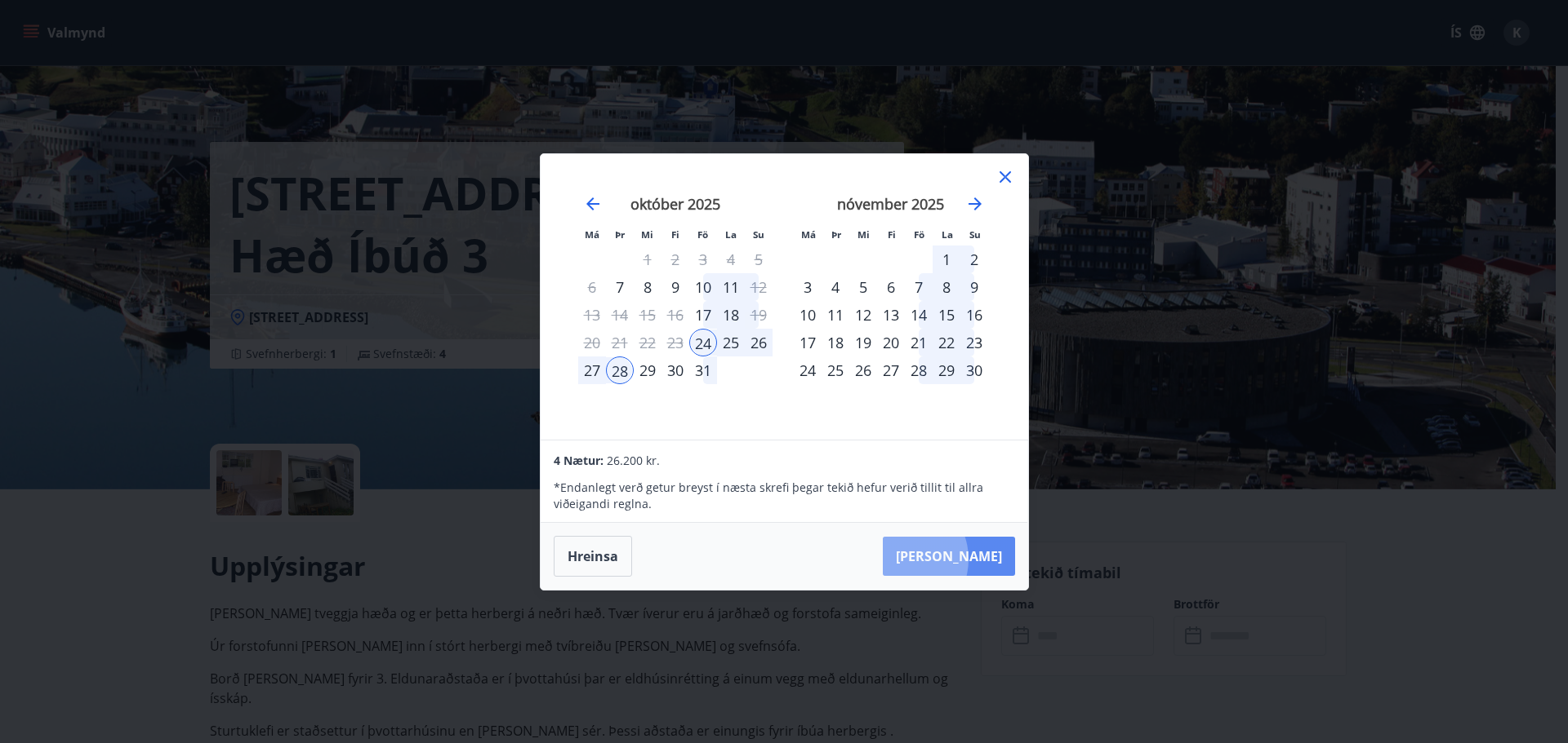
click at [950, 559] on button "Taka Frá" at bounding box center [948, 556] width 132 height 39
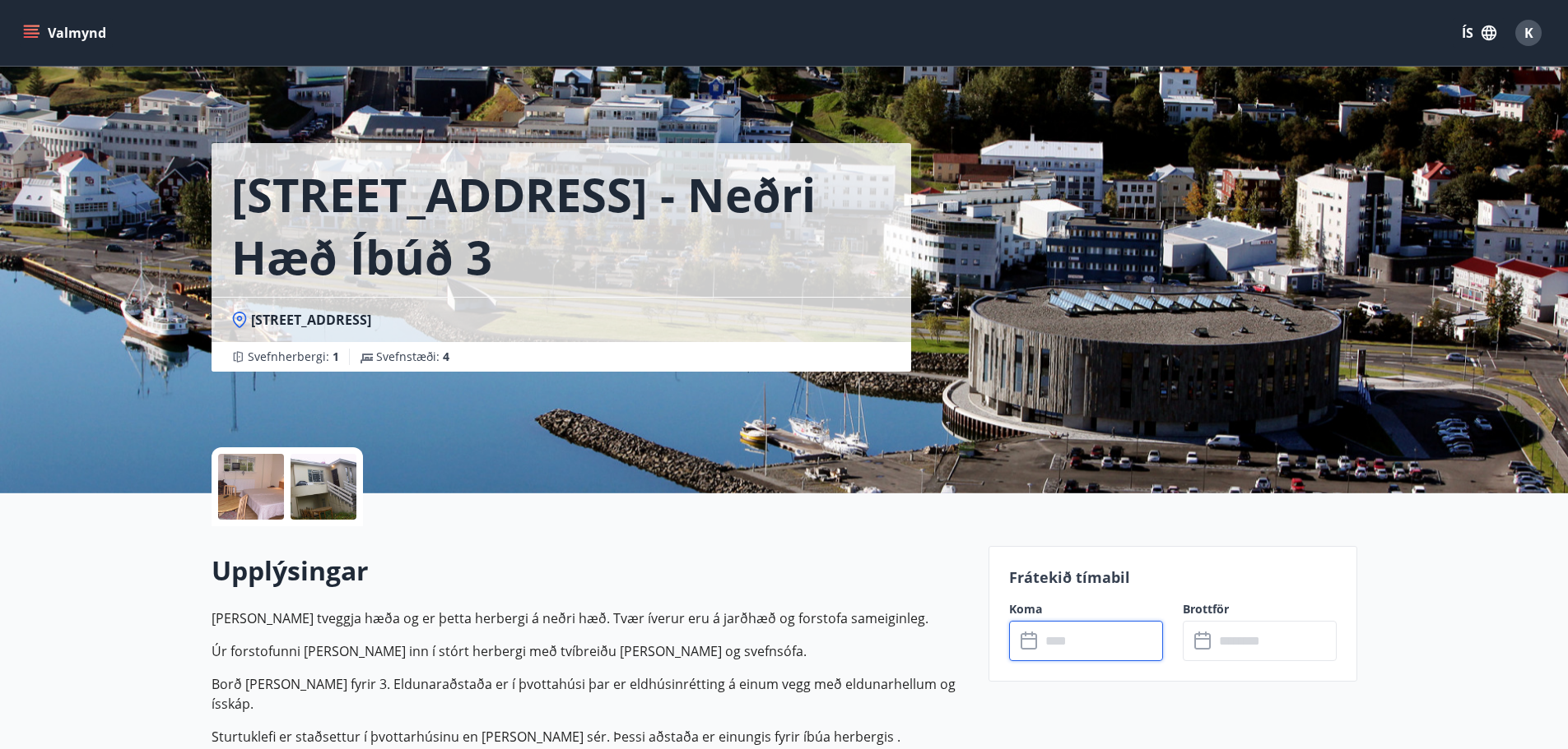
type input "******"
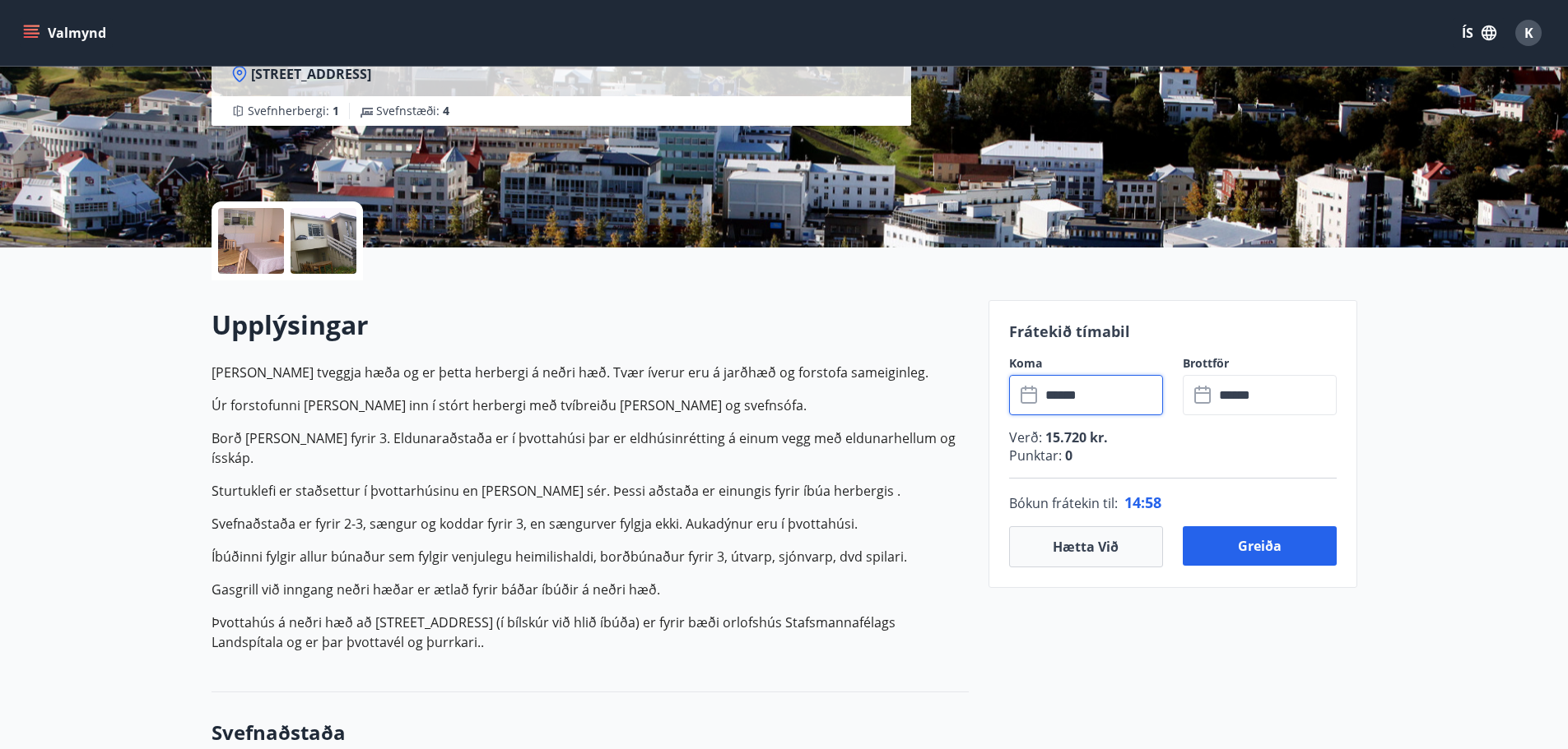
scroll to position [246, 0]
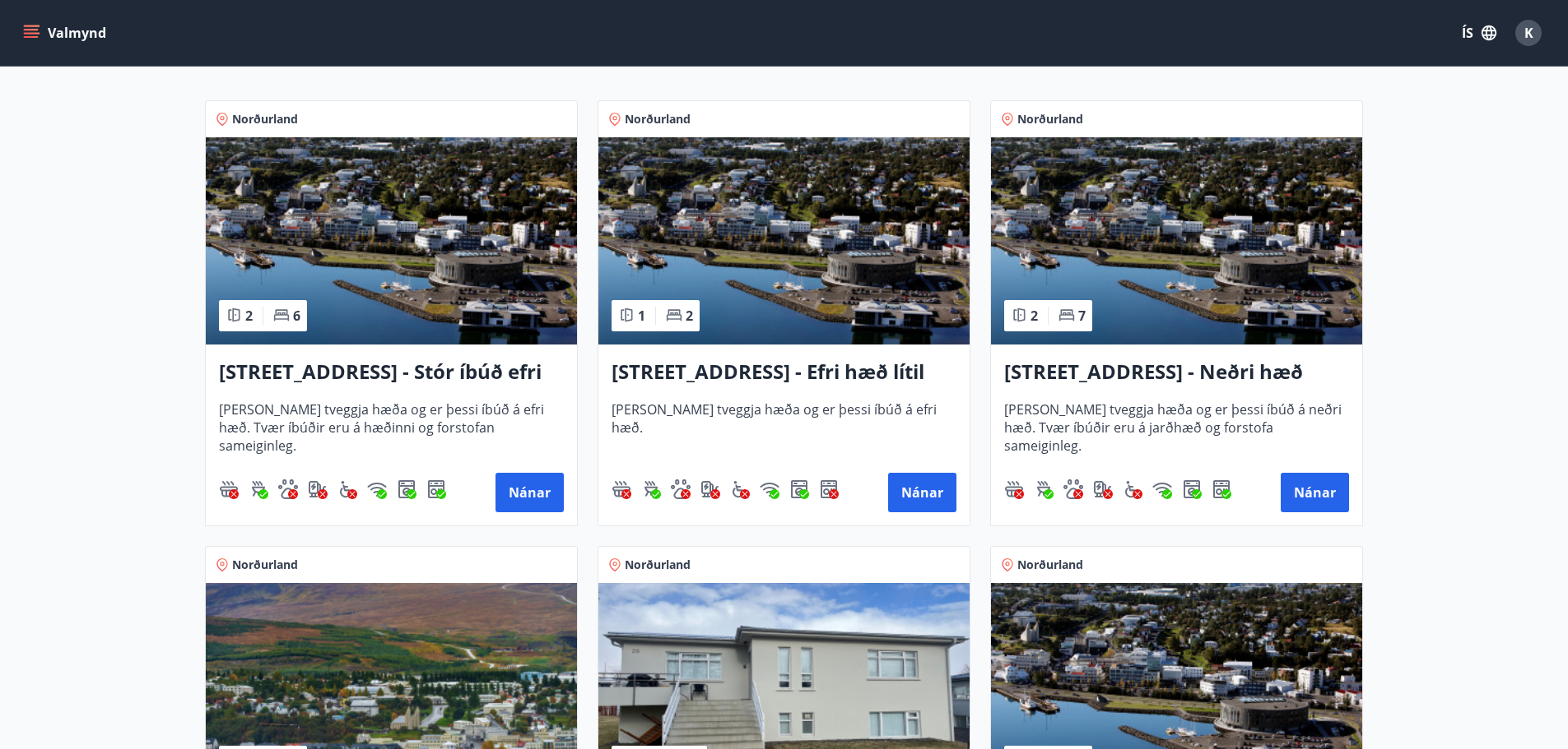
scroll to position [329, 0]
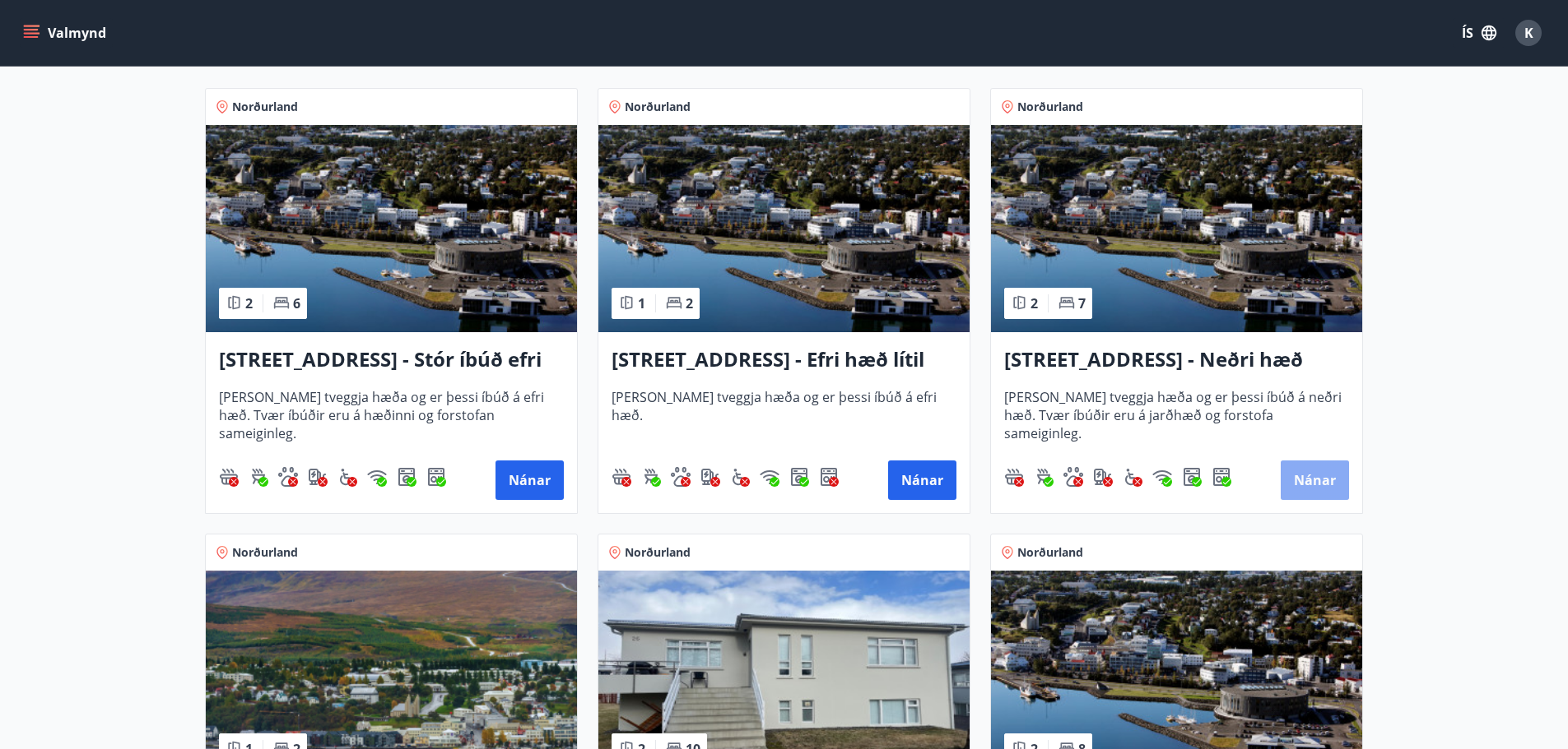
click at [1295, 482] on button "Nánar" at bounding box center [1314, 480] width 69 height 40
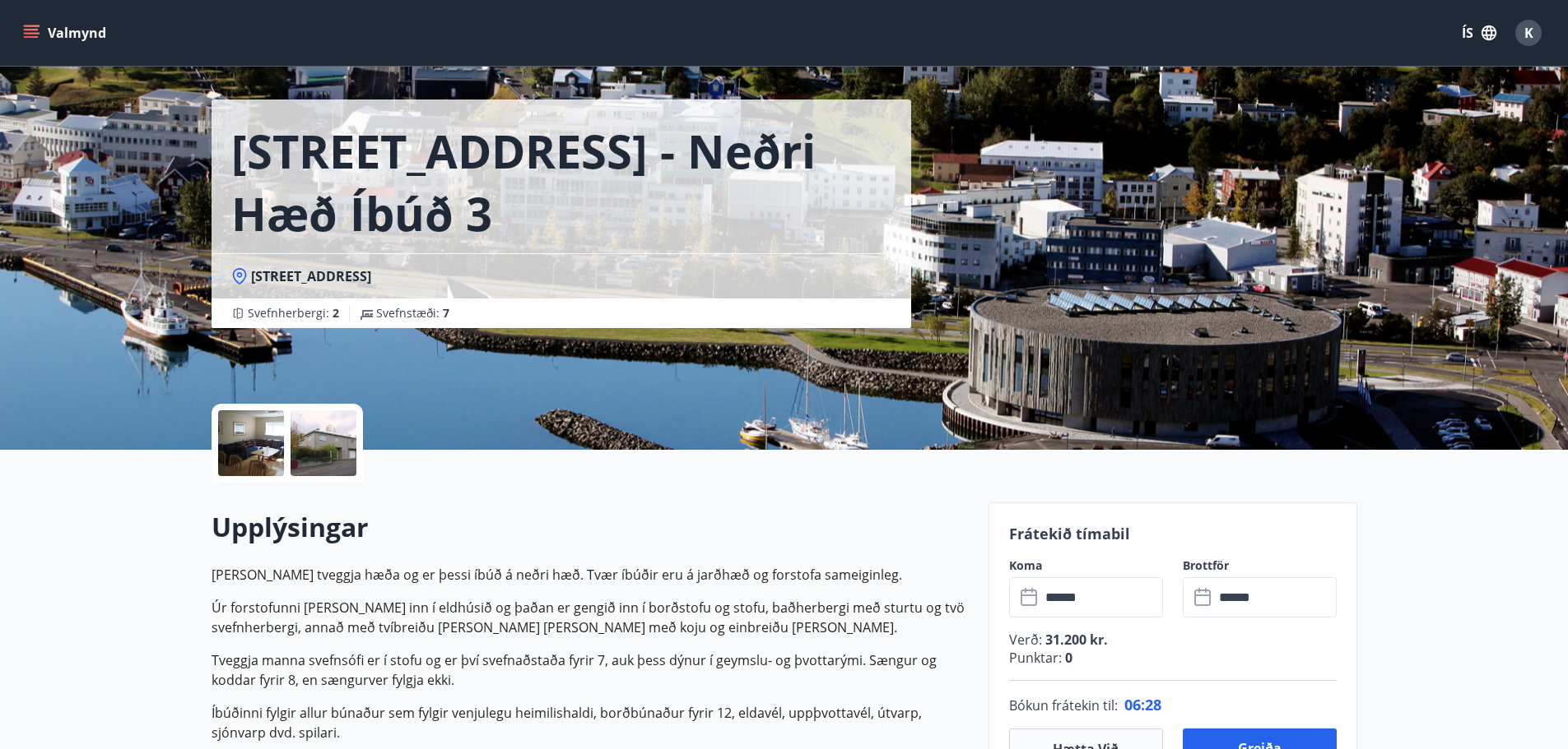
scroll to position [411, 0]
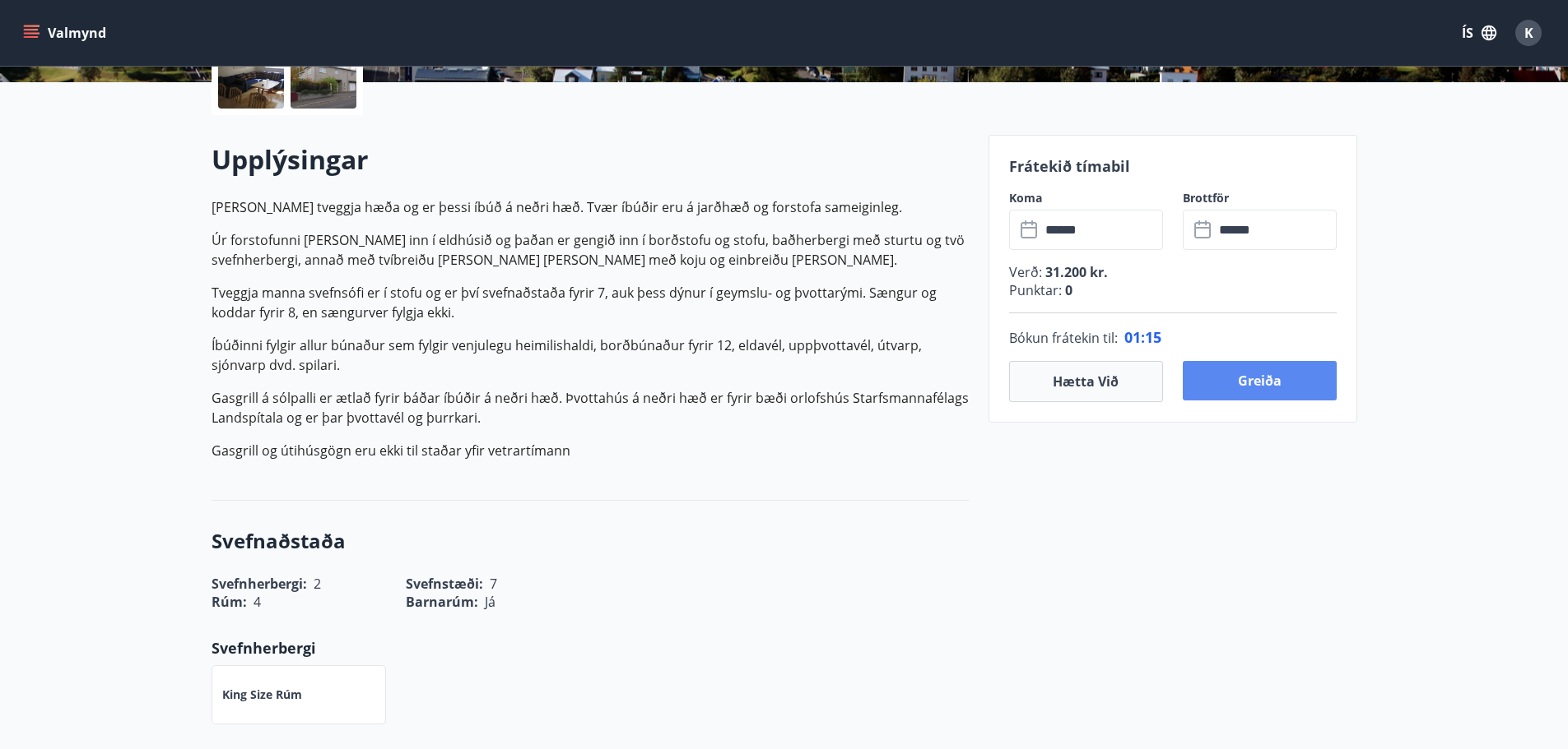
click at [1316, 378] on button "Greiða" at bounding box center [1259, 380] width 154 height 40
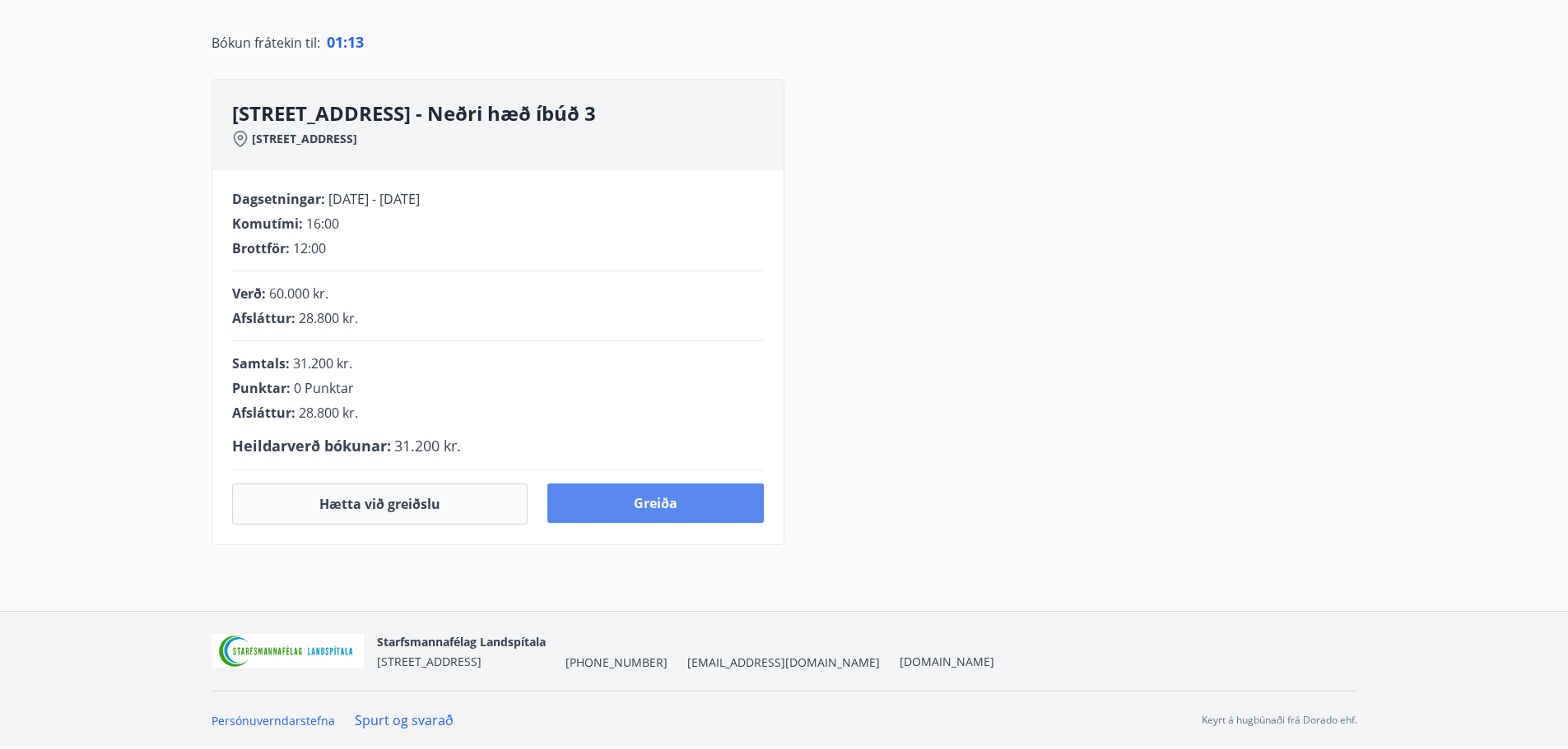
scroll to position [363, 0]
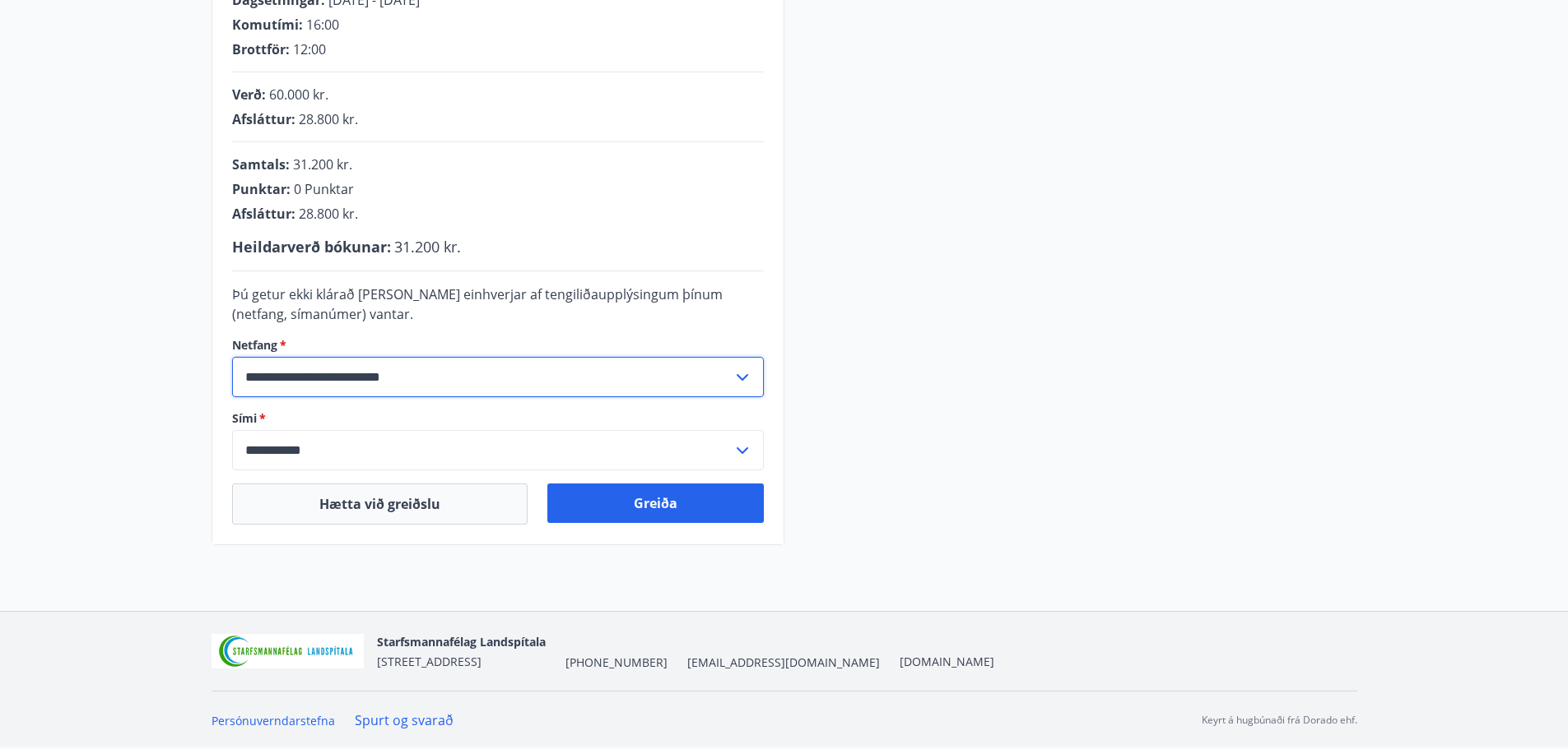
click at [280, 384] on input "**********" at bounding box center [482, 378] width 500 height 40
type input "**********"
drag, startPoint x: 460, startPoint y: 372, endPoint x: 616, endPoint y: 356, distance: 156.8
click at [462, 367] on input "**********" at bounding box center [482, 378] width 500 height 40
click at [287, 375] on input "**********" at bounding box center [482, 378] width 500 height 40
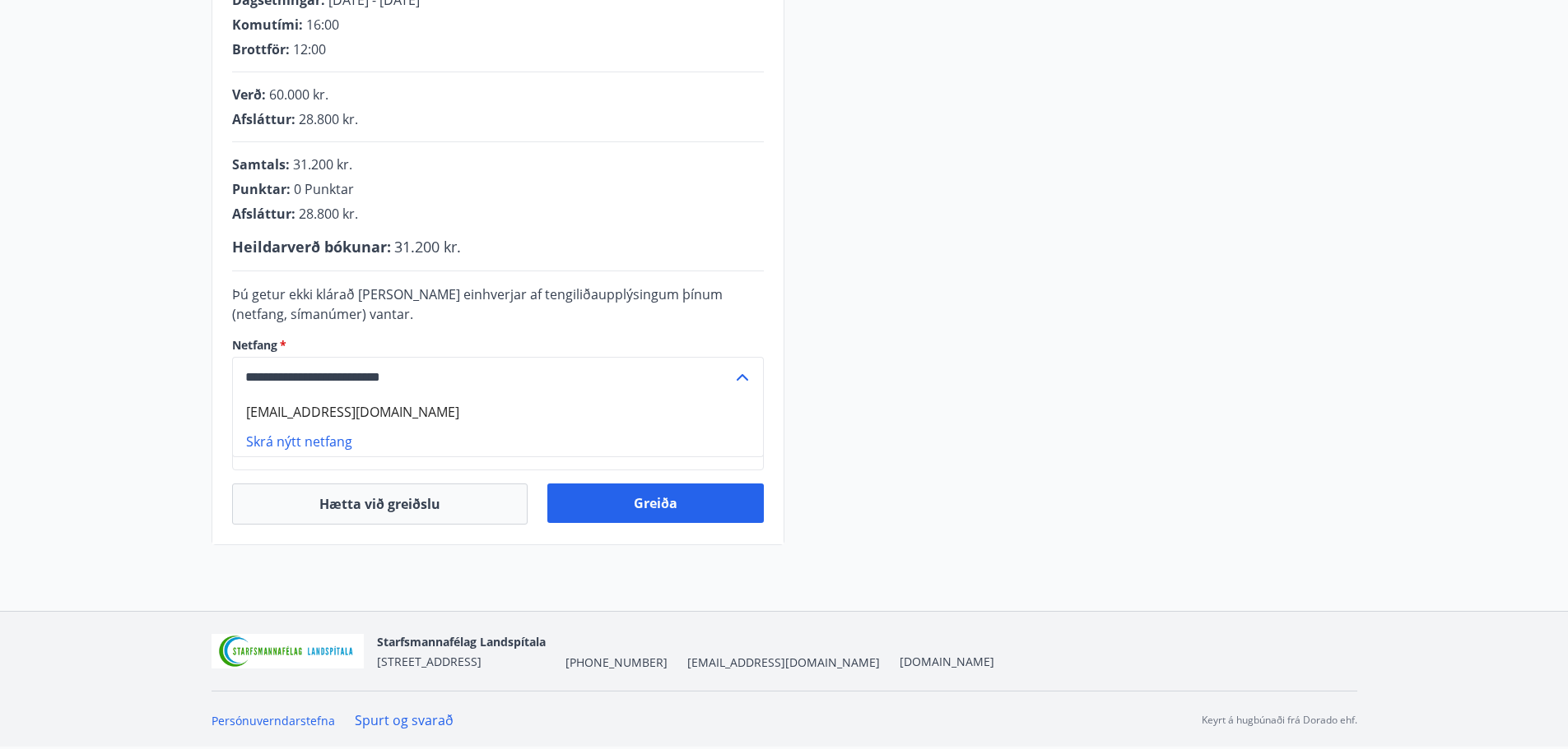
click at [283, 440] on li "Skrá nýtt netfang" at bounding box center [498, 442] width 530 height 30
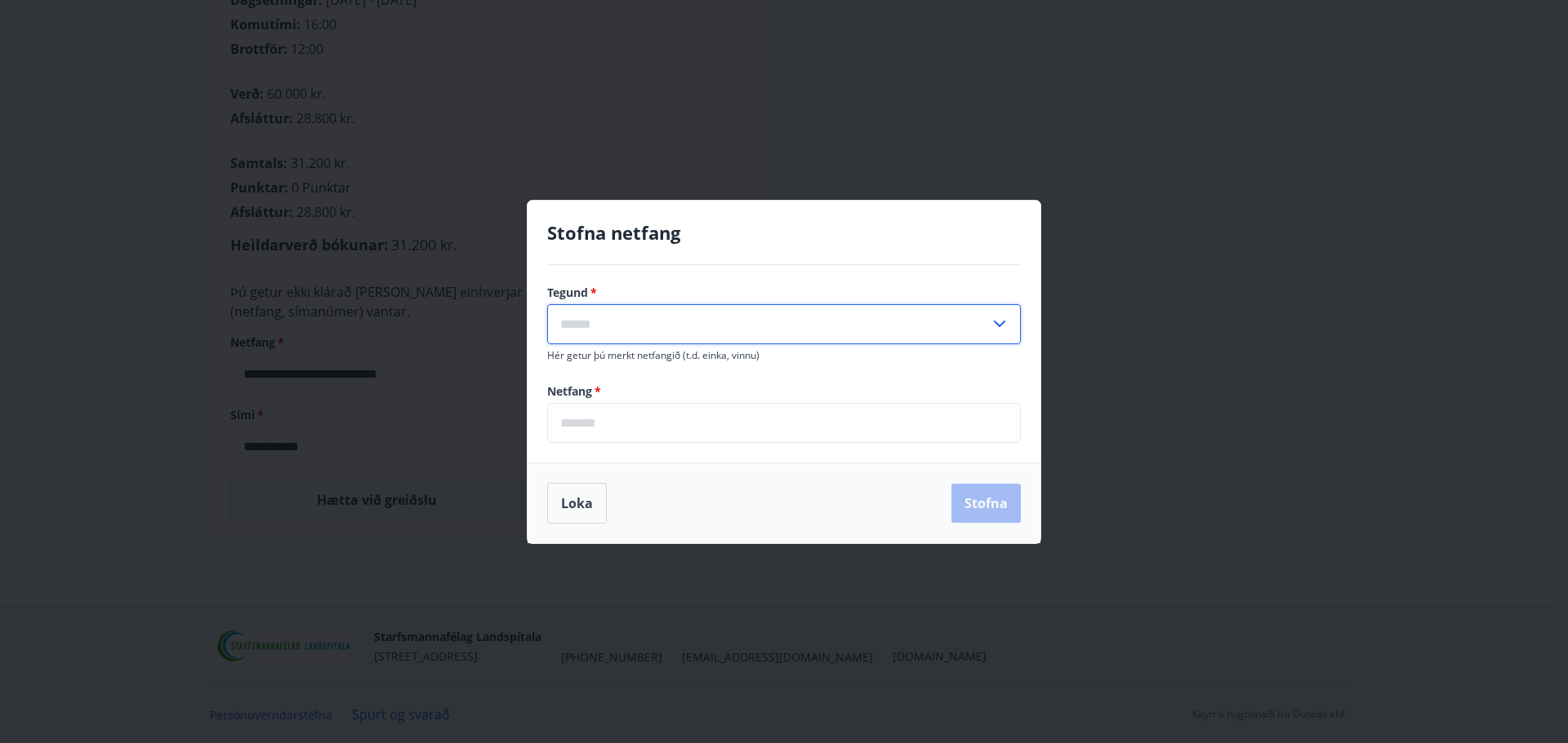
click at [658, 333] on input "text" at bounding box center [768, 325] width 443 height 40
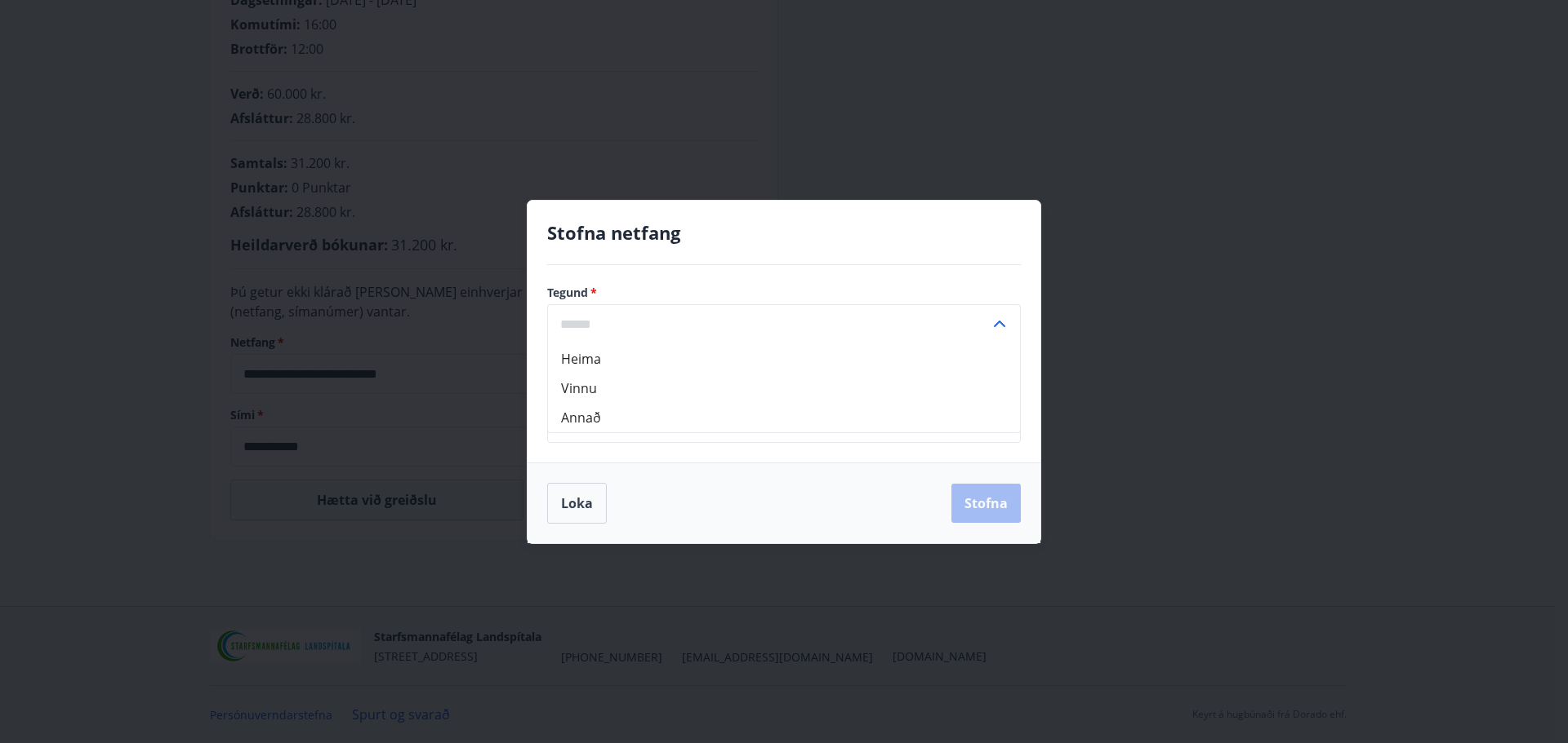
click at [619, 362] on li "Heima" at bounding box center [784, 359] width 472 height 30
type input "*****"
click at [611, 420] on input "email" at bounding box center [784, 423] width 473 height 40
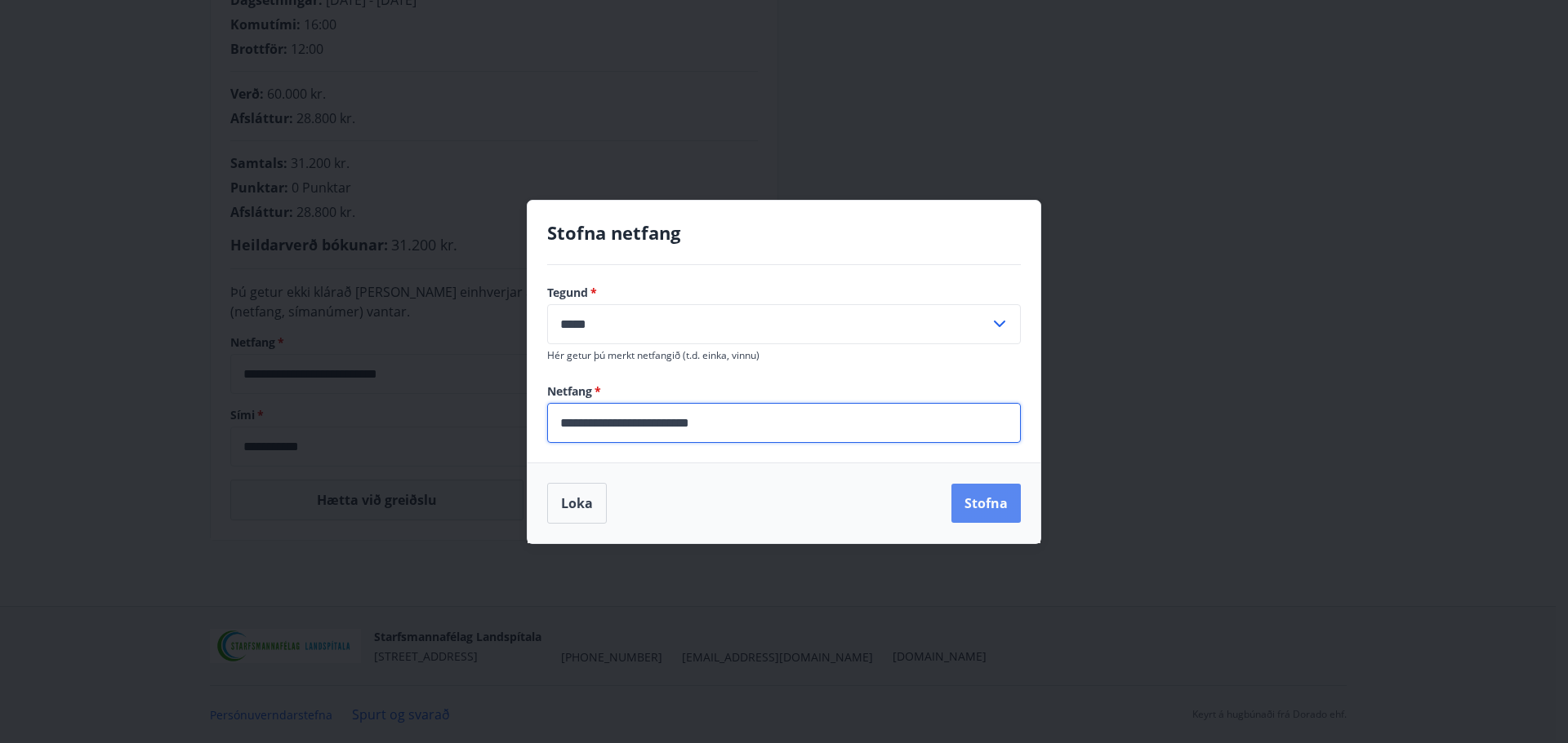
type input "**********"
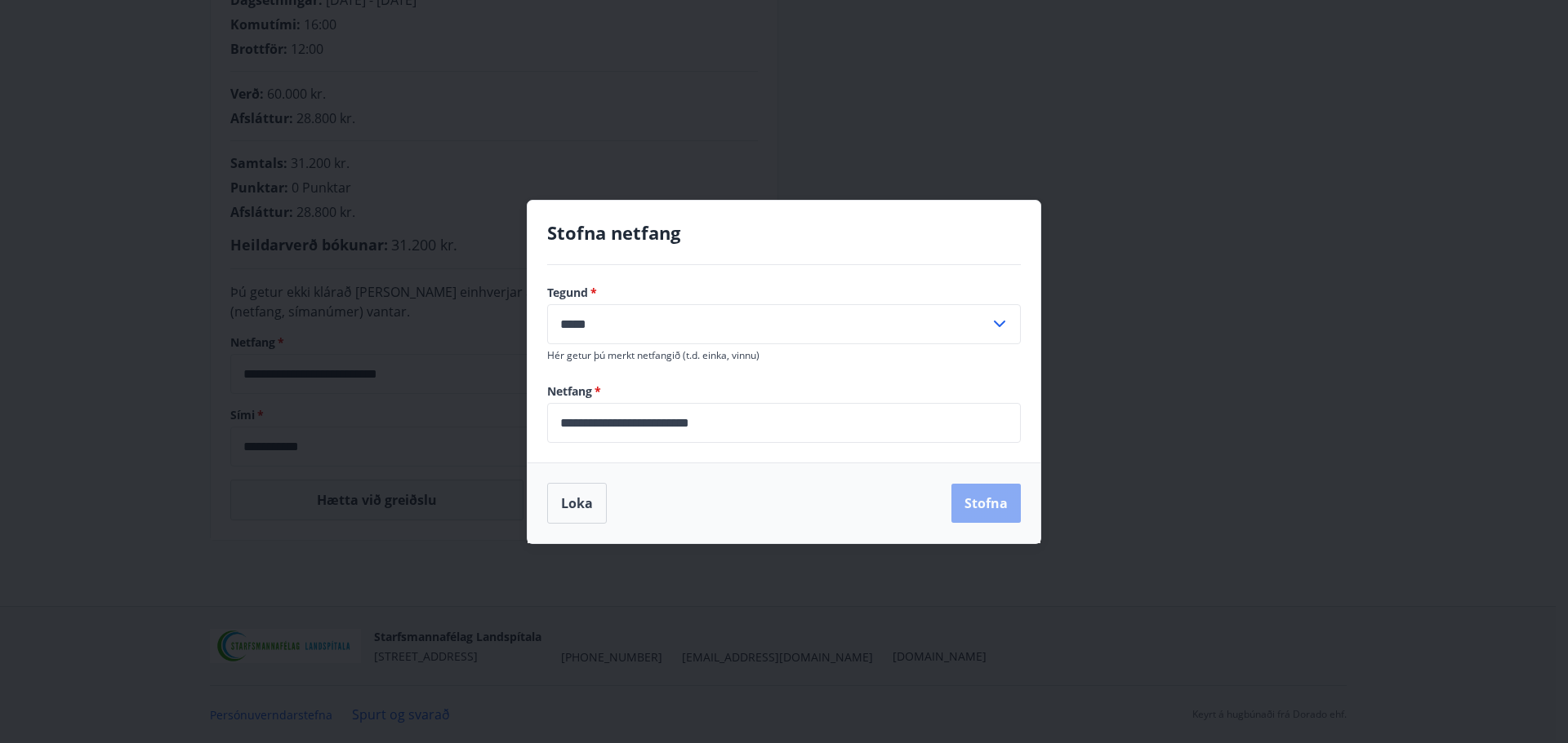
click at [977, 493] on button "Stofna" at bounding box center [985, 503] width 69 height 39
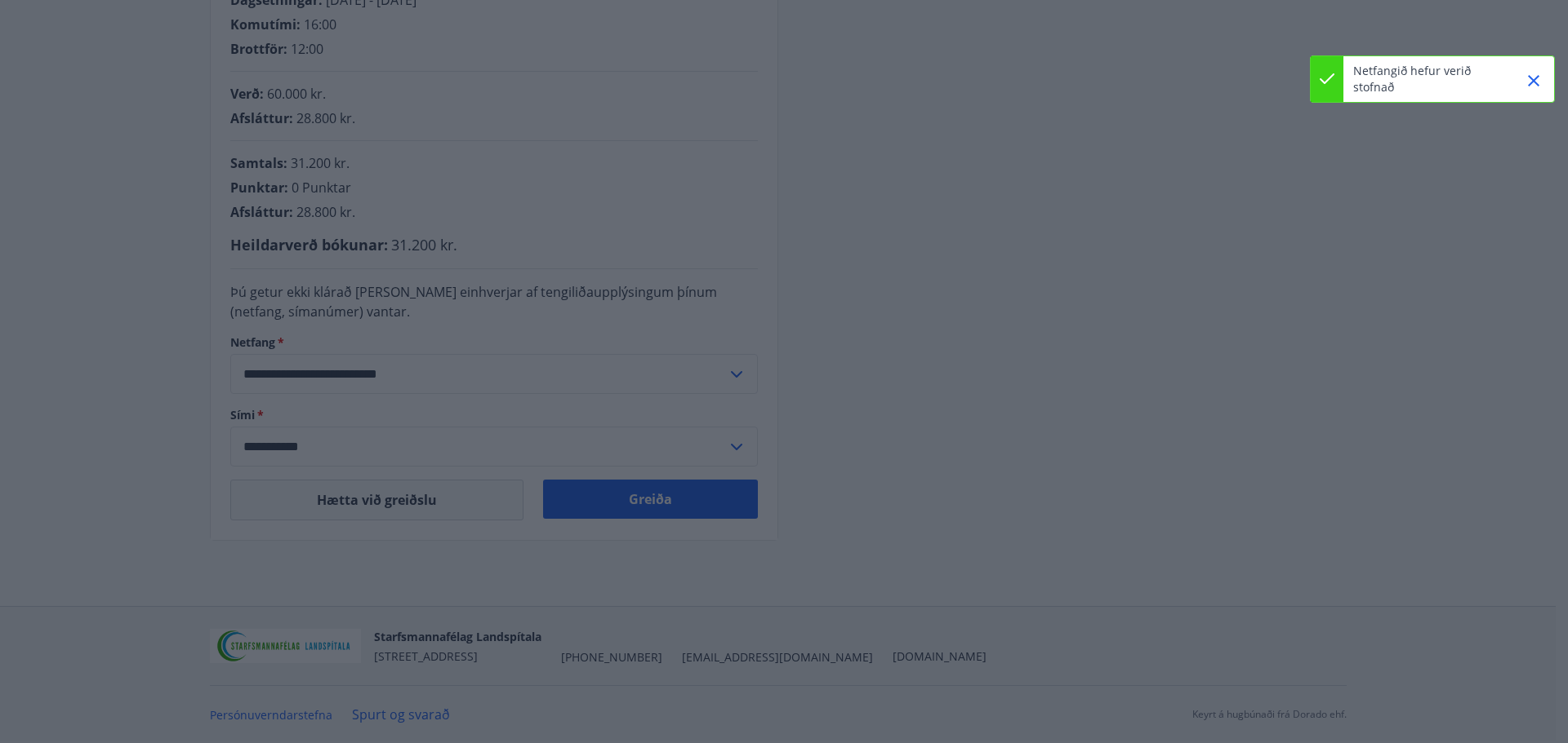
type input "**********"
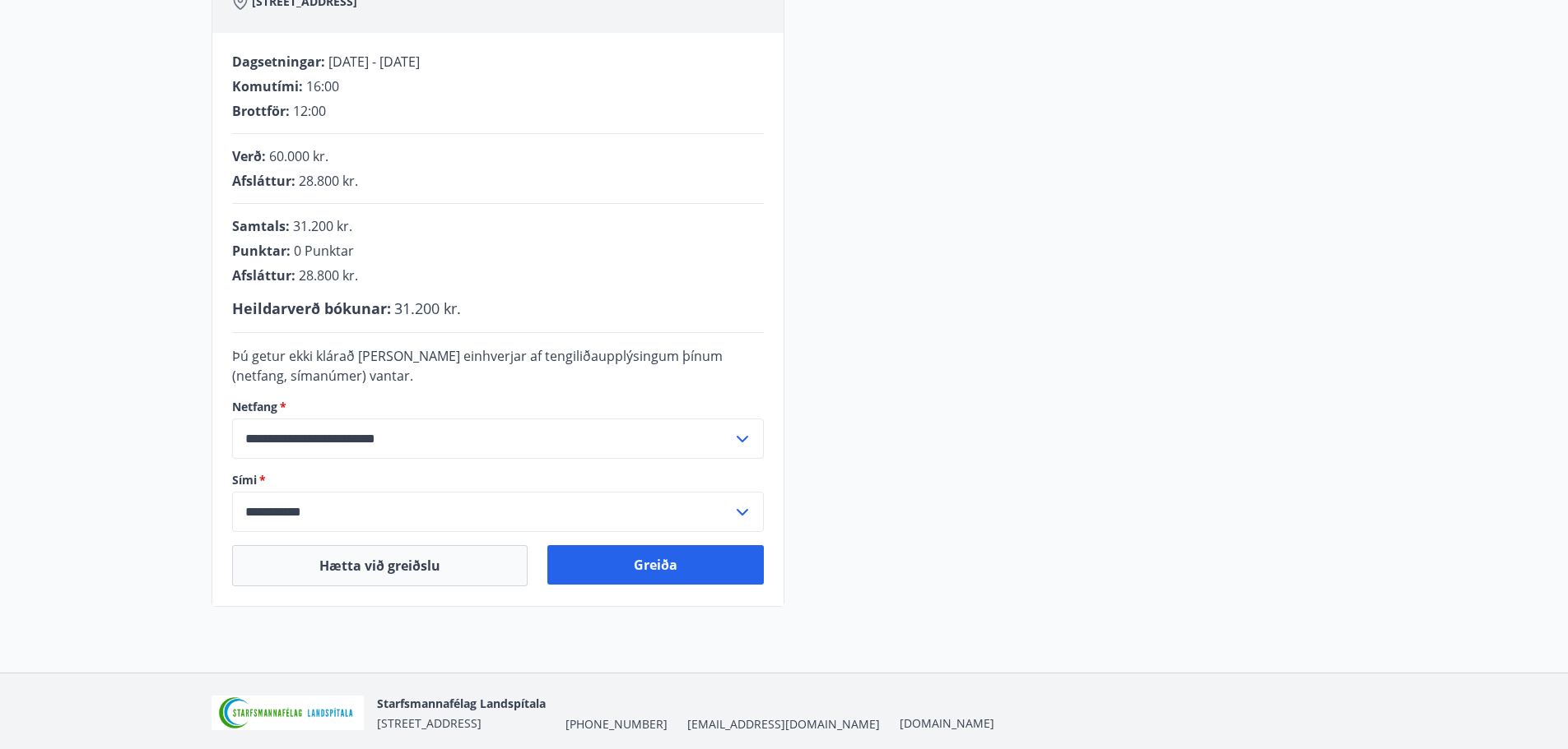
scroll to position [199, 0]
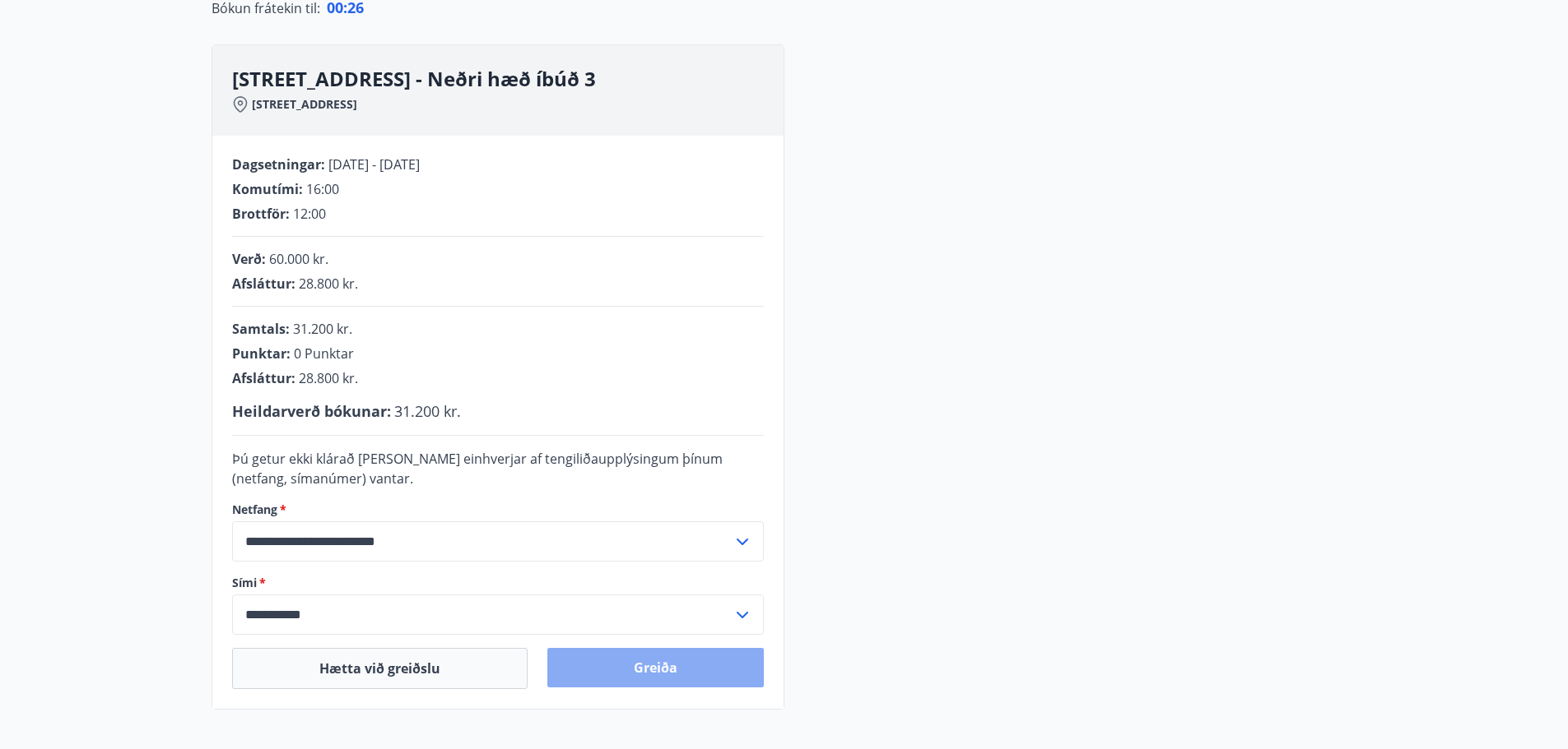
click at [608, 674] on button "Greiða" at bounding box center [656, 668] width 217 height 40
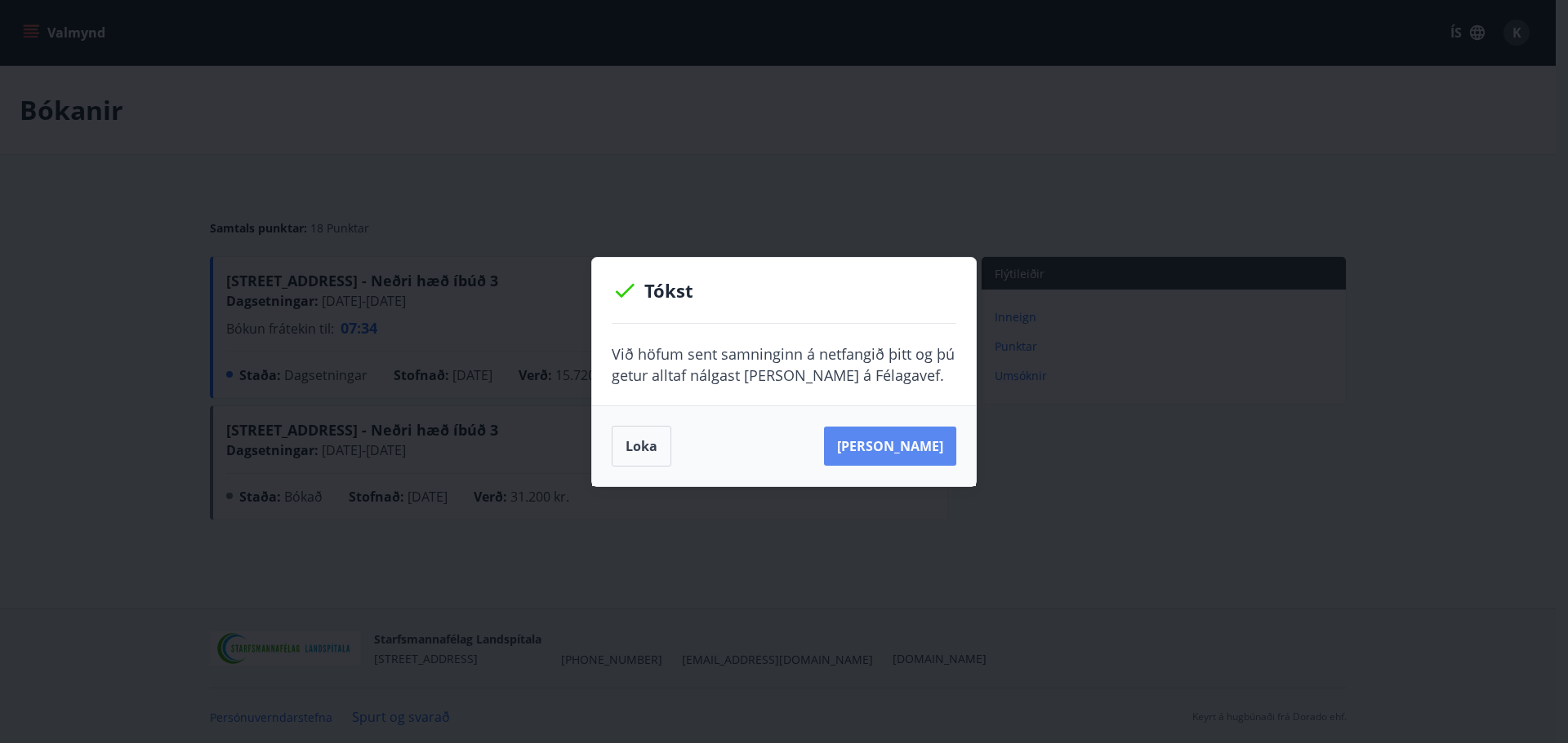
click at [925, 452] on button "[PERSON_NAME]" at bounding box center [889, 446] width 132 height 39
click at [652, 450] on button "Loka" at bounding box center [641, 446] width 59 height 41
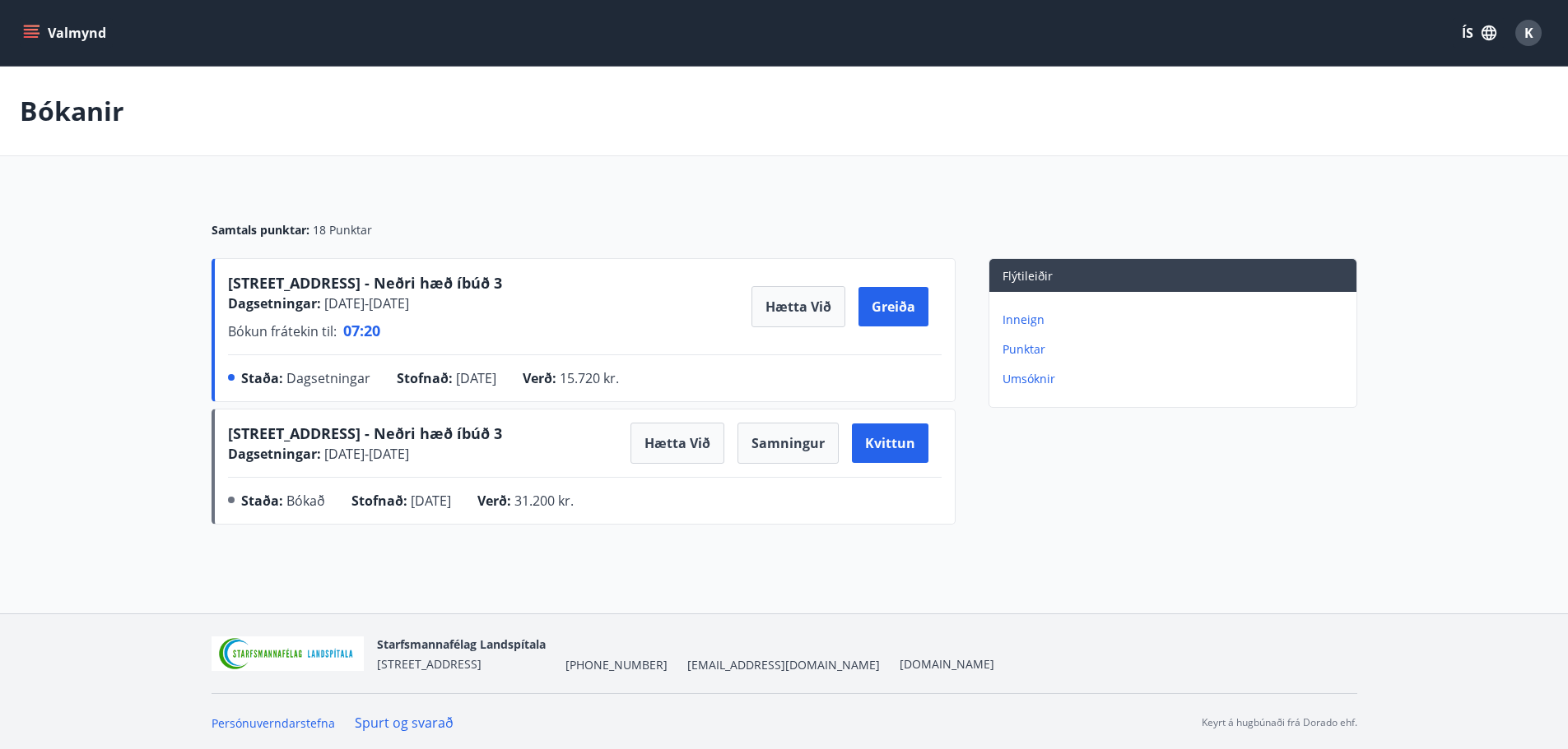
click at [1528, 31] on span "K" at bounding box center [1528, 33] width 9 height 18
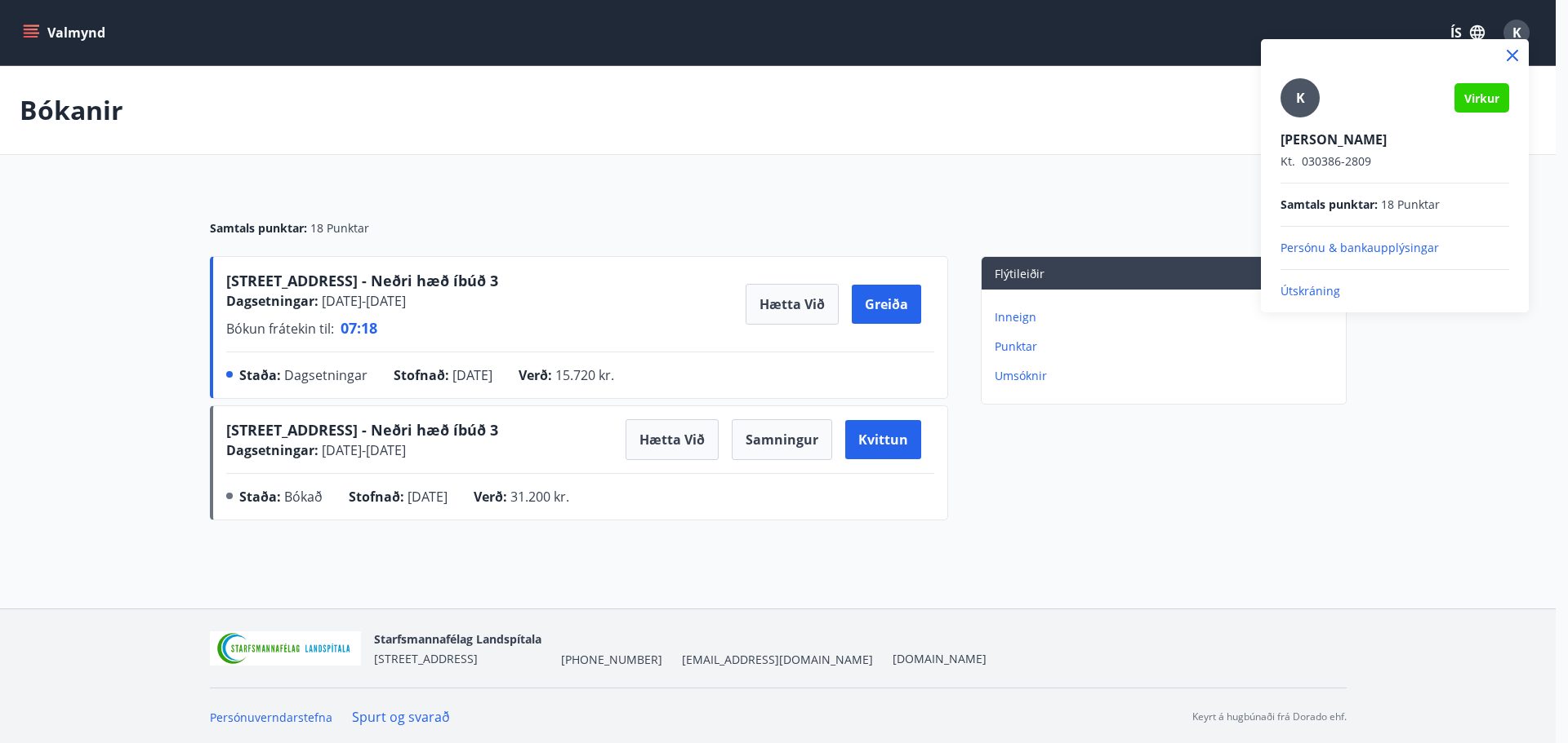
click at [1294, 290] on p "Útskráning" at bounding box center [1395, 291] width 229 height 17
